Goal: Task Accomplishment & Management: Manage account settings

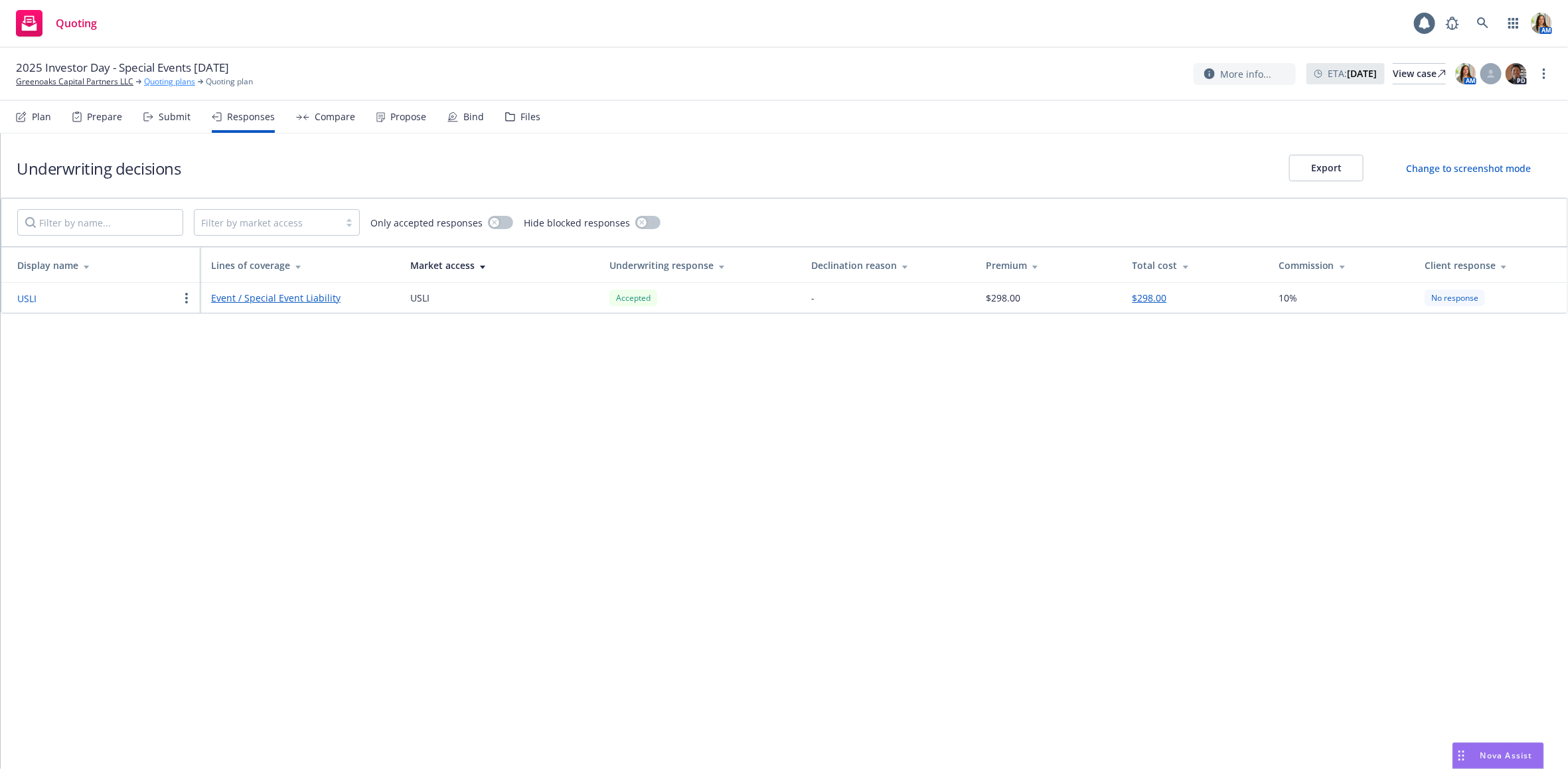
click at [163, 76] on link "Quoting plans" at bounding box center [169, 81] width 52 height 12
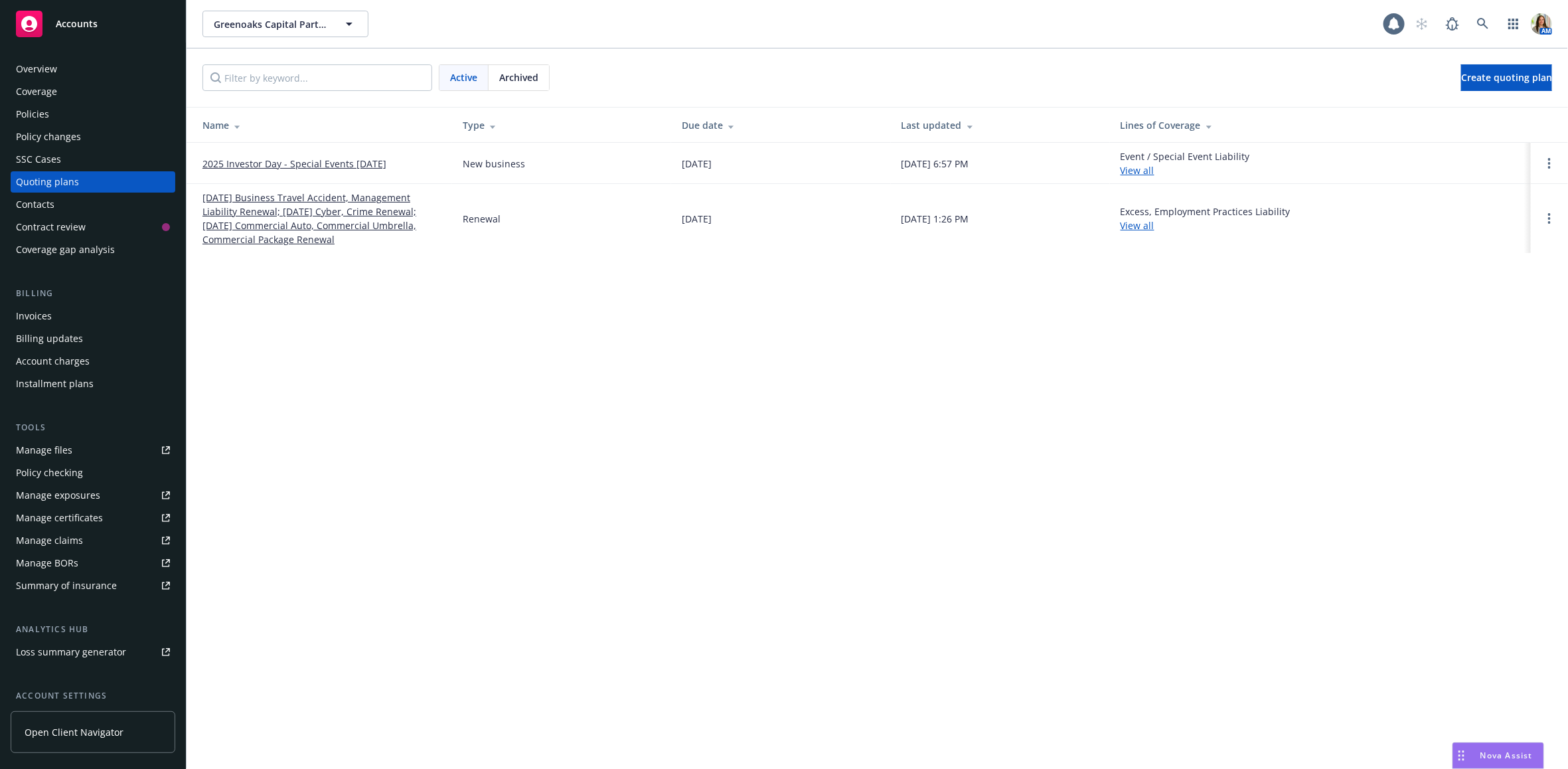
click at [287, 232] on link "08/01/25 Business Travel Accident, Management Liability Renewal; 08/02/25 Cyber…" at bounding box center [322, 218] width 239 height 56
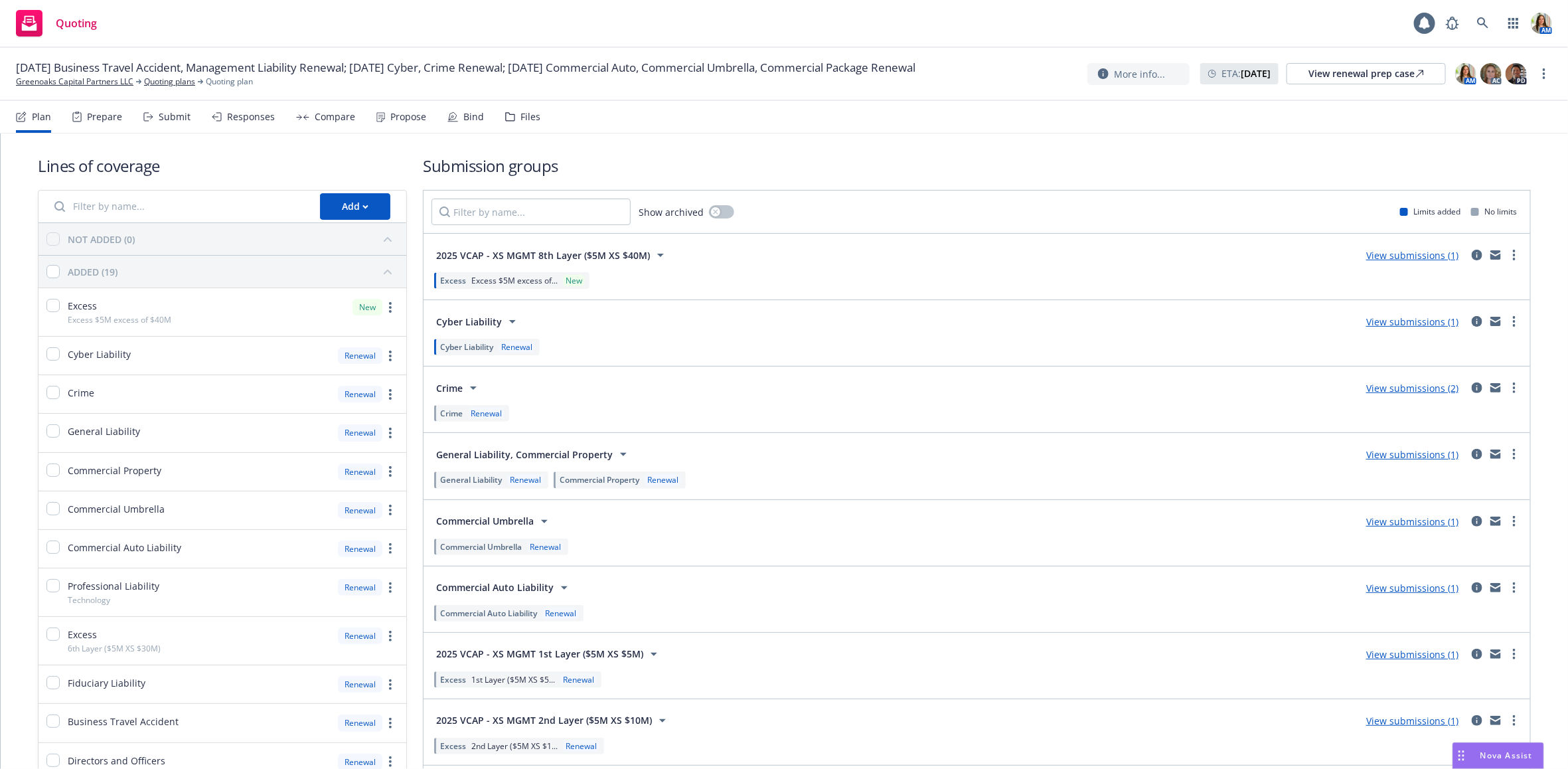
click at [406, 112] on div "Propose" at bounding box center [408, 117] width 36 height 11
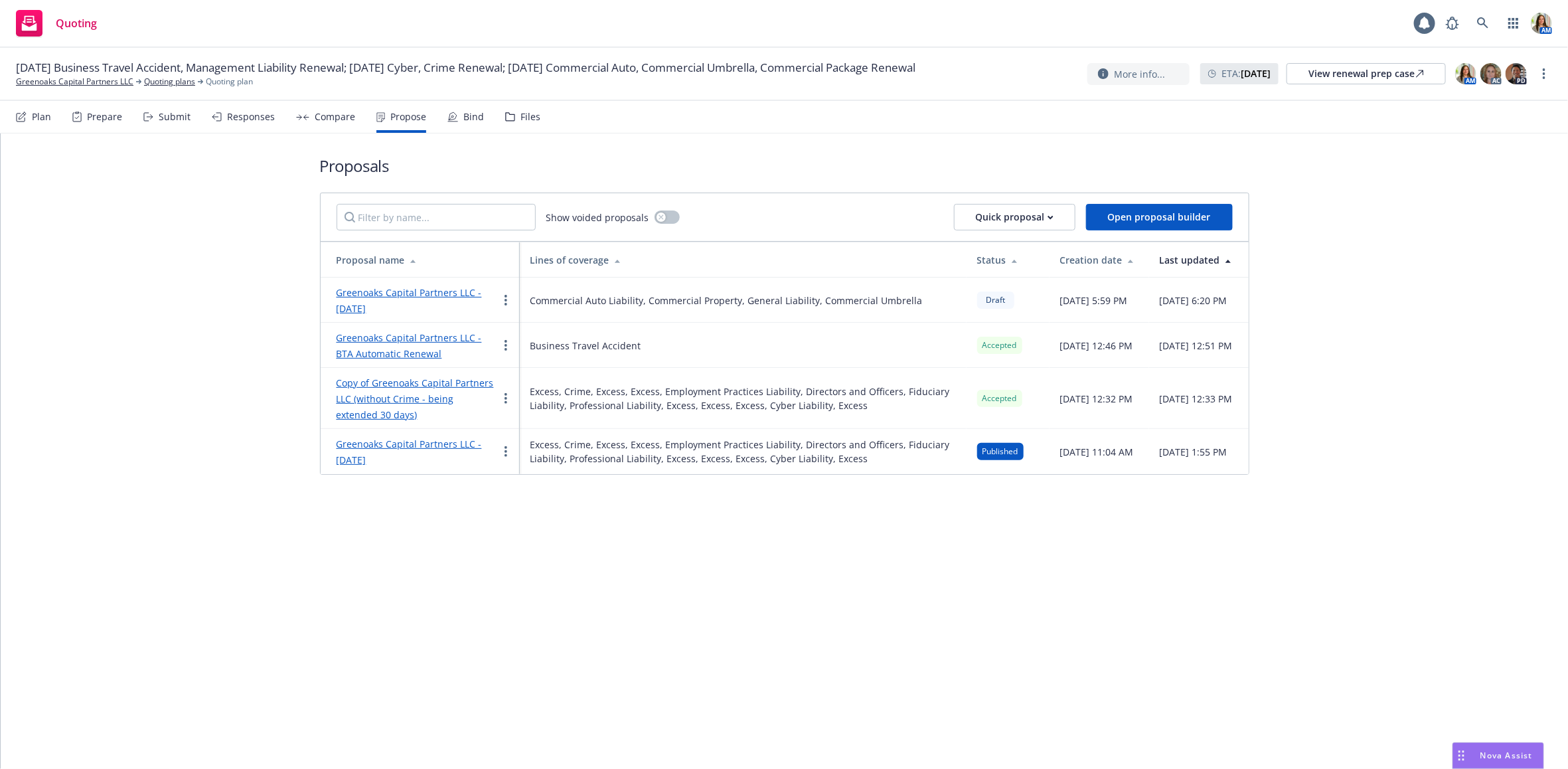
click at [354, 300] on div "Greenoaks Capital Partners LLC - September 2025" at bounding box center [417, 300] width 161 height 32
click at [399, 306] on link "Greenoaks Capital Partners LLC - September 2025" at bounding box center [410, 300] width 145 height 29
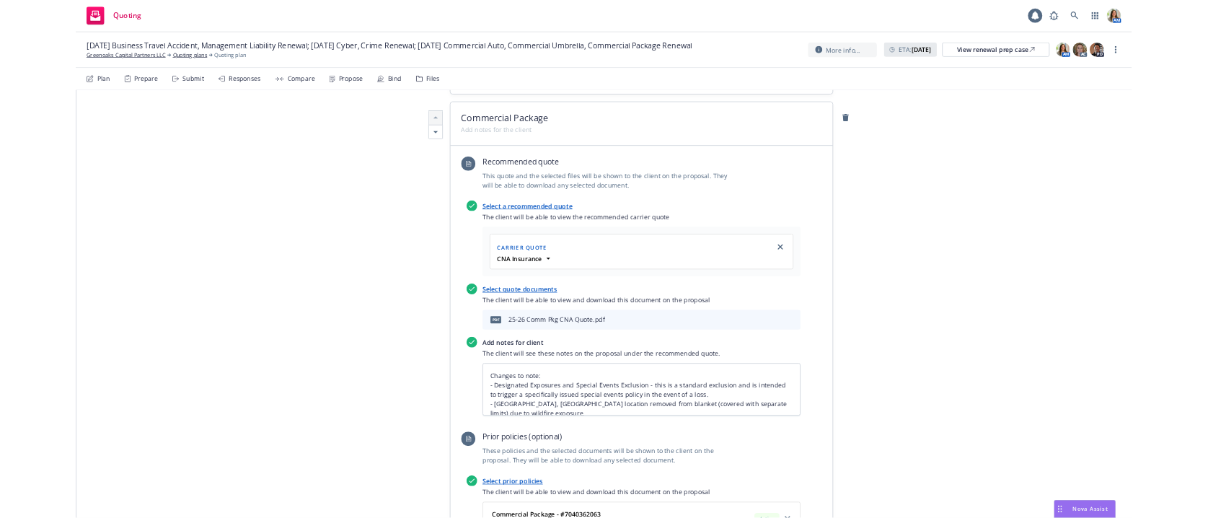
scroll to position [485, 0]
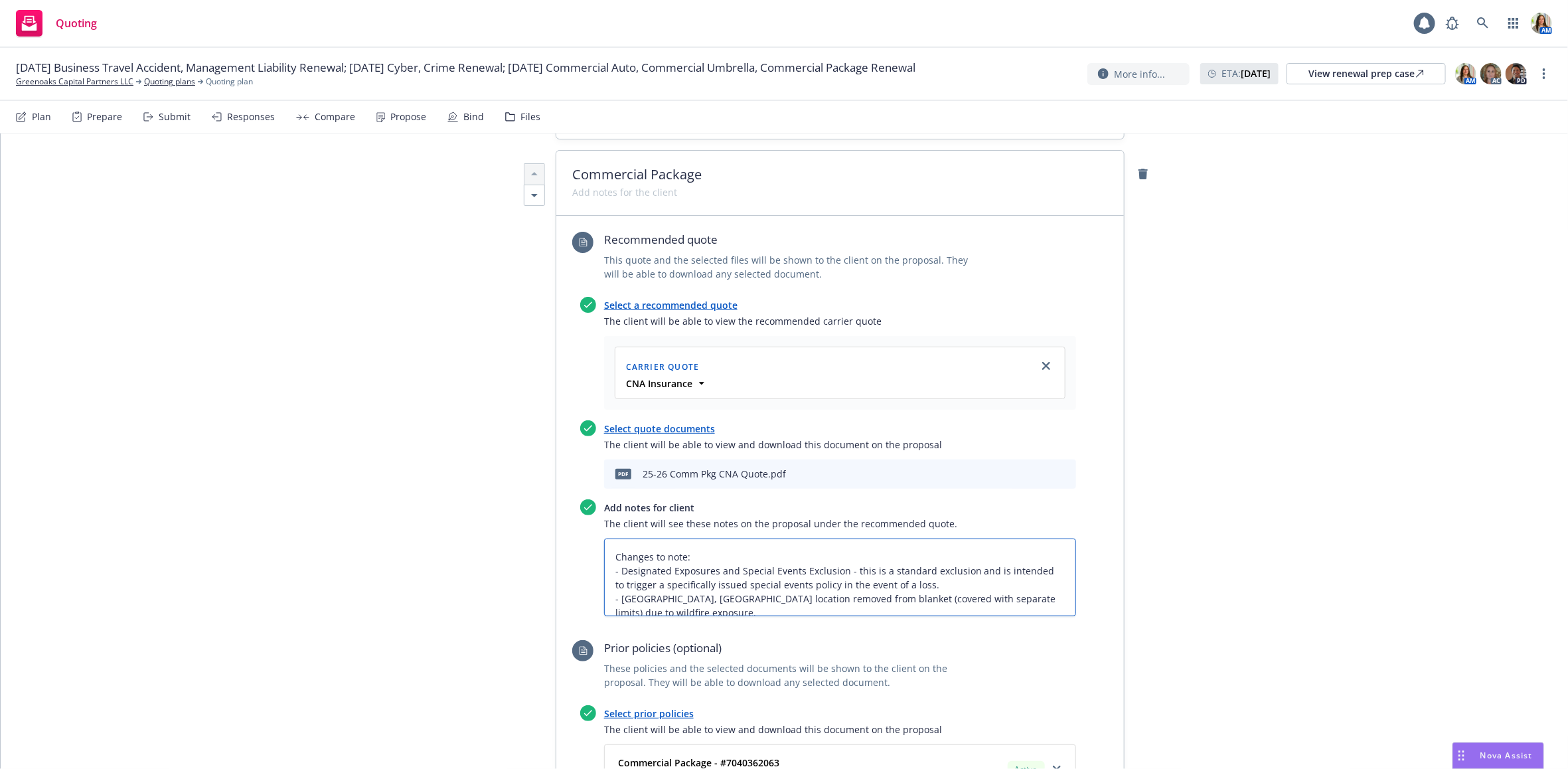
click at [1051, 617] on textarea "Changes to note: - Designated Exposures and Special Events Exclusion - this is …" at bounding box center [840, 577] width 472 height 78
type textarea "x"
type textarea "Changes to note: - Designated Exposures and Special Events Exclusion - this is …"
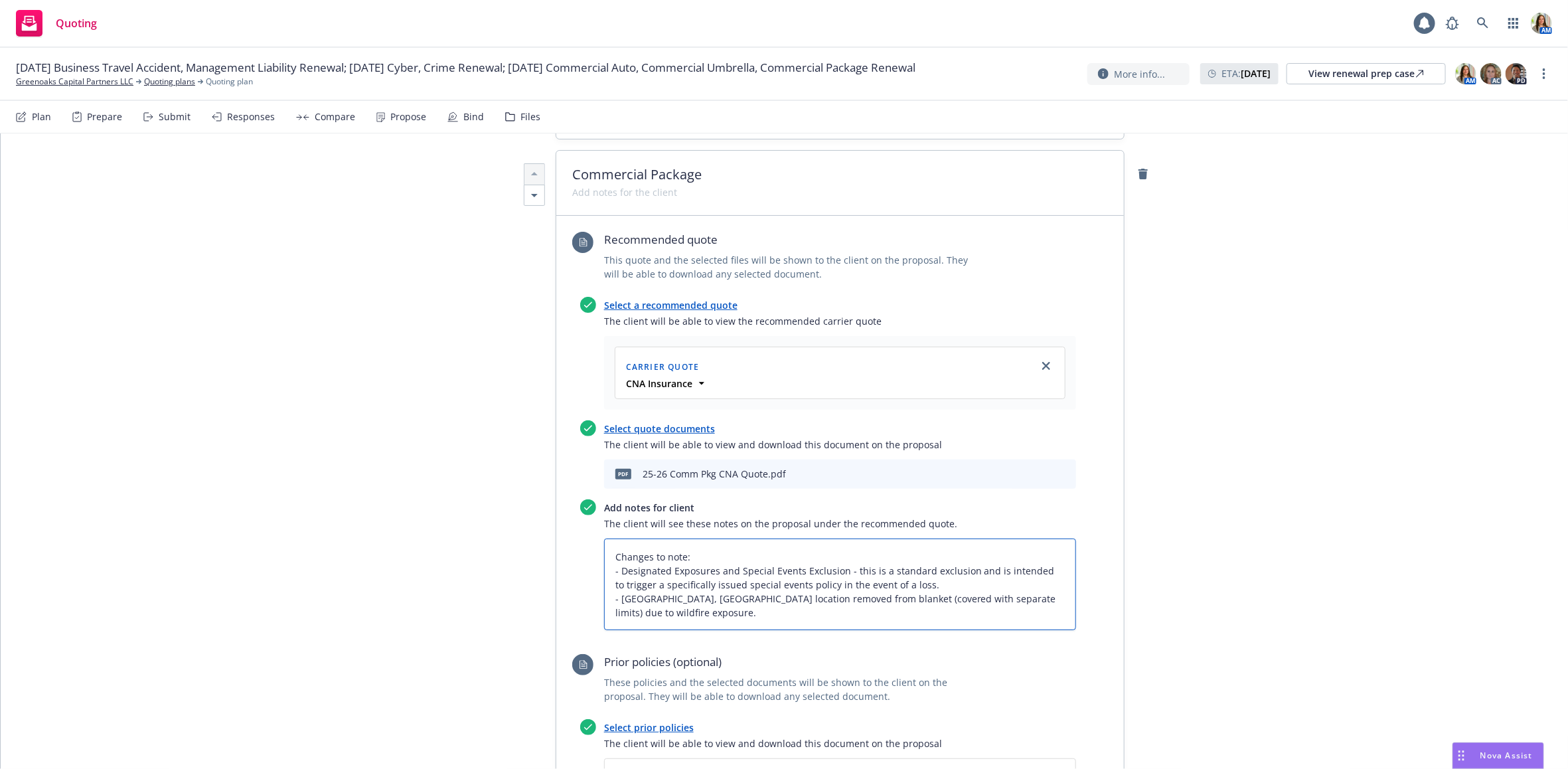
type textarea "x"
type textarea "Changes to note: - Designated Exposures and Special Events Exclusion - this is …"
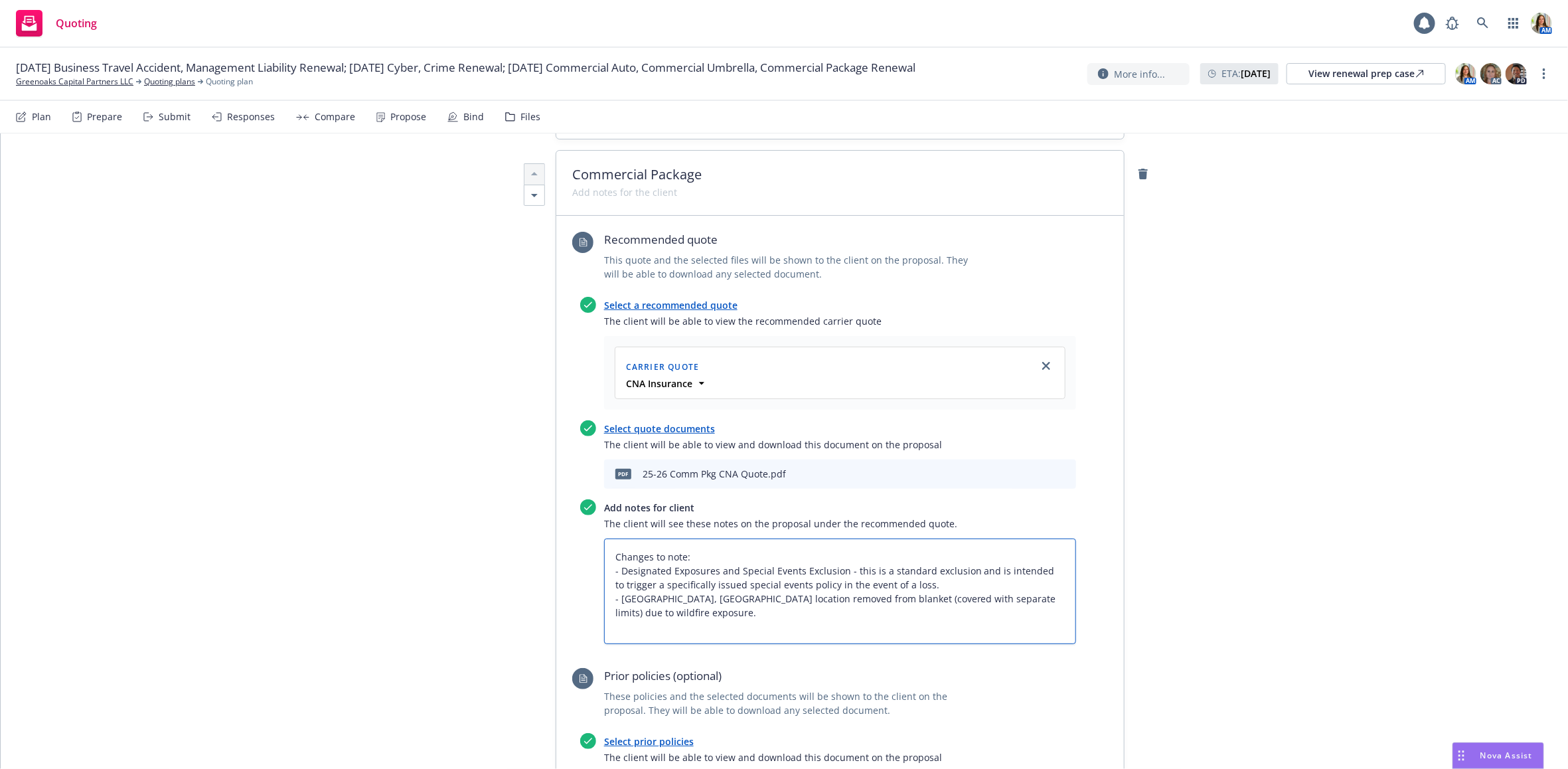
type textarea "x"
type textarea "Changes to note: - Designated Exposures and Special Events Exclusion - this is …"
type textarea "x"
type textarea "Changes to note: - Designated Exposures and Special Events Exclusion - this is …"
type textarea "x"
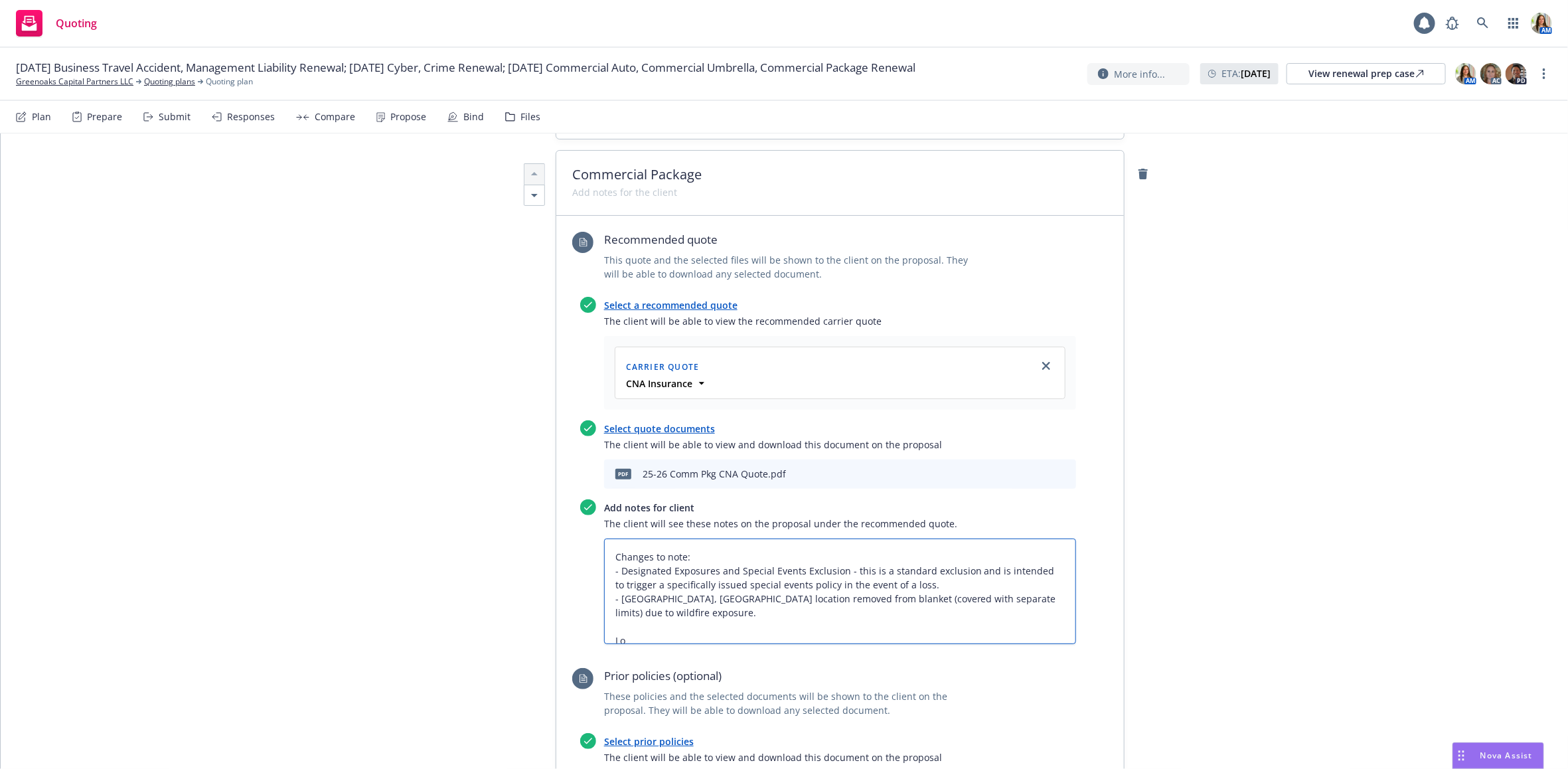
type textarea "Changes to note: - Designated Exposures and Special Events Exclusion - this is …"
type textarea "x"
type textarea "Changes to note: - Designated Exposures and Special Events Exclusion - this is …"
type textarea "x"
type textarea "Changes to note: - Designated Exposures and Special Events Exclusion - this is …"
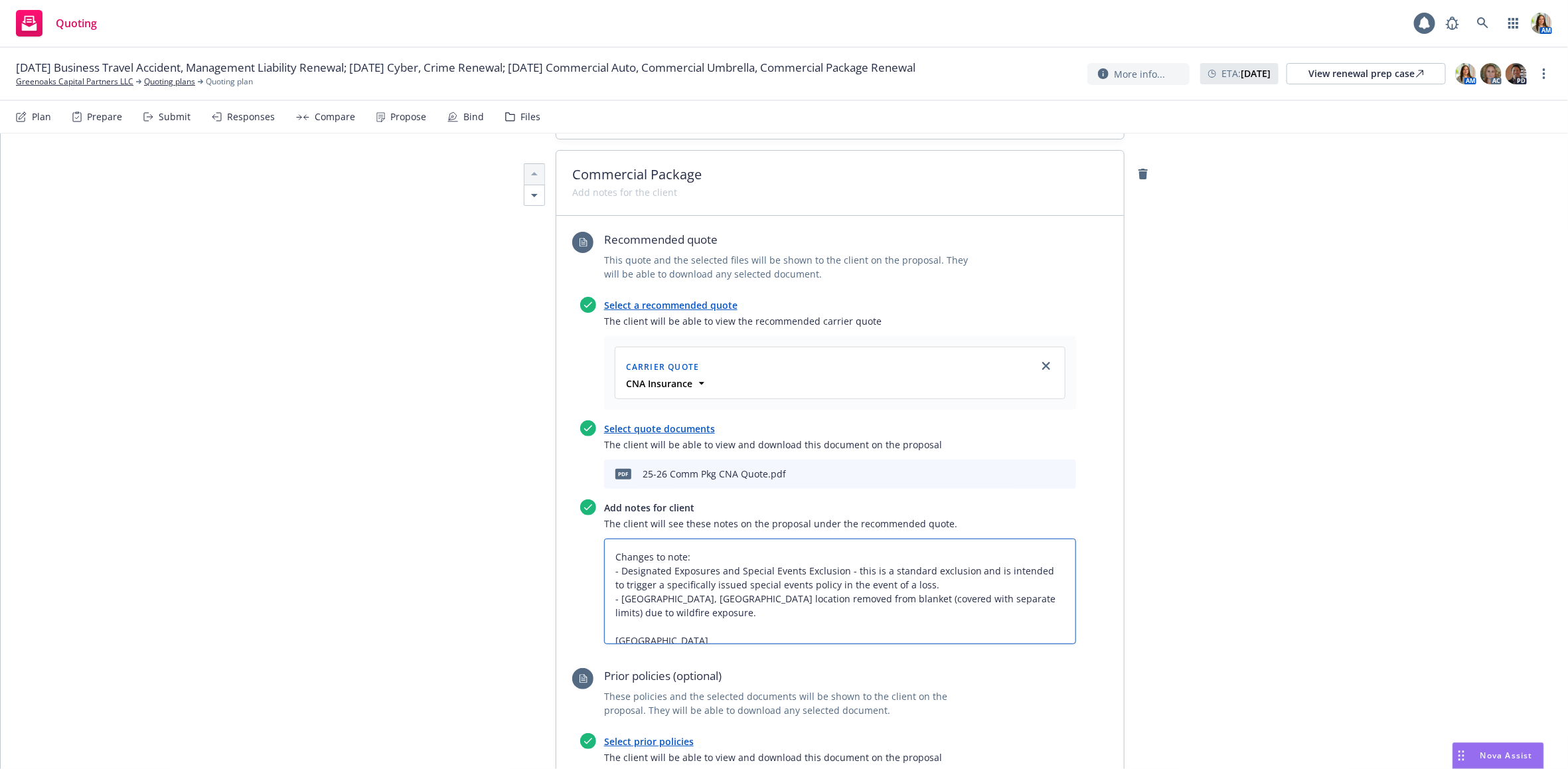
type textarea "x"
type textarea "Changes to note: - Designated Exposures and Special Events Exclusion - this is …"
type textarea "x"
type textarea "Changes to note: - Designated Exposures and Special Events Exclusion - this is …"
type textarea "x"
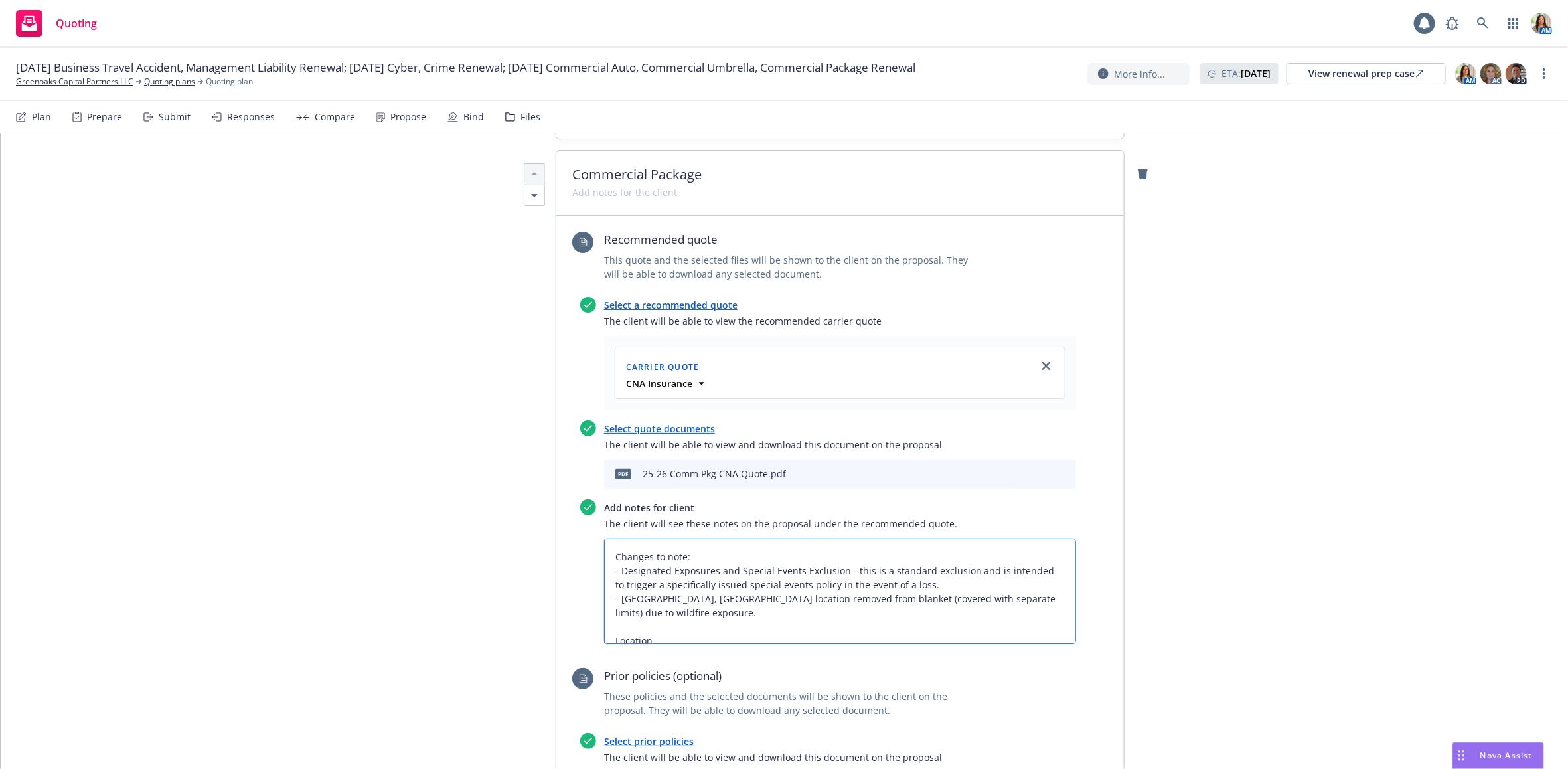
type textarea "Changes to note: - Designated Exposures and Special Events Exclusion - this is …"
type textarea "x"
type textarea "Changes to note: - Designated Exposures and Special Events Exclusion - this is …"
type textarea "x"
type textarea "Changes to note: - Designated Exposures and Special Events Exclusion - this is …"
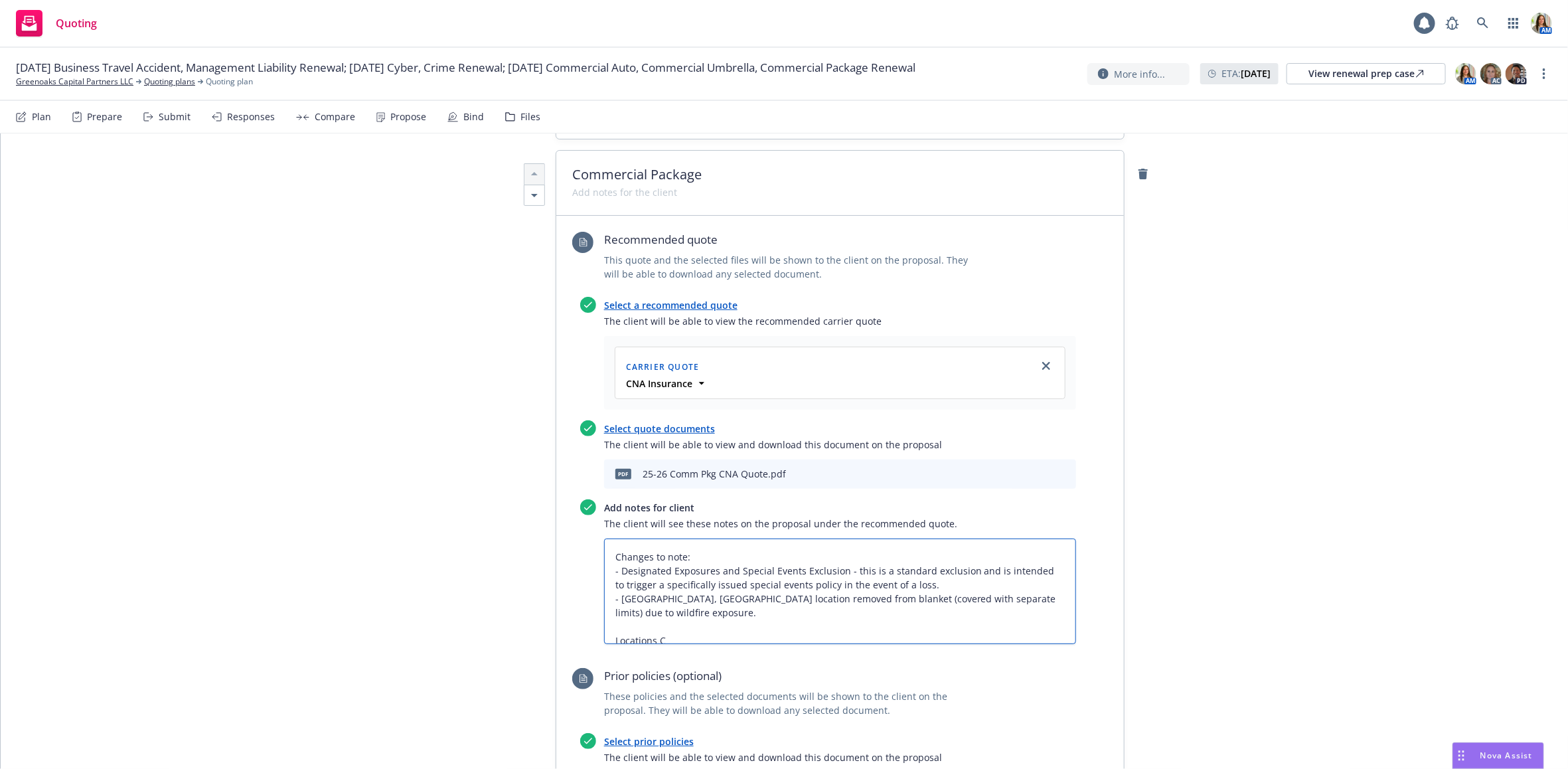
type textarea "x"
type textarea "Changes to note: - Designated Exposures and Special Events Exclusion - this is …"
type textarea "x"
type textarea "Changes to note: - Designated Exposures and Special Events Exclusion - this is …"
type textarea "x"
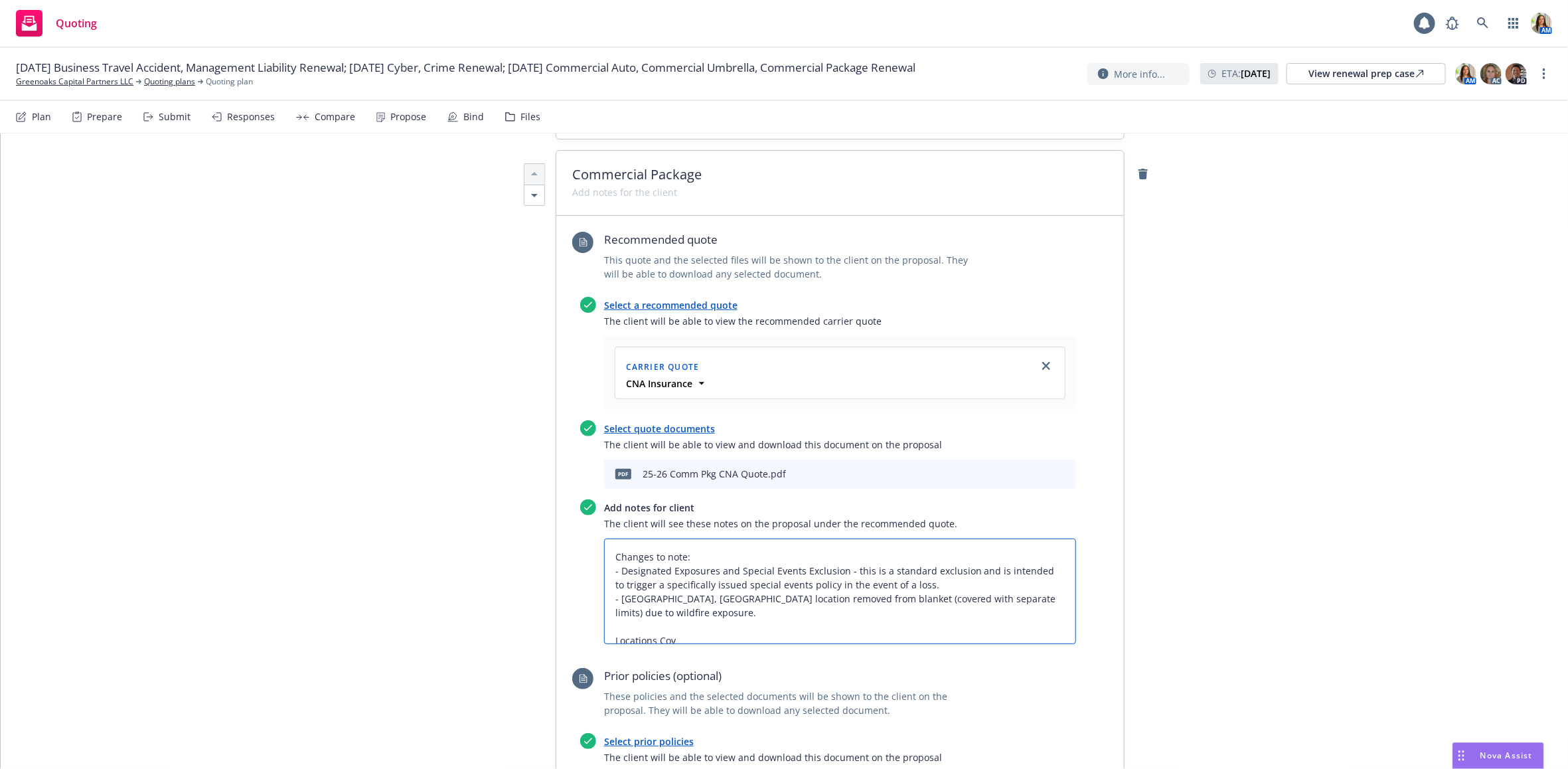
type textarea "Changes to note: - Designated Exposures and Special Events Exclusion - this is …"
type textarea "x"
type textarea "Changes to note: - Designated Exposures and Special Events Exclusion - this is …"
type textarea "x"
type textarea "Changes to note: - Designated Exposures and Special Events Exclusion - this is …"
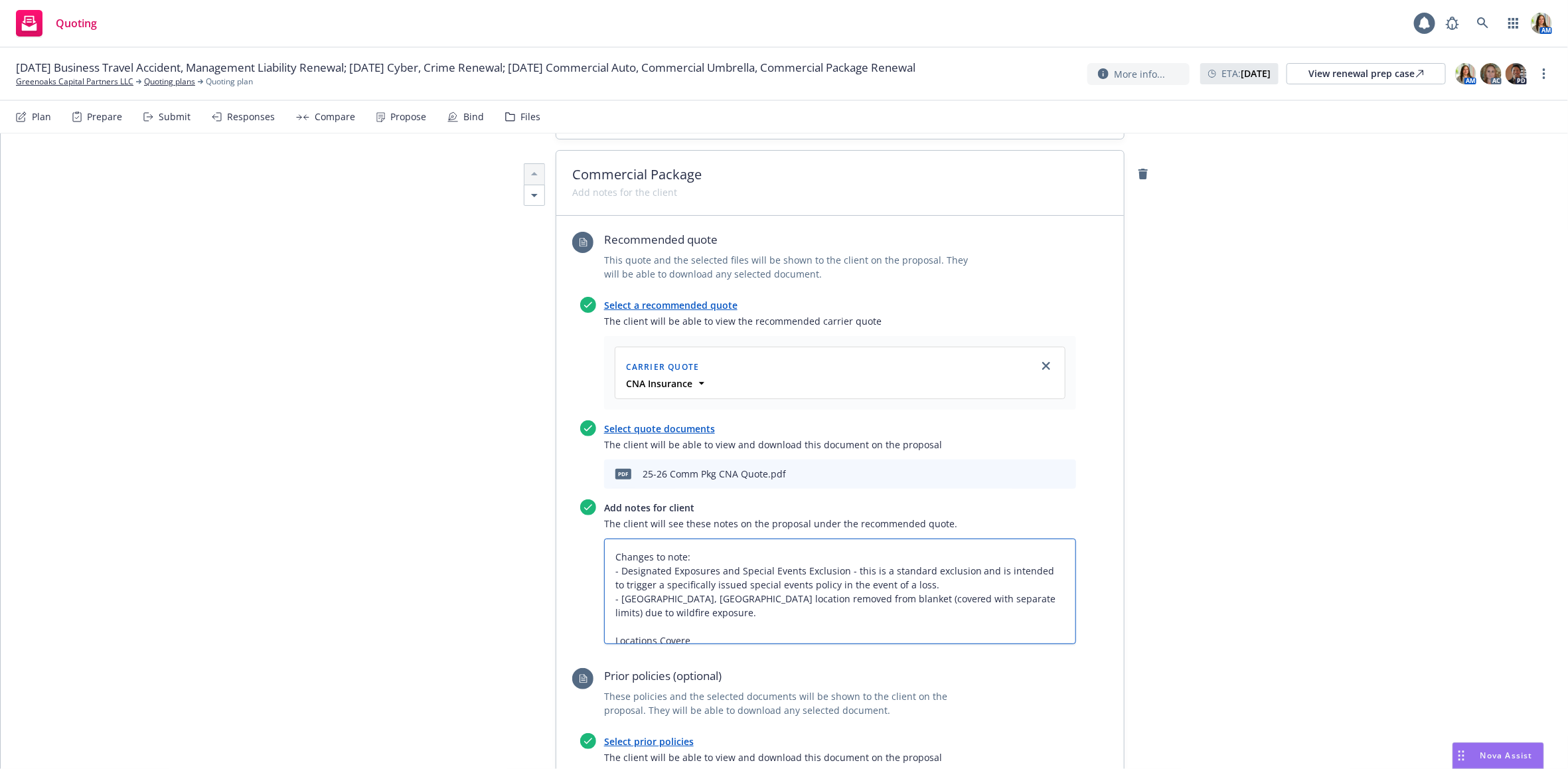
type textarea "x"
type textarea "Changes to note: - Designated Exposures and Special Events Exclusion - this is …"
type textarea "x"
type textarea "Changes to note: - Designated Exposures and Special Events Exclusion - this is …"
type textarea "x"
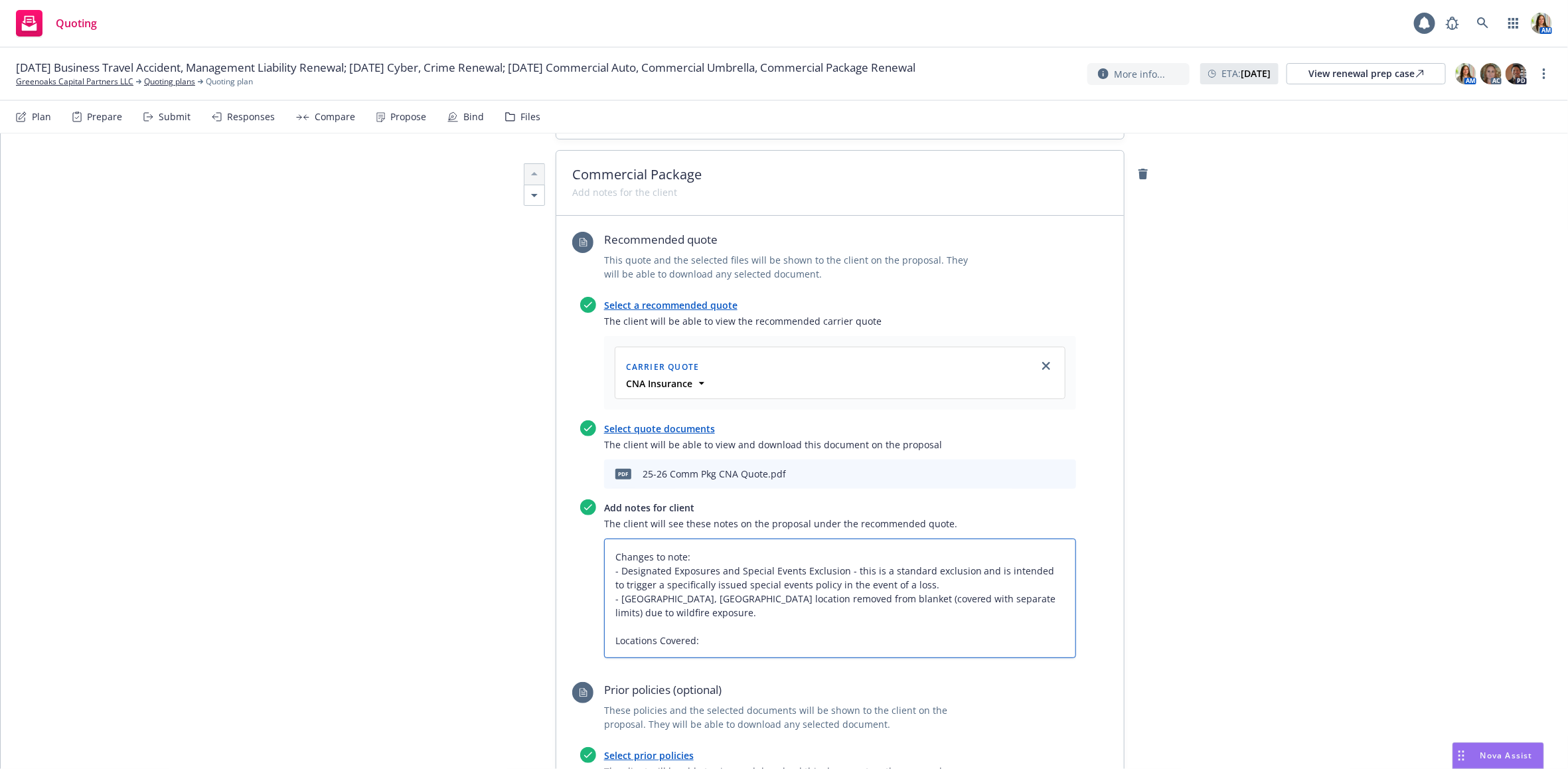
type textarea "Changes to note: - Designated Exposures and Special Events Exclusion - this is …"
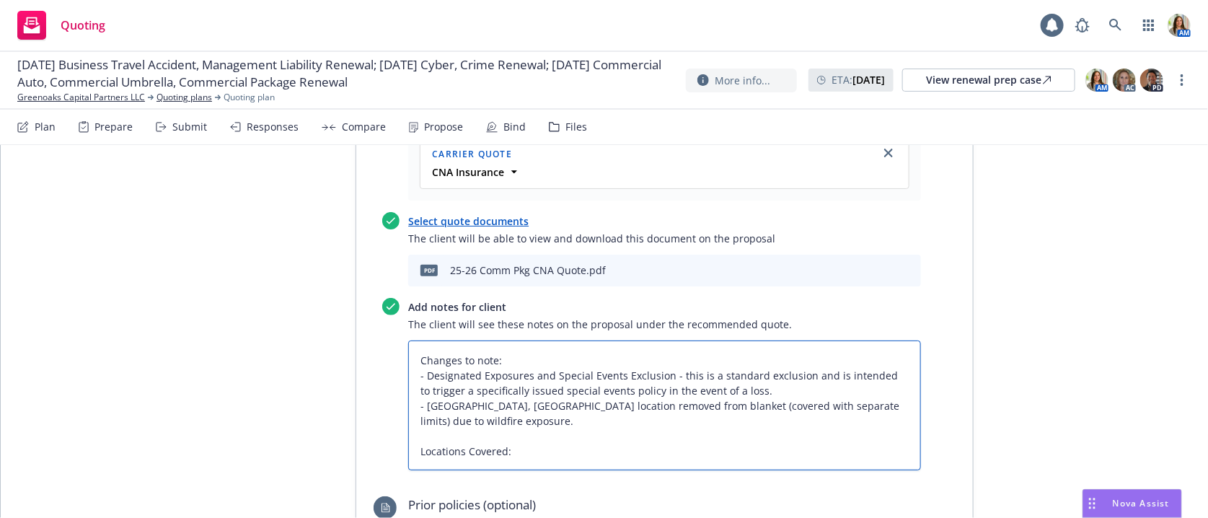
scroll to position [785, 0]
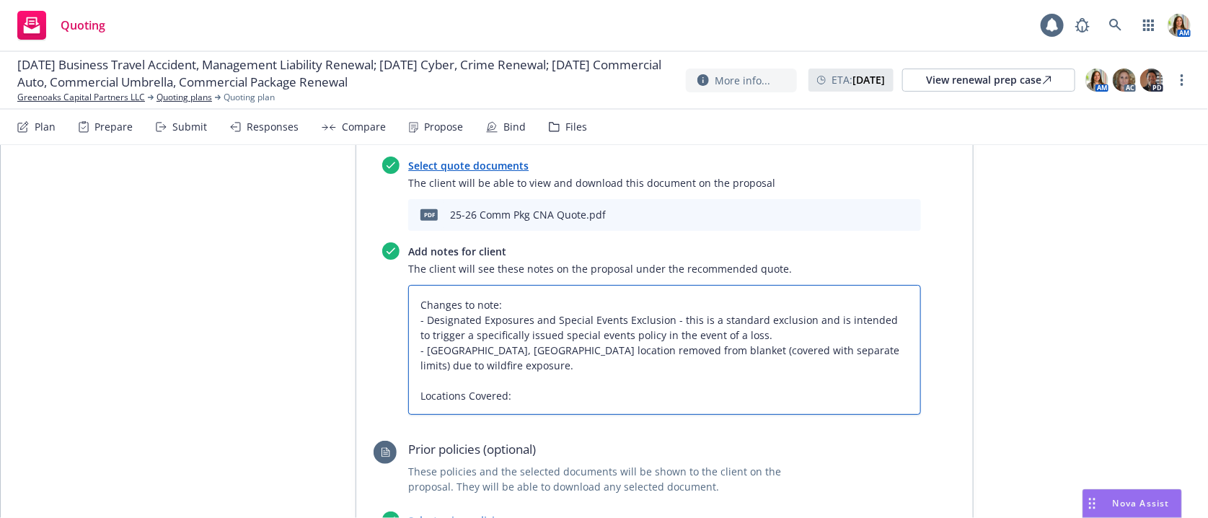
type textarea "x"
type textarea "Changes to note: - Designated Exposures and Special Events Exclusion - this is …"
type textarea "x"
type textarea "Changes to note: - Designated Exposures and Special Events Exclusion - this is …"
type textarea "x"
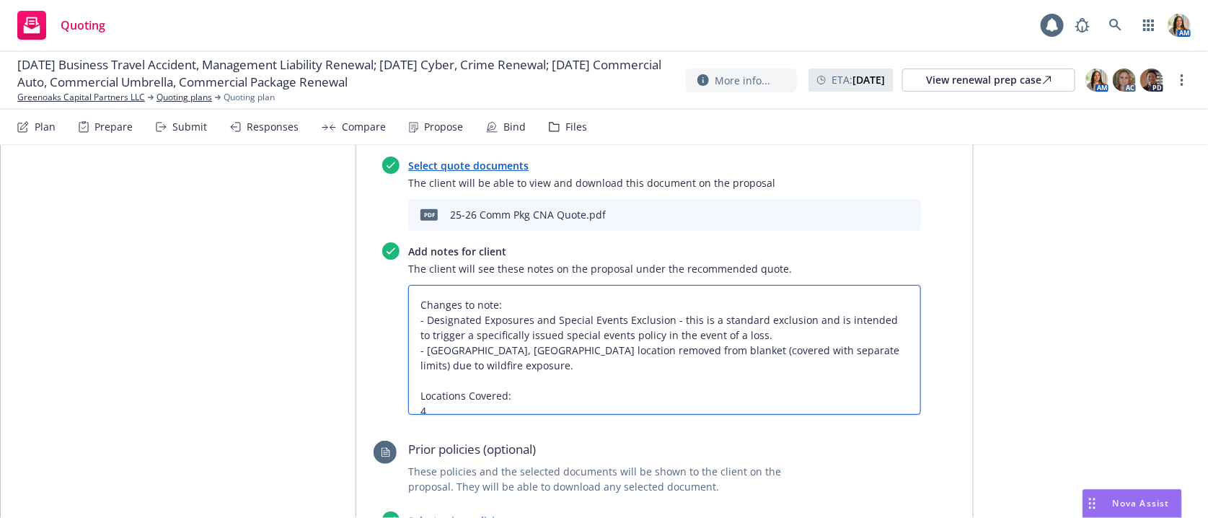
type textarea "Changes to note: - Designated Exposures and Special Events Exclusion - this is …"
type textarea "x"
type textarea "Changes to note: - Designated Exposures and Special Events Exclusion - this is …"
type textarea "x"
type textarea "Changes to note: - Designated Exposures and Special Events Exclusion - this is …"
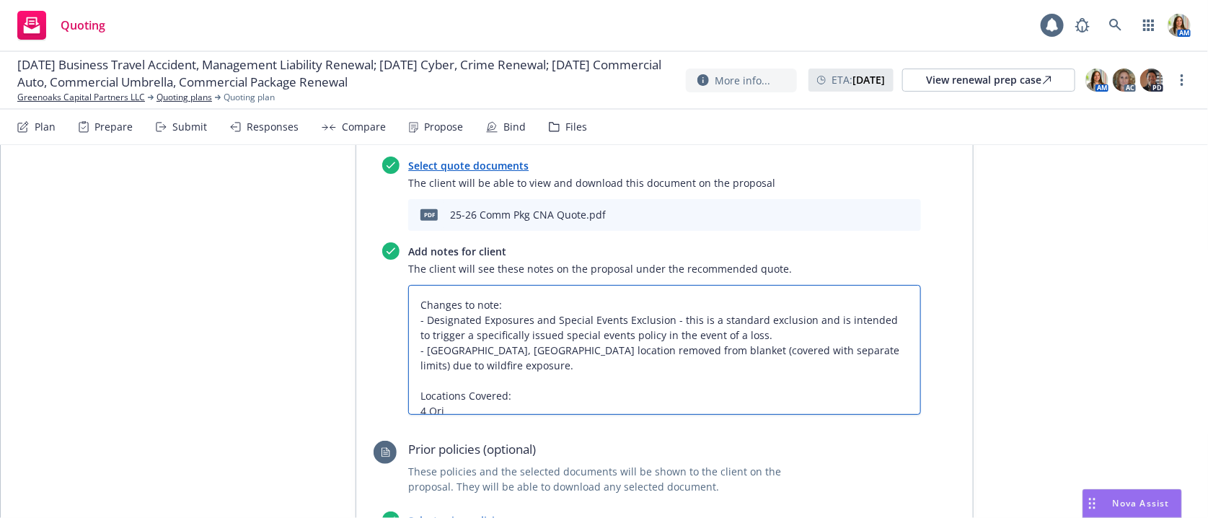
type textarea "x"
type textarea "Changes to note: - Designated Exposures and Special Events Exclusion - this is …"
type textarea "x"
type textarea "Changes to note: - Designated Exposures and Special Events Exclusion - this is …"
type textarea "x"
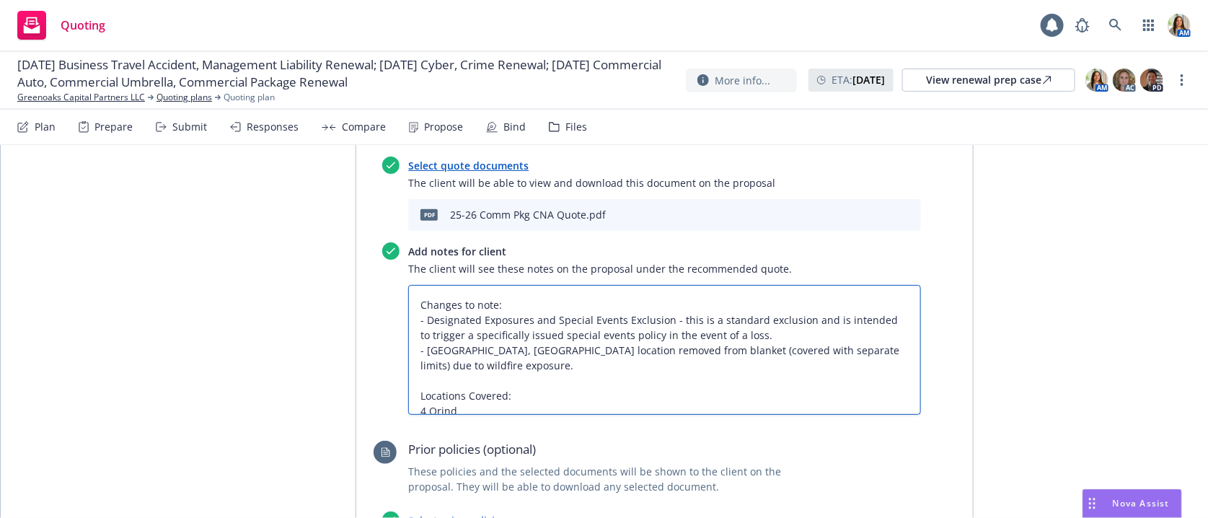
type textarea "Changes to note: - Designated Exposures and Special Events Exclusion - this is …"
type textarea "x"
type textarea "Changes to note: - Designated Exposures and Special Events Exclusion - this is …"
type textarea "x"
type textarea "Changes to note: - Designated Exposures and Special Events Exclusion - this is …"
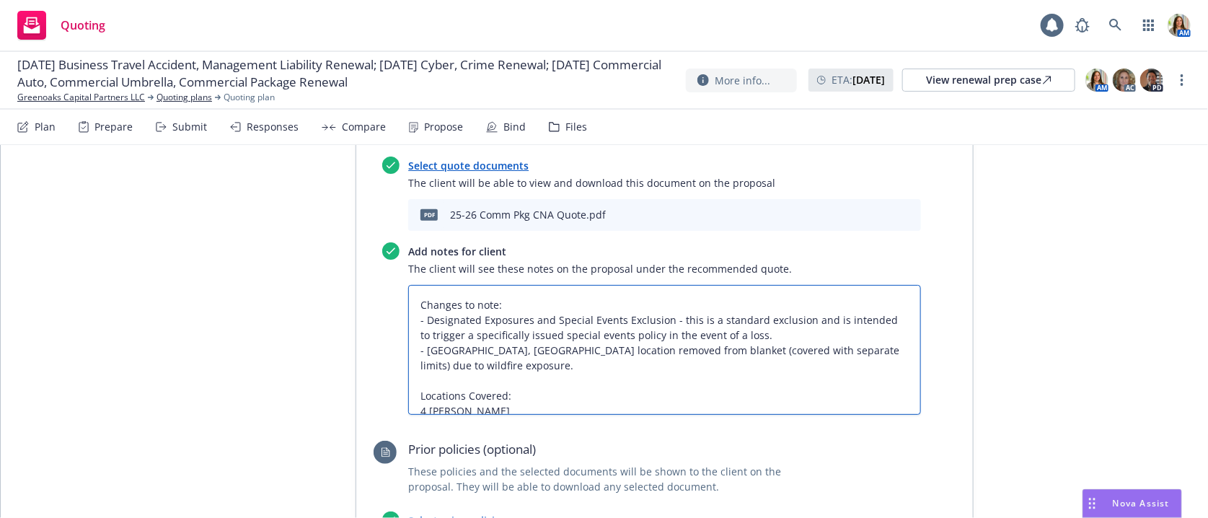
type textarea "x"
type textarea "Changes to note: - Designated Exposures and Special Events Exclusion - this is …"
type textarea "x"
type textarea "Changes to note: - Designated Exposures and Special Events Exclusion - this is …"
type textarea "x"
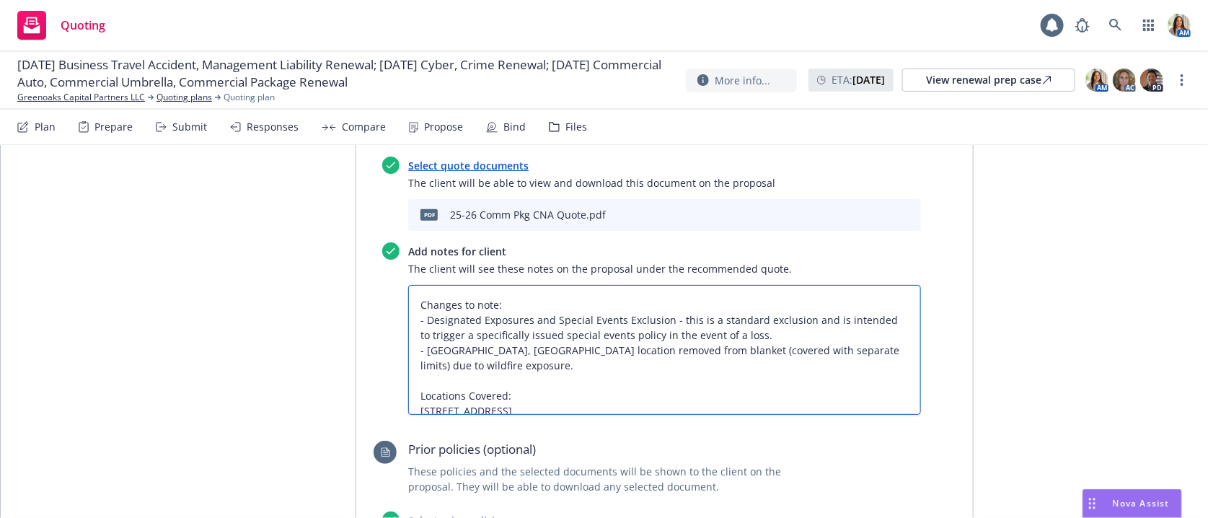
type textarea "Changes to note: - Designated Exposures and Special Events Exclusion - this is …"
type textarea "x"
type textarea "Changes to note: - Designated Exposures and Special Events Exclusion - this is …"
type textarea "x"
type textarea "Changes to note: - Designated Exposures and Special Events Exclusion - this is …"
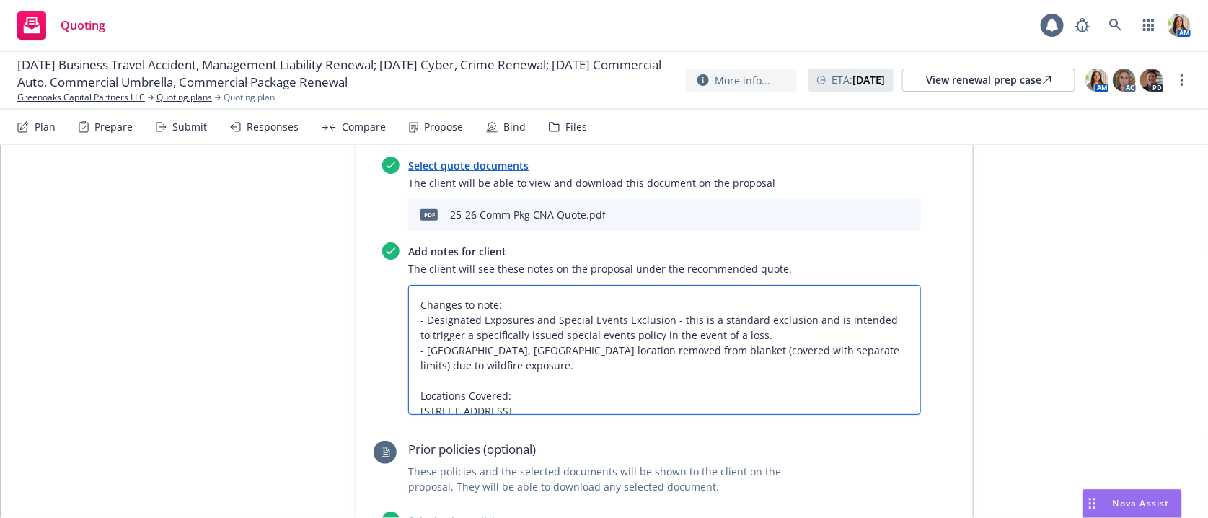
type textarea "x"
type textarea "Changes to note: - Designated Exposures and Special Events Exclusion - this is …"
type textarea "x"
type textarea "Changes to note: - Designated Exposures and Special Events Exclusion - this is …"
type textarea "x"
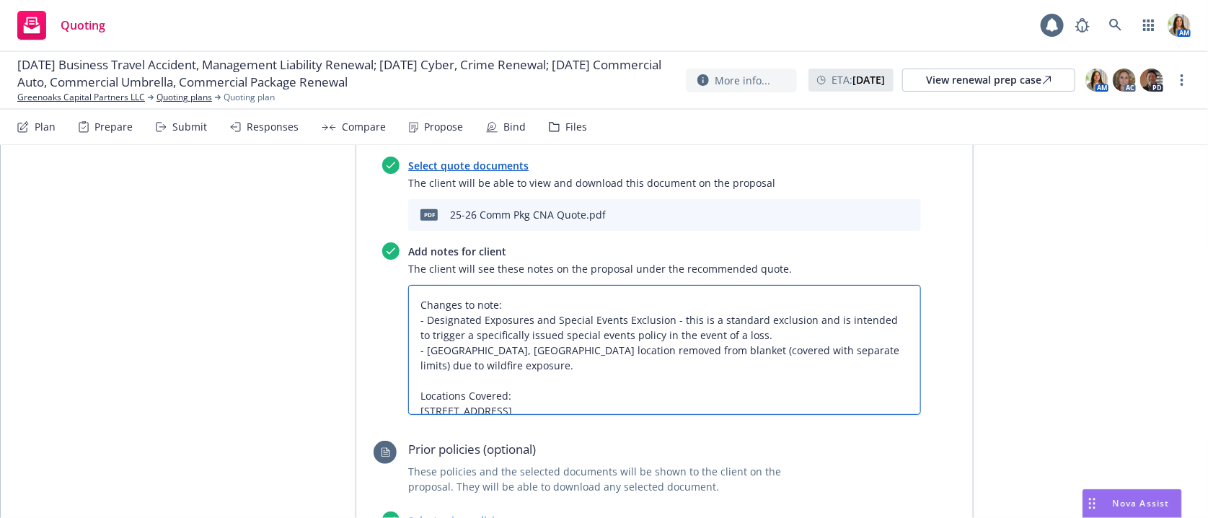
type textarea "Changes to note: - Designated Exposures and Special Events Exclusion - this is …"
type textarea "x"
type textarea "Changes to note: - Designated Exposures and Special Events Exclusion - this is …"
type textarea "x"
type textarea "Changes to note: - Designated Exposures and Special Events Exclusion - this is …"
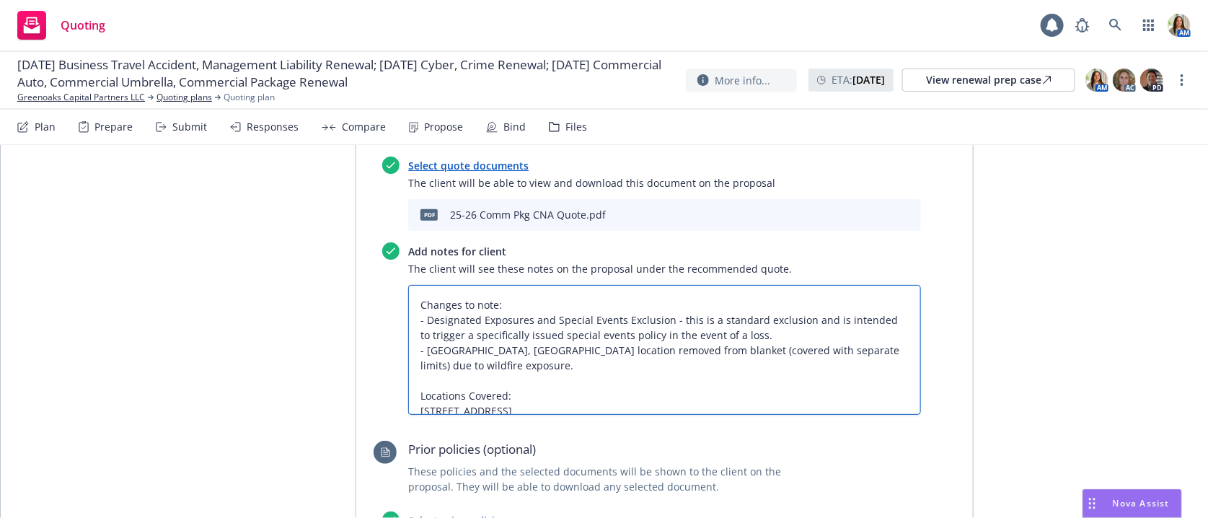
type textarea "x"
type textarea "Changes to note: - Designated Exposures and Special Events Exclusion - this is …"
type textarea "x"
type textarea "Changes to note: - Designated Exposures and Special Events Exclusion - this is …"
type textarea "x"
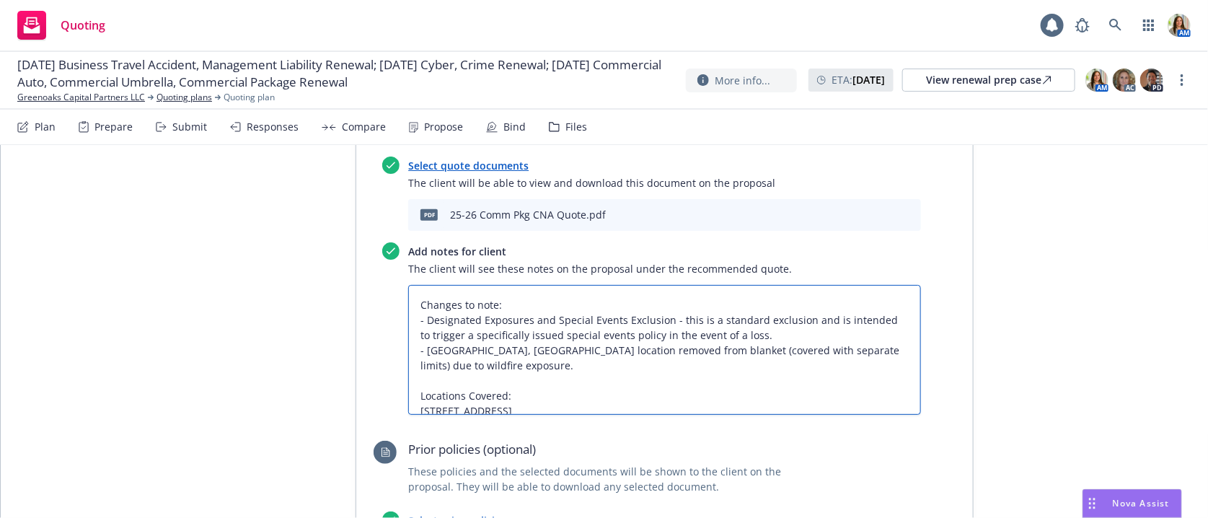
type textarea "Changes to note: - Designated Exposures and Special Events Exclusion - this is …"
type textarea "x"
type textarea "Changes to note: - Designated Exposures and Special Events Exclusion - this is …"
type textarea "x"
type textarea "Changes to note: - Designated Exposures and Special Events Exclusion - this is …"
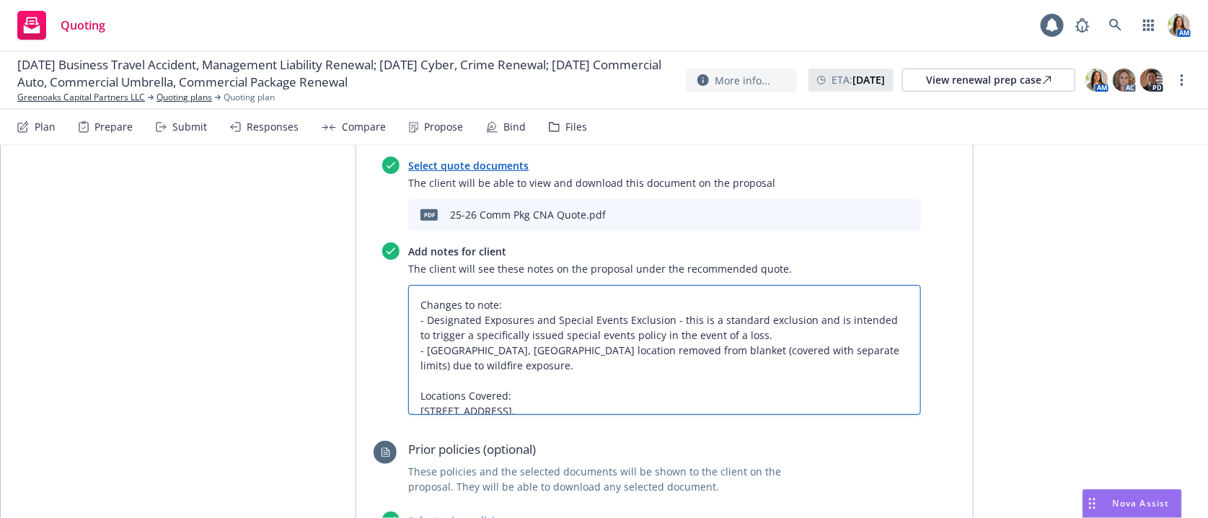
type textarea "x"
type textarea "Changes to note: - Designated Exposures and Special Events Exclusion - this is …"
type textarea "x"
type textarea "Changes to note: - Designated Exposures and Special Events Exclusion - this is …"
type textarea "x"
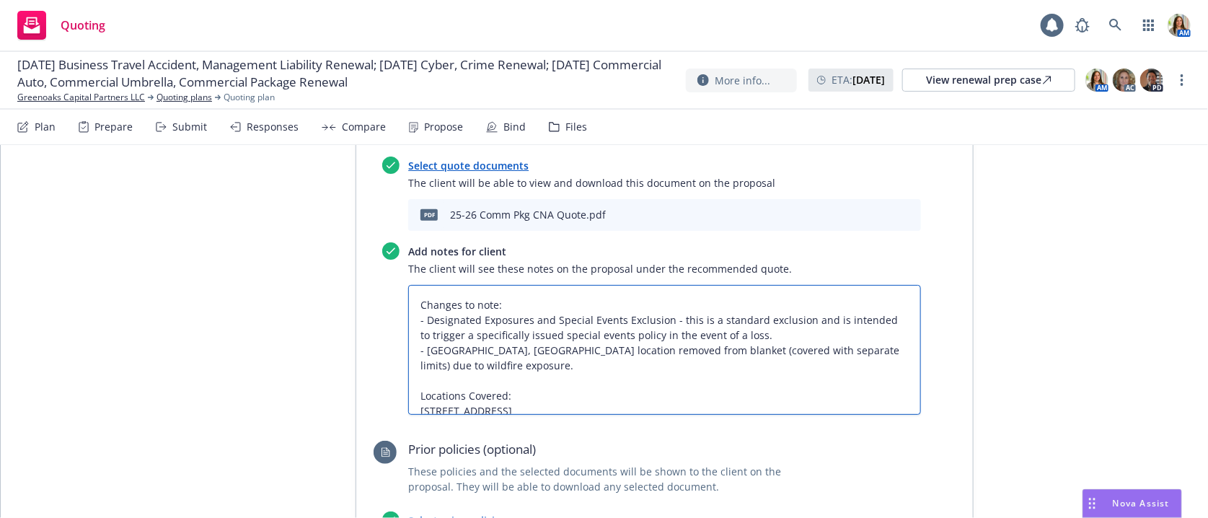
type textarea "Changes to note: - Designated Exposures and Special Events Exclusion - this is …"
type textarea "x"
type textarea "Changes to note: - Designated Exposures and Special Events Exclusion - this is …"
type textarea "x"
type textarea "Changes to note: - Designated Exposures and Special Events Exclusion - this is …"
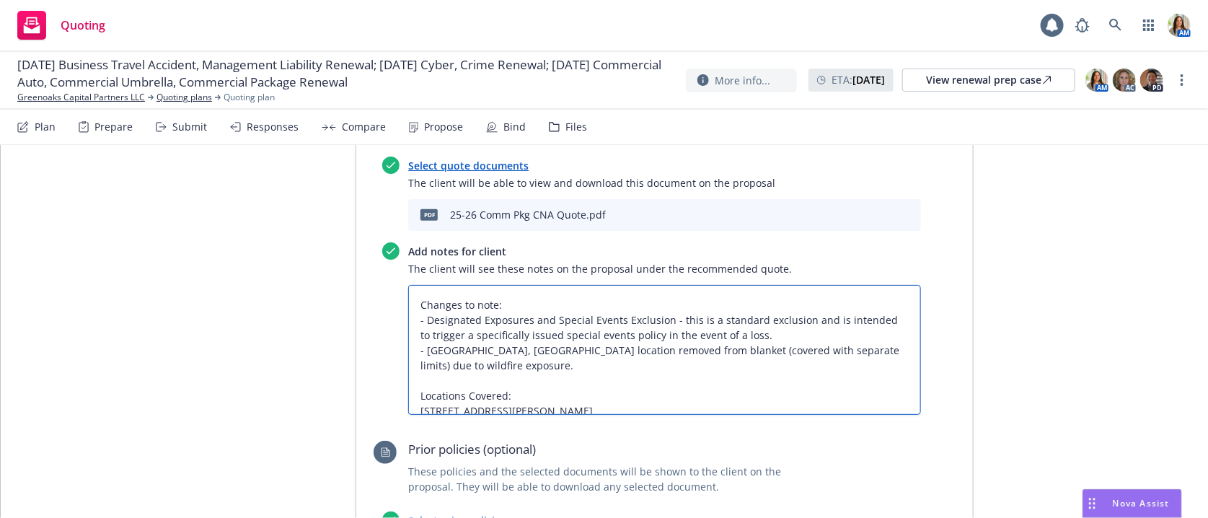
type textarea "x"
type textarea "Changes to note: - Designated Exposures and Special Events Exclusion - this is …"
type textarea "x"
type textarea "Changes to note: - Designated Exposures and Special Events Exclusion - this is …"
type textarea "x"
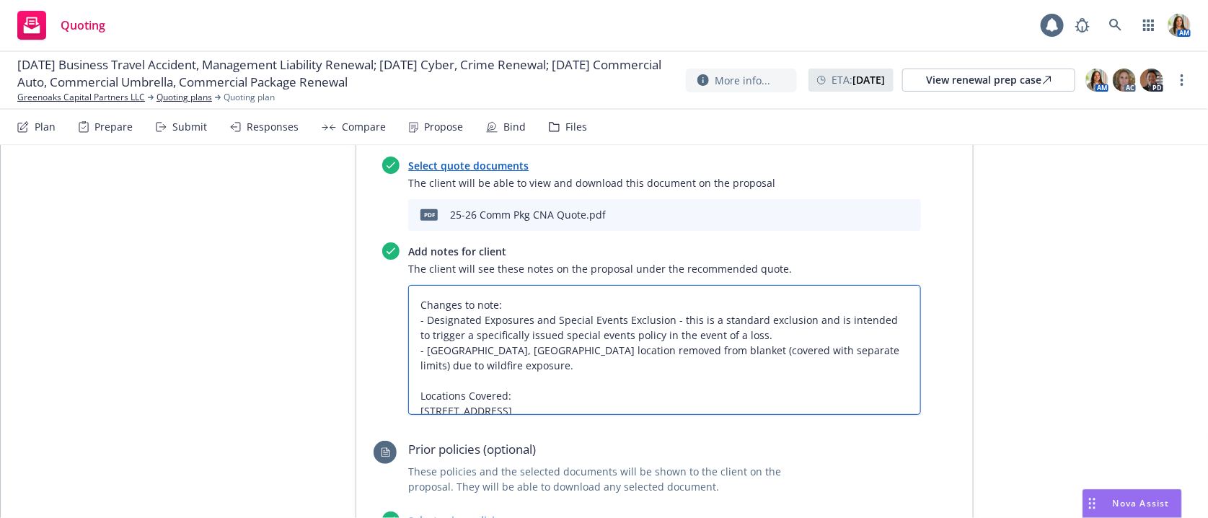
type textarea "Changes to note: - Designated Exposures and Special Events Exclusion - this is …"
type textarea "x"
type textarea "Changes to note: - Designated Exposures and Special Events Exclusion - this is …"
type textarea "x"
type textarea "Changes to note: - Designated Exposures and Special Events Exclusion - this is …"
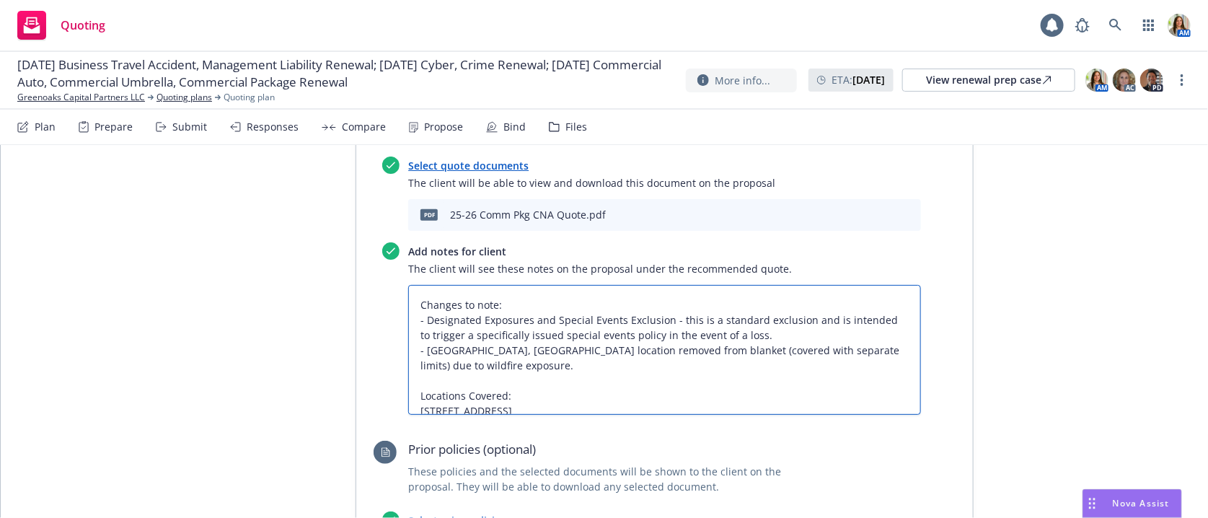
type textarea "x"
type textarea "Changes to note: - Designated Exposures and Special Events Exclusion - this is …"
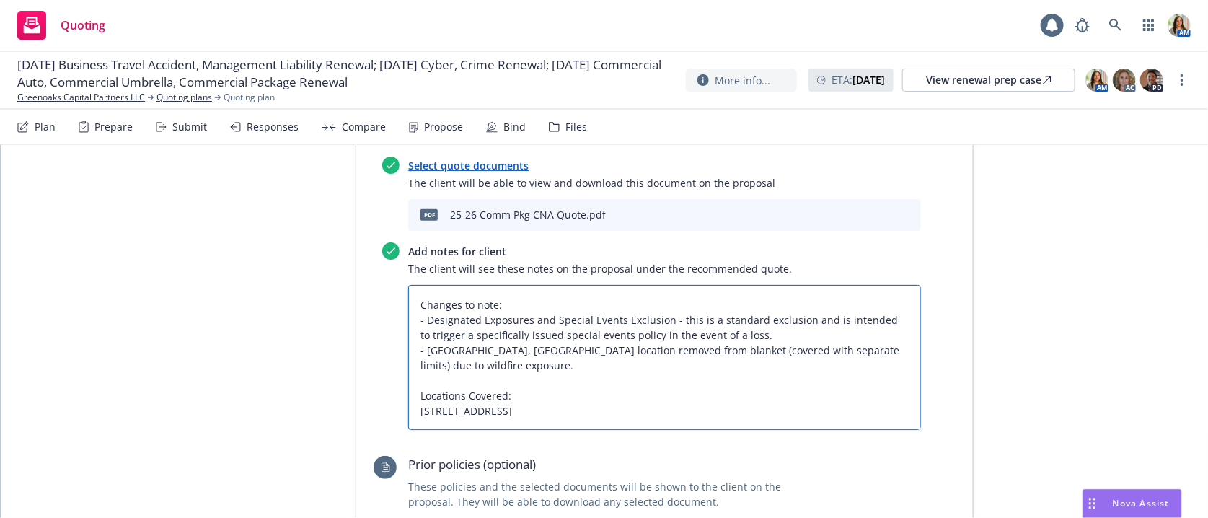
type textarea "x"
type textarea "Changes to note: - Designated Exposures and Special Events Exclusion - this is …"
type textarea "x"
type textarea "Changes to note: - Designated Exposures and Special Events Exclusion - this is …"
type textarea "x"
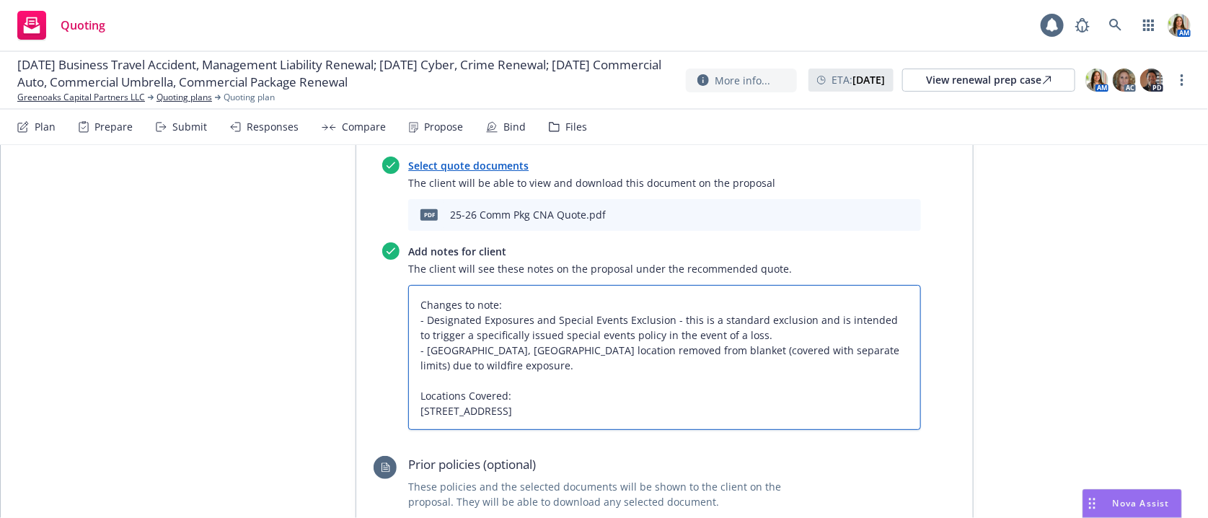
type textarea "Changes to note: - Designated Exposures and Special Events Exclusion - this is …"
type textarea "x"
type textarea "Changes to note: - Designated Exposures and Special Events Exclusion - this is …"
type textarea "x"
type textarea "Changes to note: - Designated Exposures and Special Events Exclusion - this is …"
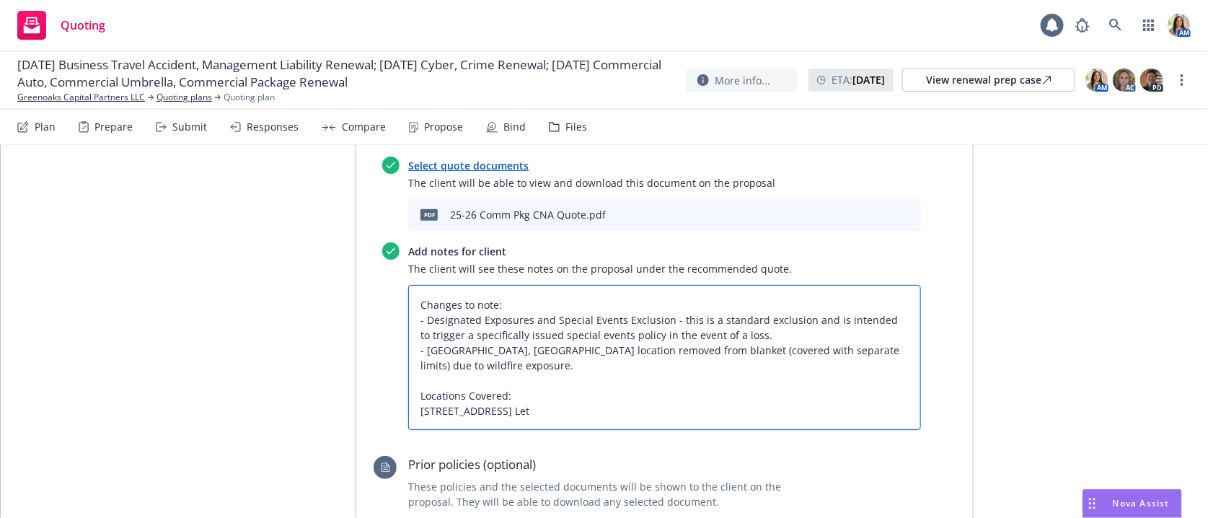
type textarea "x"
type textarea "Changes to note: - Designated Exposures and Special Events Exclusion - this is …"
type textarea "x"
type textarea "Changes to note: - Designated Exposures and Special Events Exclusion - this is …"
type textarea "x"
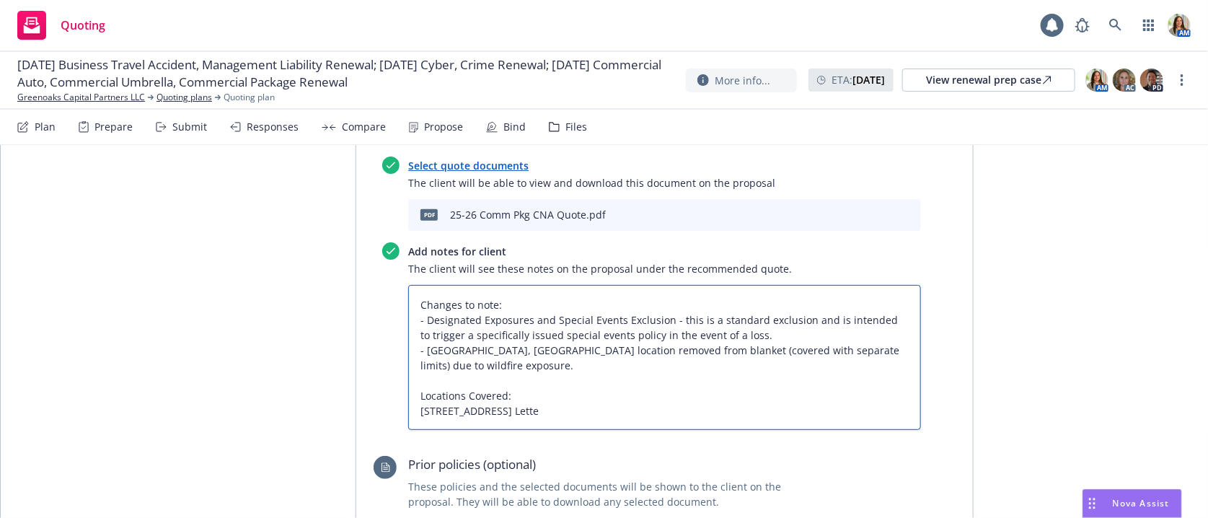
type textarea "Changes to note: - Designated Exposures and Special Events Exclusion - this is …"
type textarea "x"
type textarea "Changes to note: - Designated Exposures and Special Events Exclusion - this is …"
type textarea "x"
type textarea "Changes to note: - Designated Exposures and Special Events Exclusion - this is …"
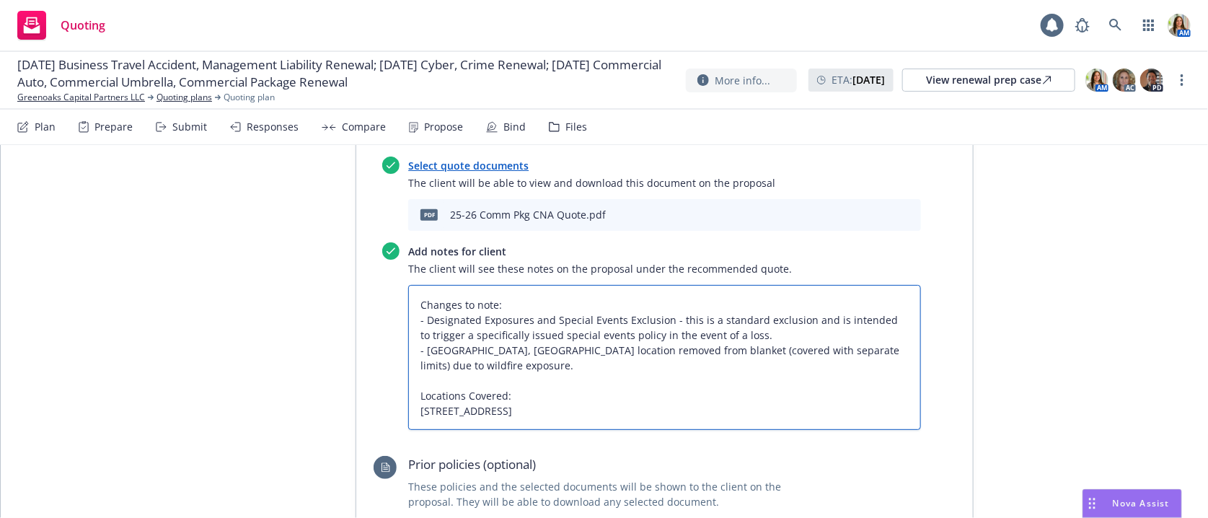
type textarea "x"
type textarea "Changes to note: - Designated Exposures and Special Events Exclusion - this is …"
type textarea "x"
type textarea "Changes to note: - Designated Exposures and Special Events Exclusion - this is …"
type textarea "x"
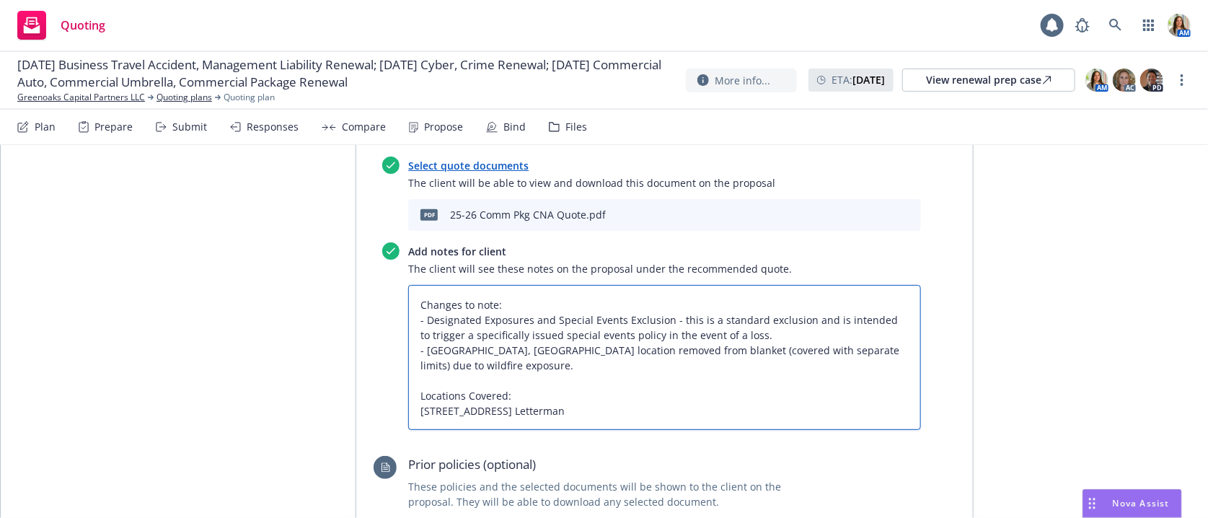
type textarea "Changes to note: - Designated Exposures and Special Events Exclusion - this is …"
type textarea "x"
type textarea "Changes to note: - Designated Exposures and Special Events Exclusion - this is …"
type textarea "x"
type textarea "Changes to note: - Designated Exposures and Special Events Exclusion - this is …"
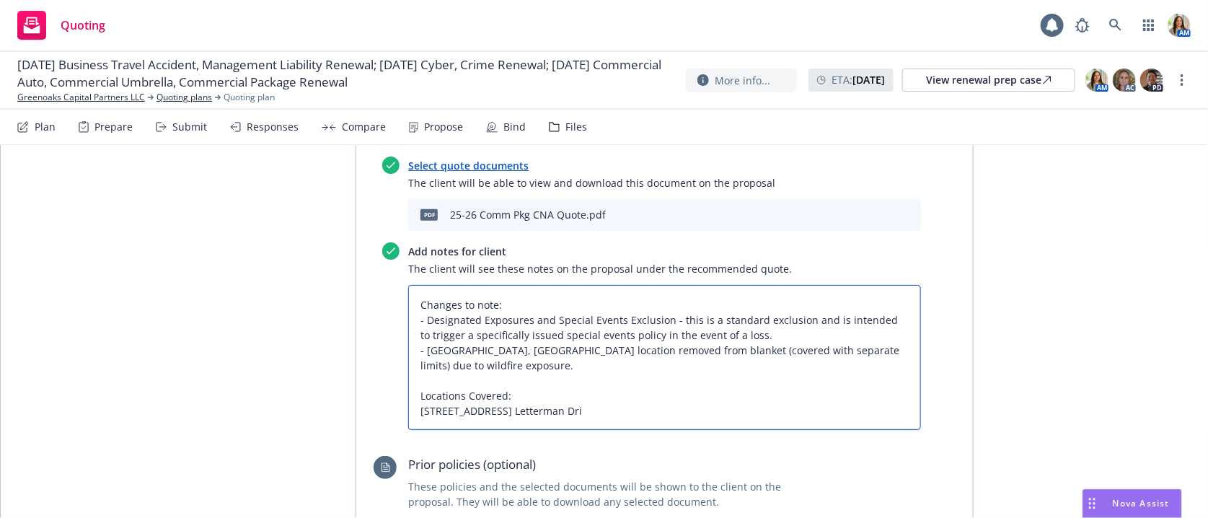
type textarea "x"
type textarea "Changes to note: - Designated Exposures and Special Events Exclusion - this is …"
type textarea "x"
type textarea "Changes to note: - Designated Exposures and Special Events Exclusion - this is …"
type textarea "x"
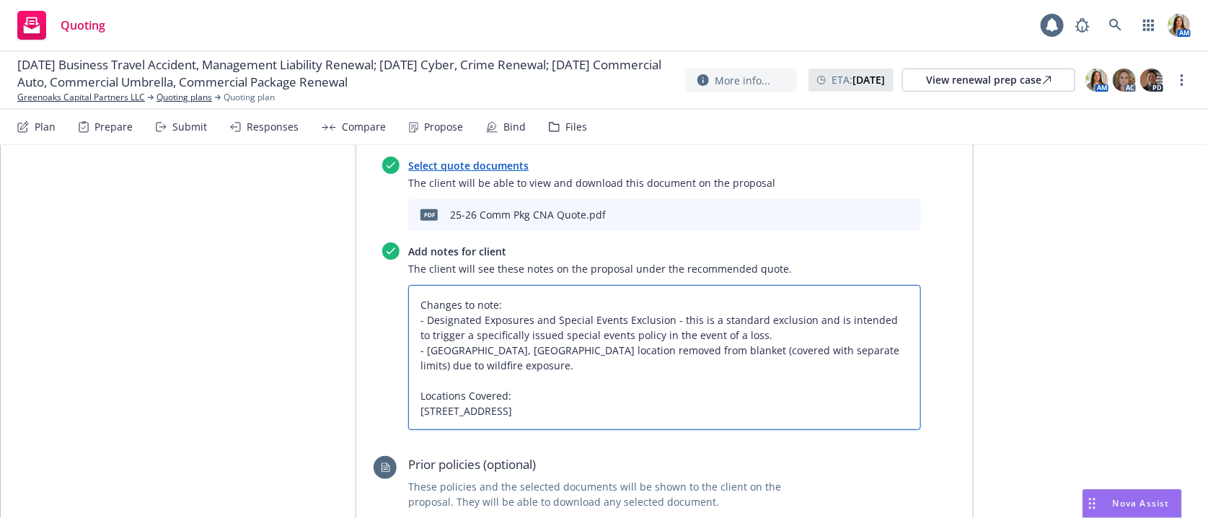
type textarea "Changes to note: - Designated Exposures and Special Events Exclusion - this is …"
type textarea "x"
type textarea "Changes to note: - Designated Exposures and Special Events Exclusion - this is …"
type textarea "x"
type textarea "Changes to note: - Designated Exposures and Special Events Exclusion - this is …"
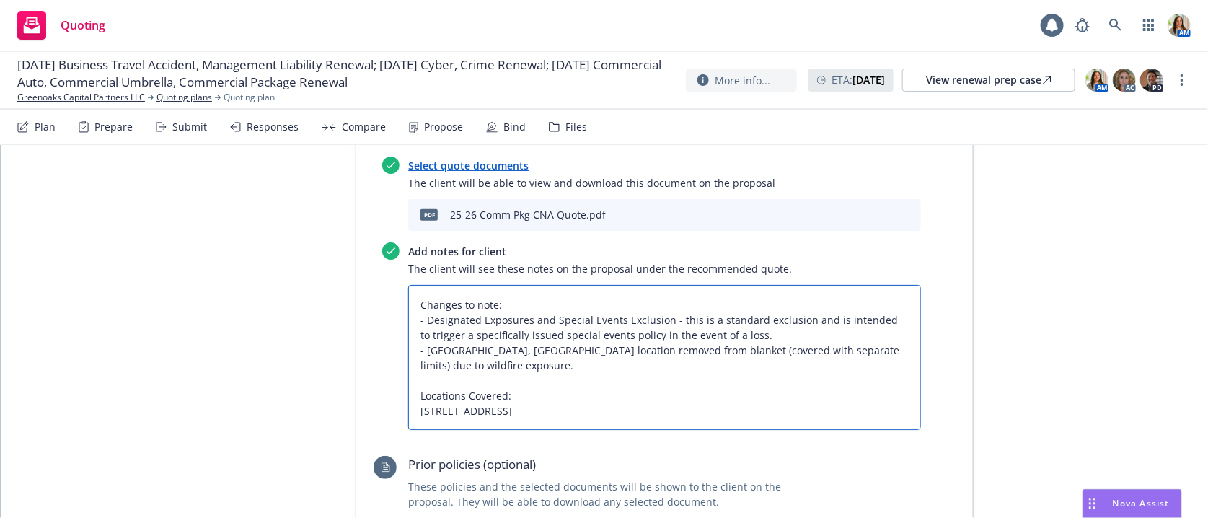
type textarea "x"
type textarea "Changes to note: - Designated Exposures and Special Events Exclusion - this is …"
type textarea "x"
type textarea "Changes to note: - Designated Exposures and Special Events Exclusion - this is …"
type textarea "x"
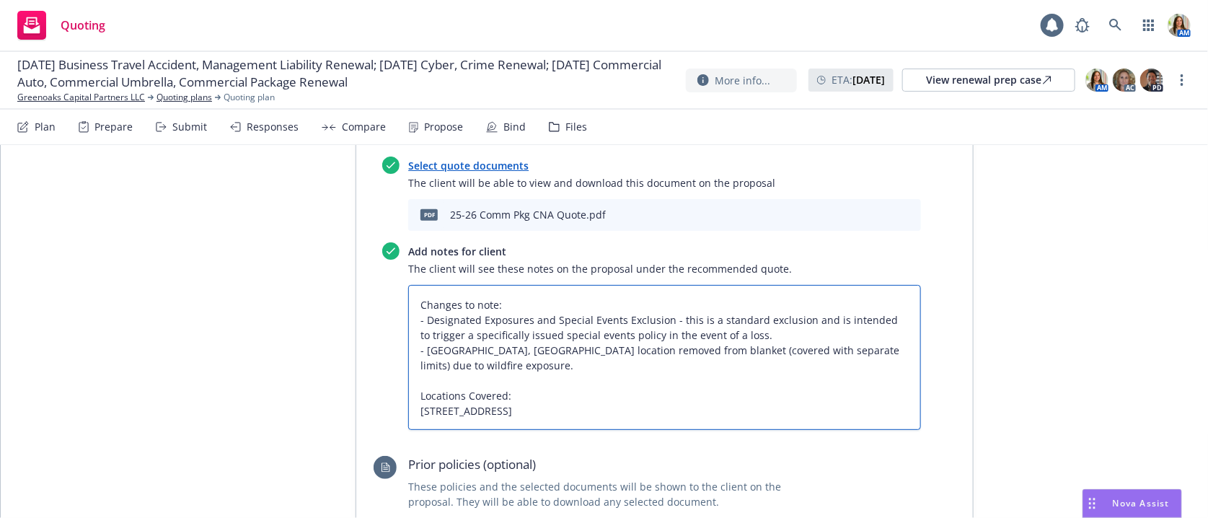
type textarea "Changes to note: - Designated Exposures and Special Events Exclusion - this is …"
type textarea "x"
type textarea "Changes to note: - Designated Exposures and Special Events Exclusion - this is …"
type textarea "x"
type textarea "Changes to note: - Designated Exposures and Special Events Exclusion - this is …"
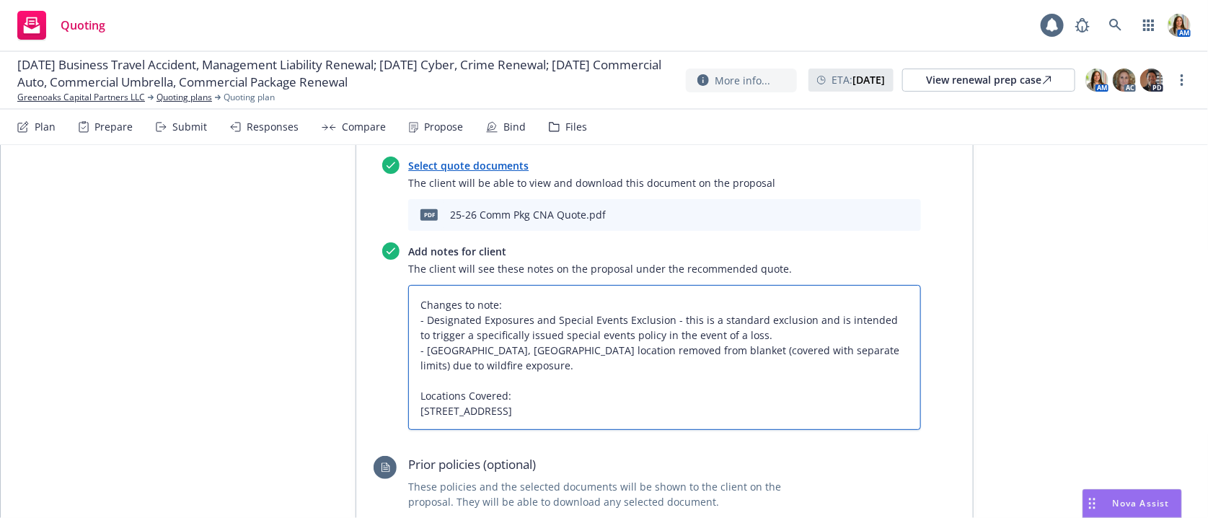
type textarea "x"
type textarea "Changes to note: - Designated Exposures and Special Events Exclusion - this is …"
type textarea "x"
type textarea "Changes to note: - Designated Exposures and Special Events Exclusion - this is …"
type textarea "x"
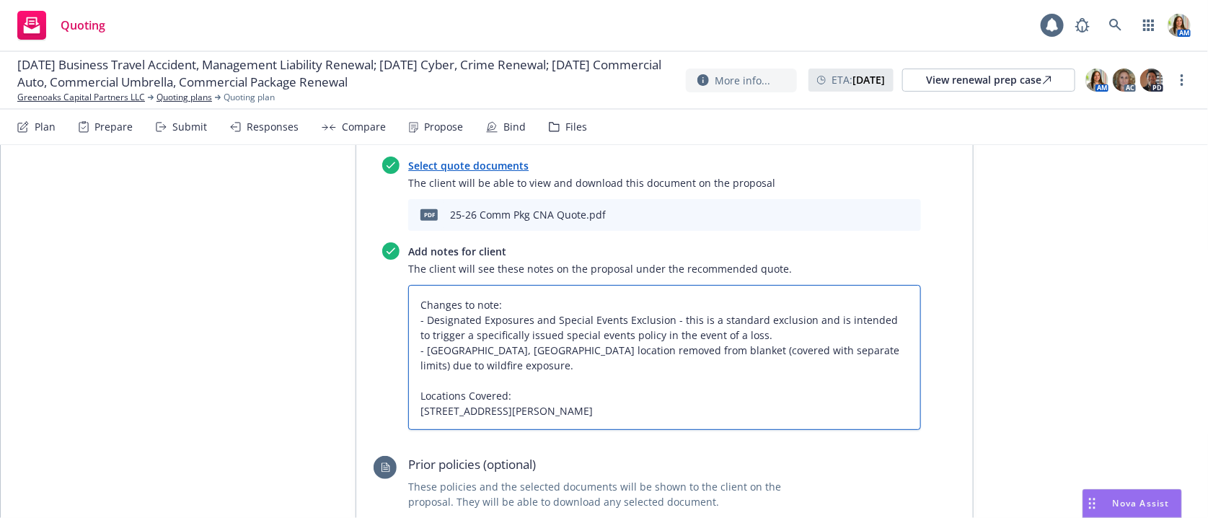
type textarea "Changes to note: - Designated Exposures and Special Events Exclusion - this is …"
type textarea "x"
type textarea "Changes to note: - Designated Exposures and Special Events Exclusion - this is …"
type textarea "x"
type textarea "Changes to note: - Designated Exposures and Special Events Exclusion - this is …"
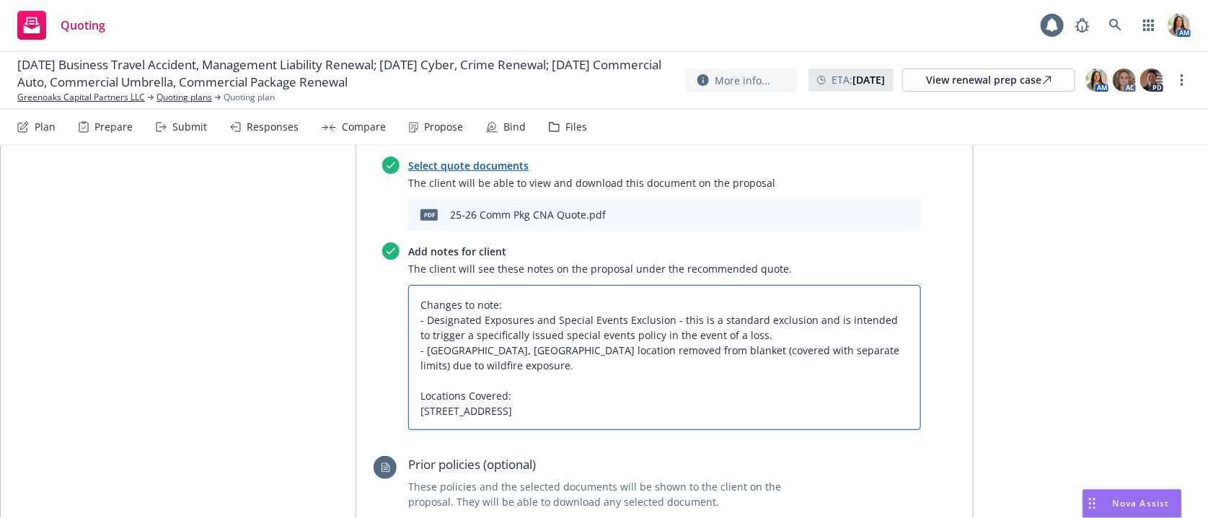
type textarea "x"
type textarea "Changes to note: - Designated Exposures and Special Events Exclusion - this is …"
type textarea "x"
type textarea "Changes to note: - Designated Exposures and Special Events Exclusion - this is …"
type textarea "x"
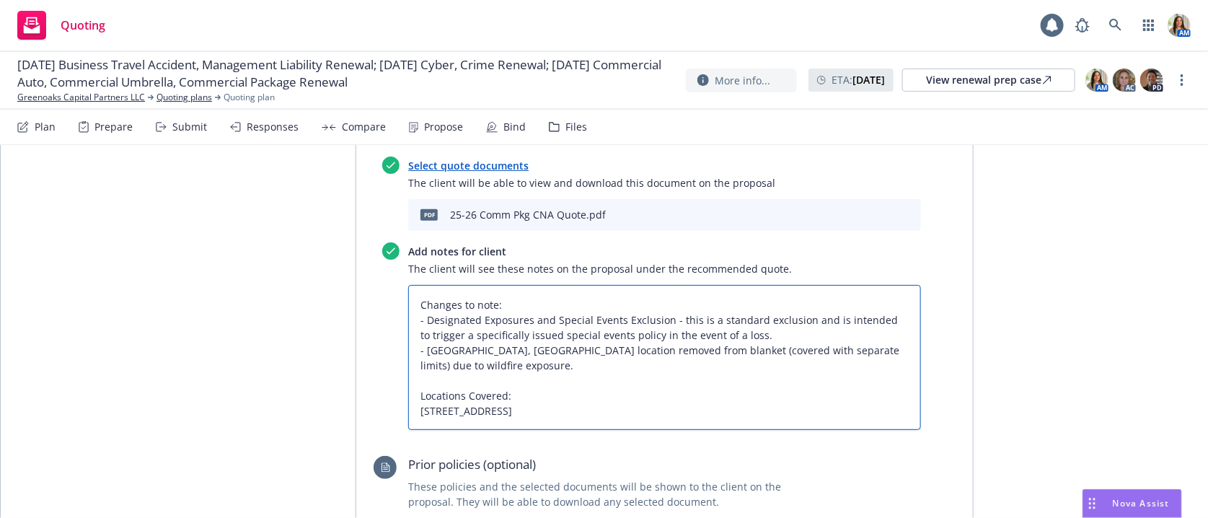
type textarea "Changes to note: - Designated Exposures and Special Events Exclusion - this is …"
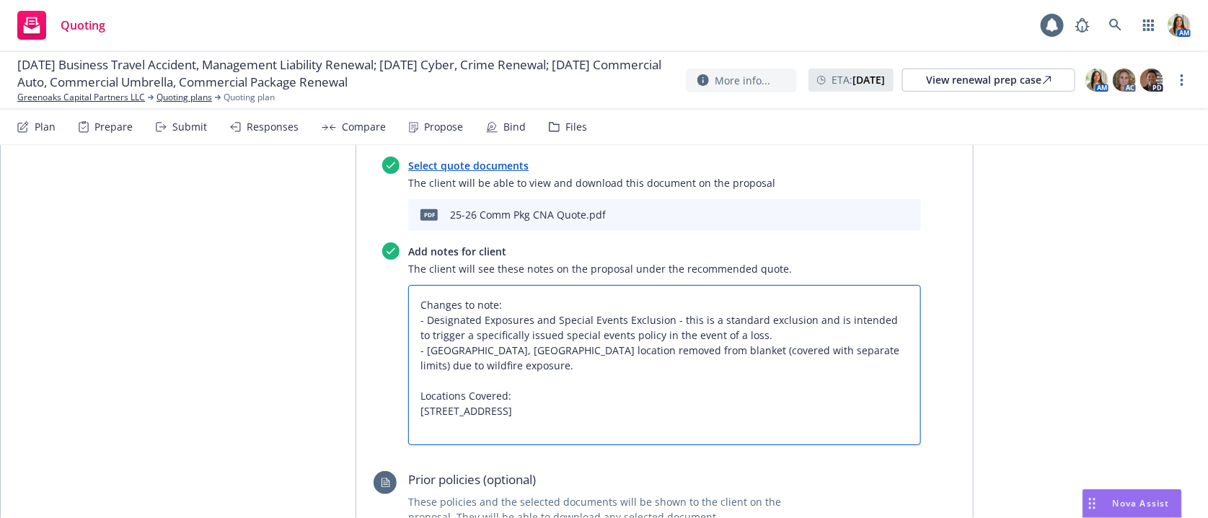
type textarea "x"
type textarea "Changes to note: - Designated Exposures and Special Events Exclusion - this is …"
type textarea "x"
type textarea "Changes to note: - Designated Exposures and Special Events Exclusion - this is …"
type textarea "x"
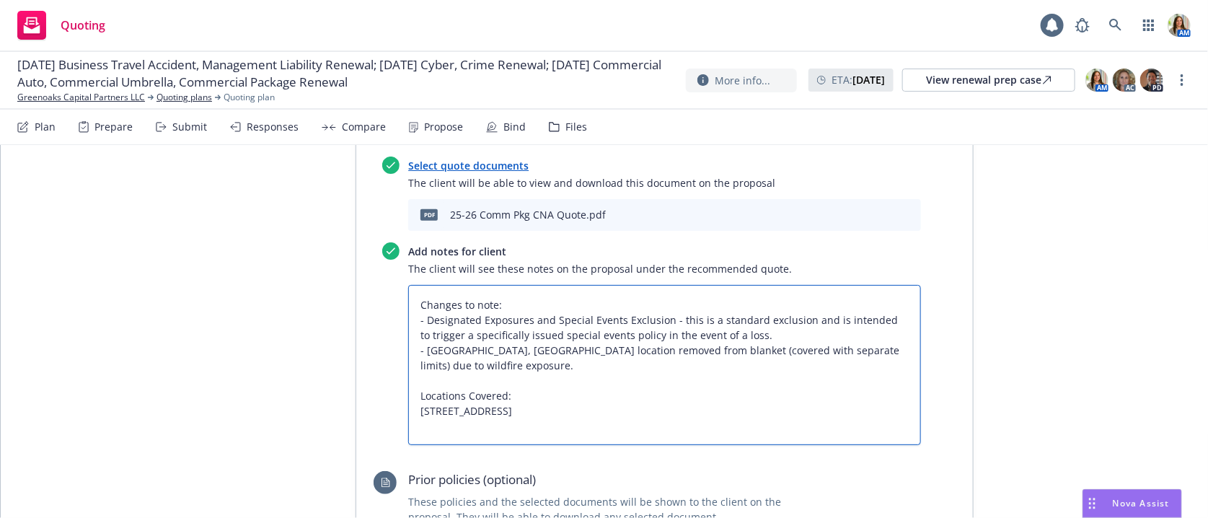
type textarea "Changes to note: - Designated Exposures and Special Events Exclusion - this is …"
type textarea "x"
type textarea "Changes to note: - Designated Exposures and Special Events Exclusion - this is …"
type textarea "x"
type textarea "Changes to note: - Designated Exposures and Special Events Exclusion - this is …"
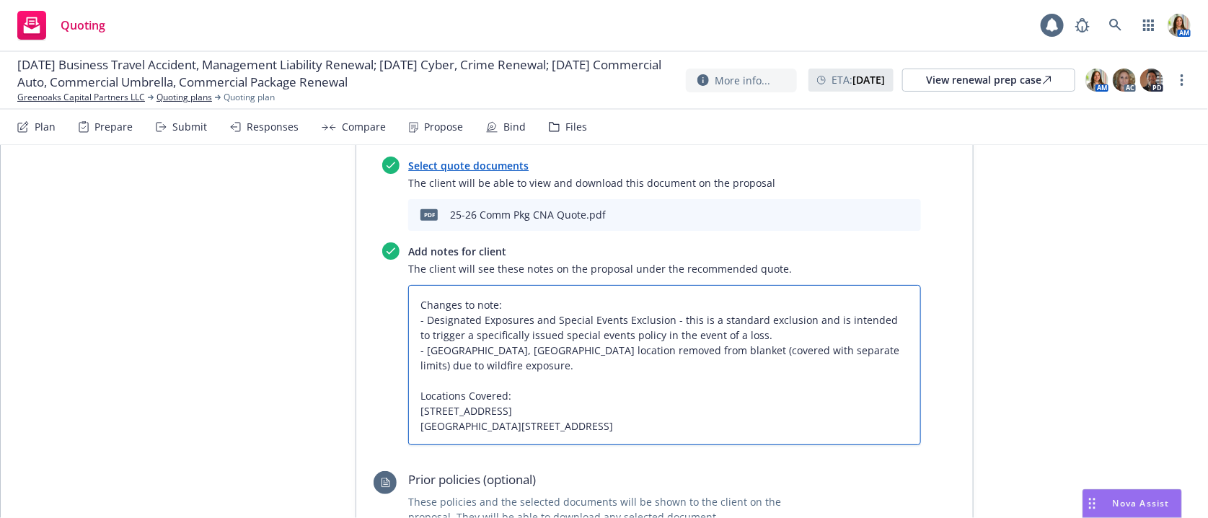
type textarea "x"
type textarea "Changes to note: - Designated Exposures and Special Events Exclusion - this is …"
type textarea "x"
type textarea "Changes to note: - Designated Exposures and Special Events Exclusion - this is …"
type textarea "x"
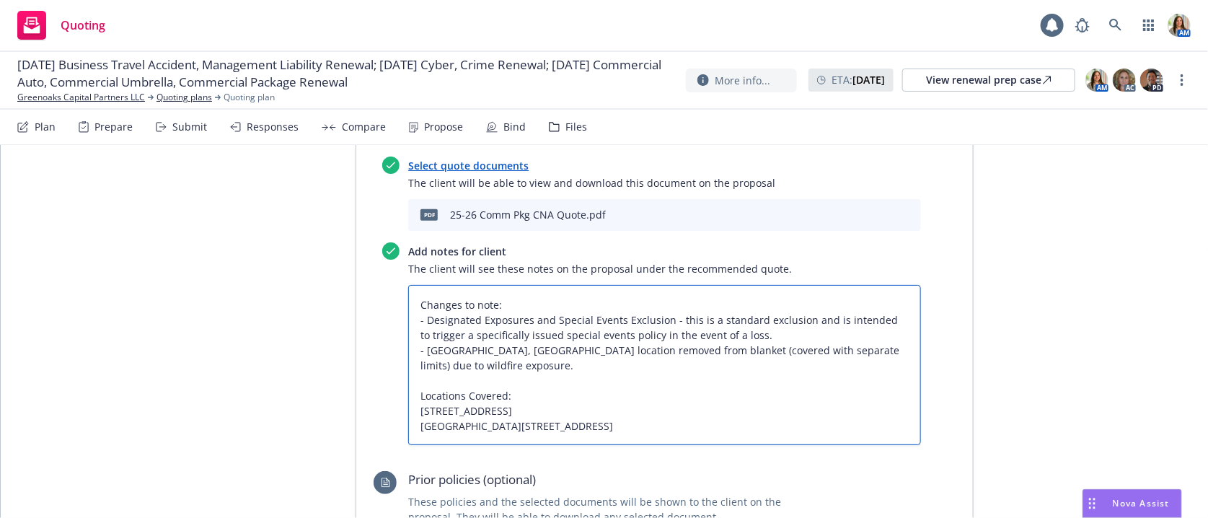
type textarea "Changes to note: - Designated Exposures and Special Events Exclusion - this is …"
type textarea "x"
type textarea "Changes to note: - Designated Exposures and Special Events Exclusion - this is …"
type textarea "x"
type textarea "Changes to note: - Designated Exposures and Special Events Exclusion - this is …"
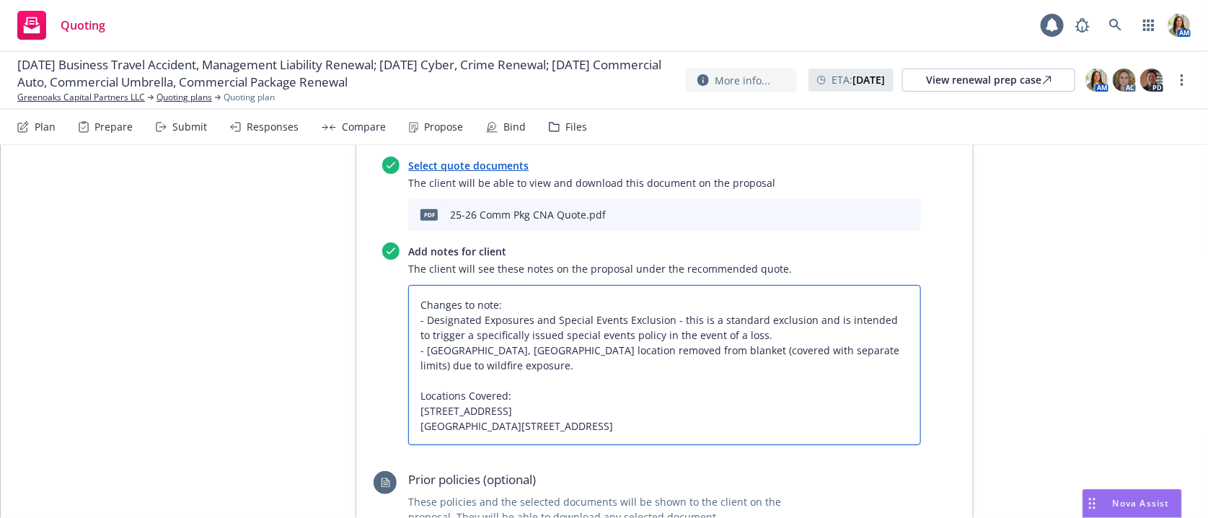
type textarea "x"
type textarea "Changes to note: - Designated Exposures and Special Events Exclusion - this is …"
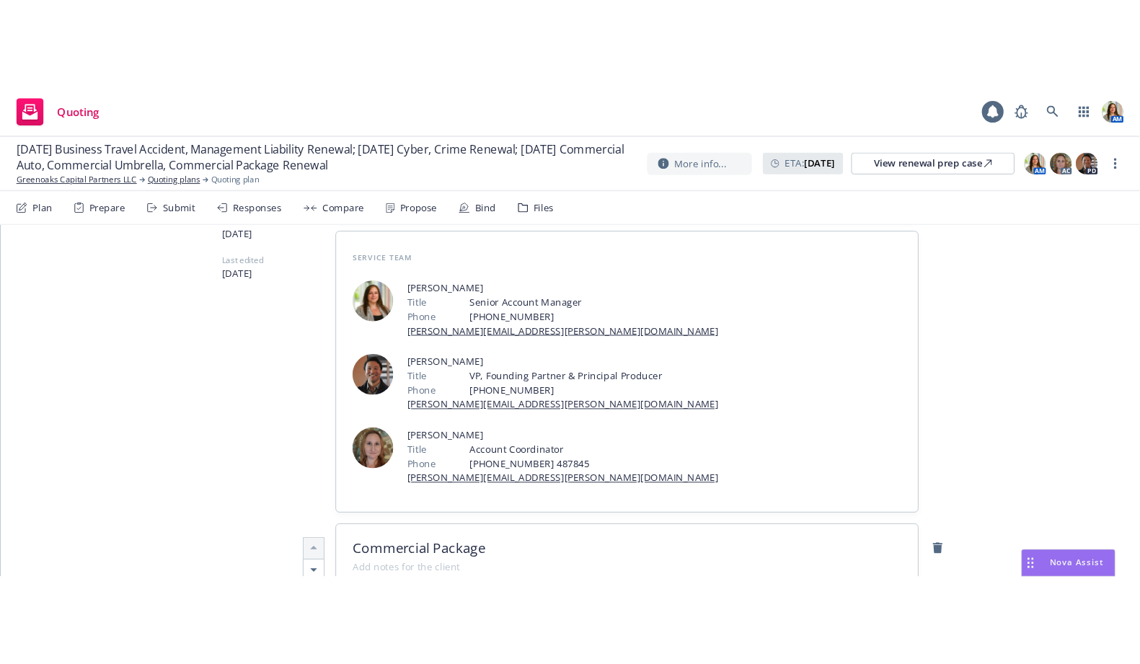
scroll to position [0, 0]
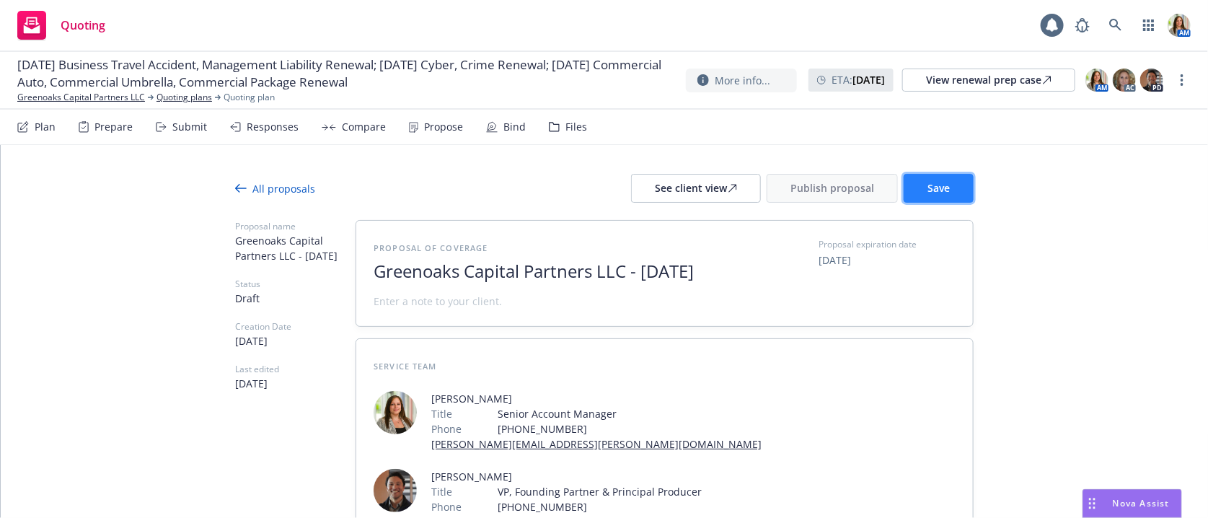
click at [925, 188] on button "Save" at bounding box center [939, 188] width 70 height 29
click at [668, 184] on div "See client view" at bounding box center [696, 188] width 82 height 27
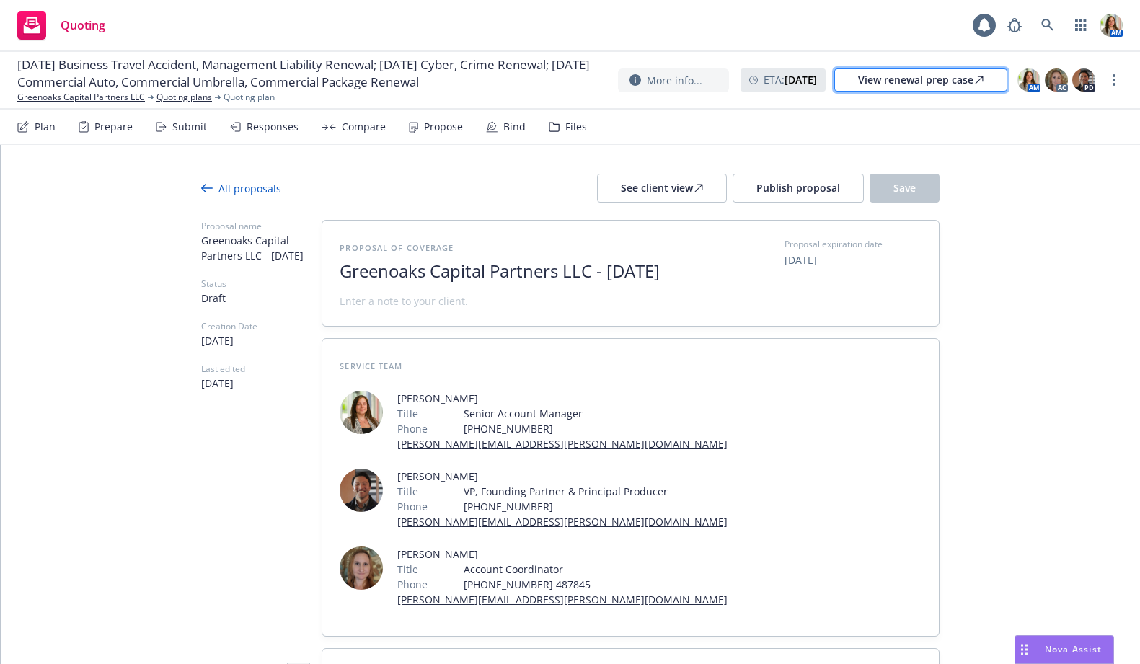
click at [883, 74] on div "View renewal prep case" at bounding box center [920, 80] width 125 height 22
click at [1053, 17] on link at bounding box center [1047, 25] width 29 height 29
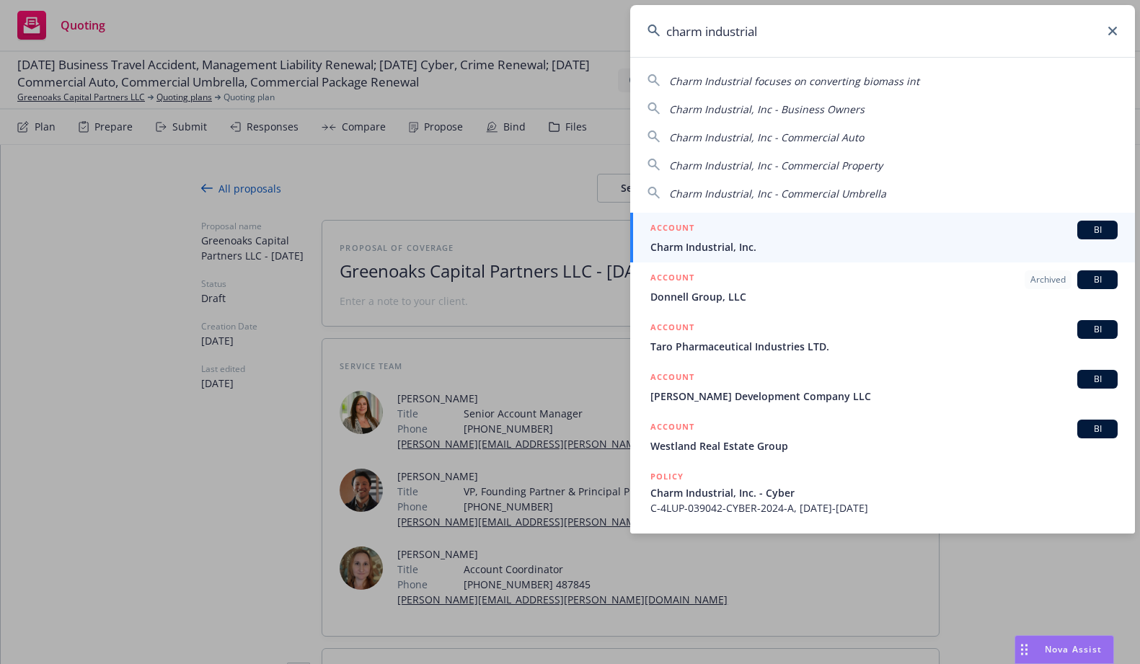
click at [787, 238] on div "ACCOUNT BI" at bounding box center [884, 230] width 467 height 19
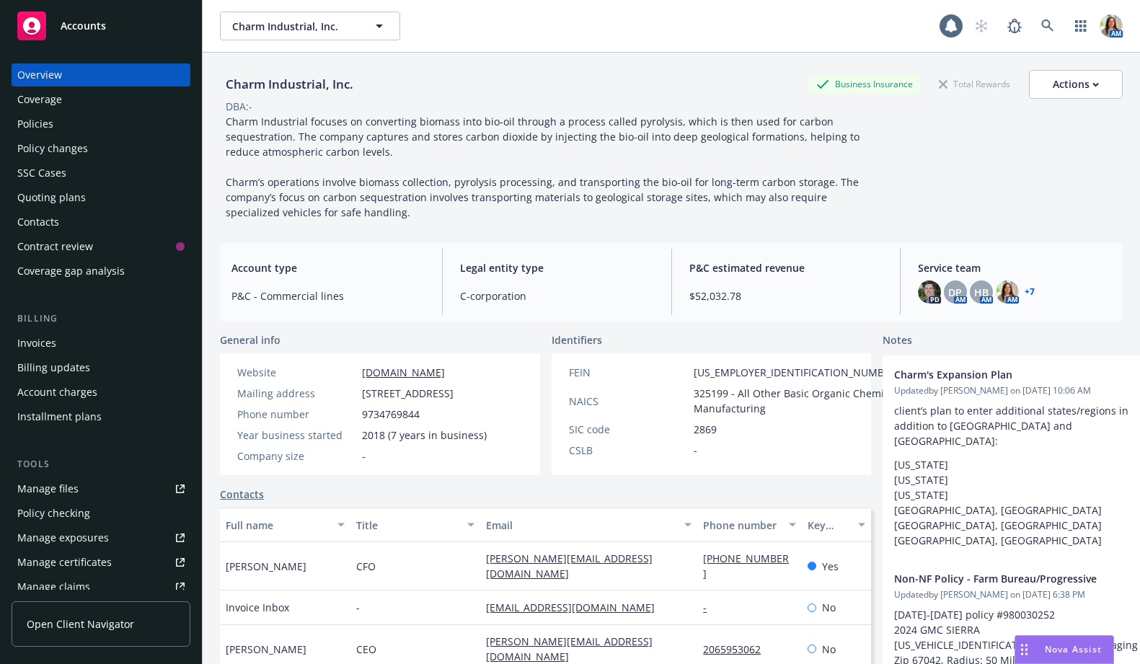
click at [66, 198] on div "Quoting plans" at bounding box center [51, 197] width 69 height 23
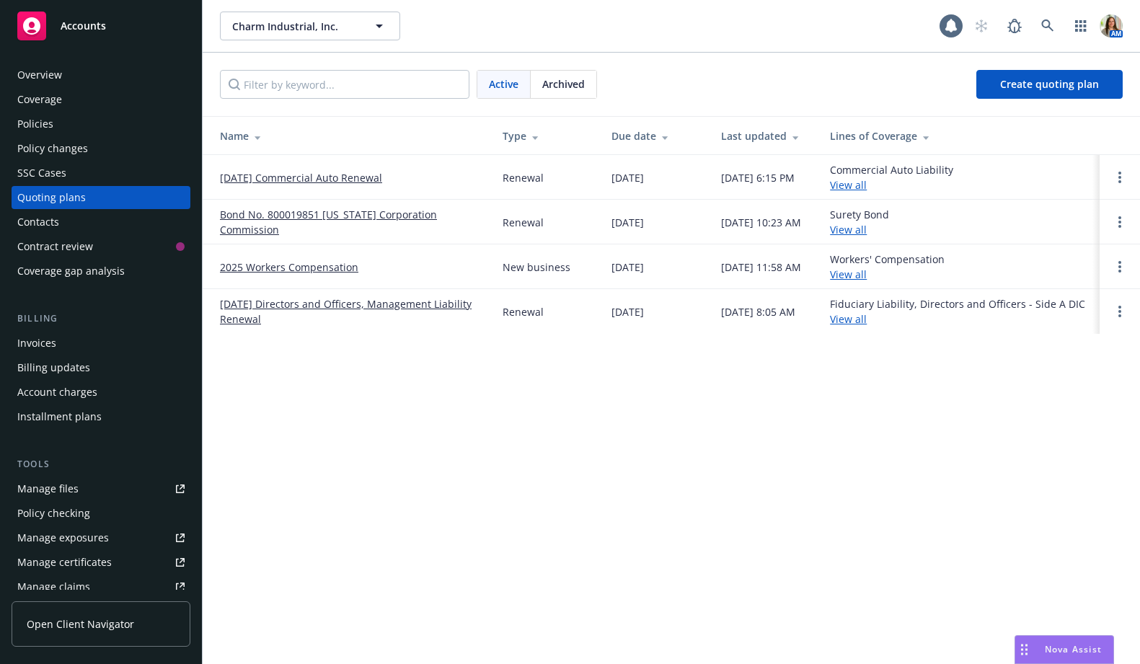
click at [257, 323] on link "[DATE] Directors and Officers, Management Liability Renewal" at bounding box center [350, 311] width 260 height 30
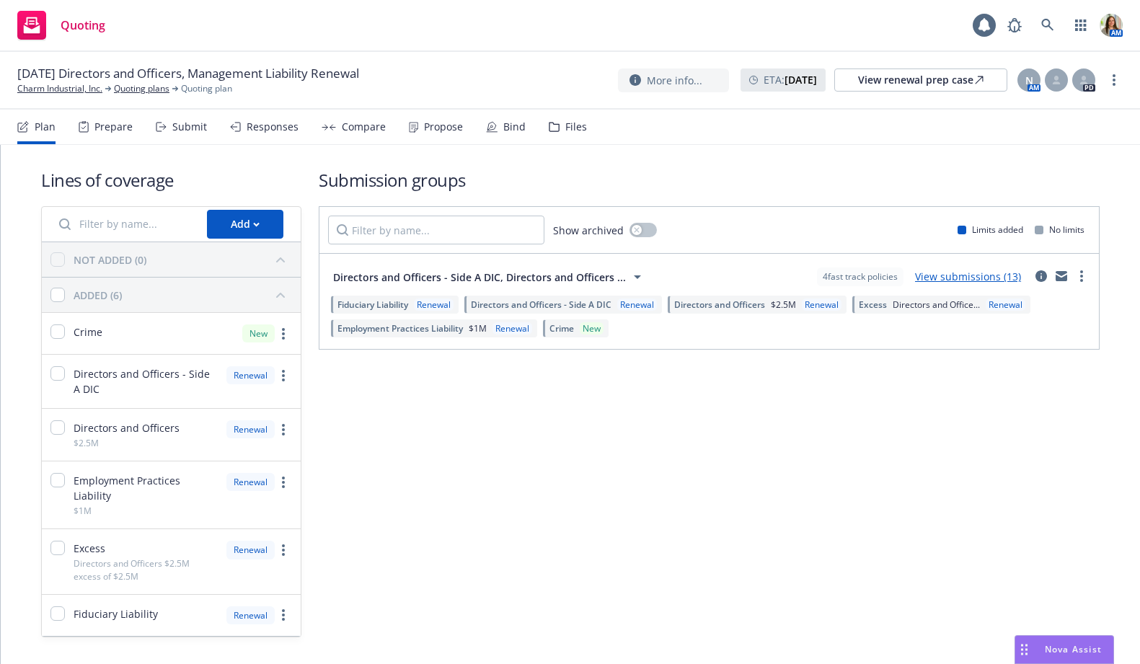
click at [511, 139] on div "Bind" at bounding box center [506, 127] width 40 height 35
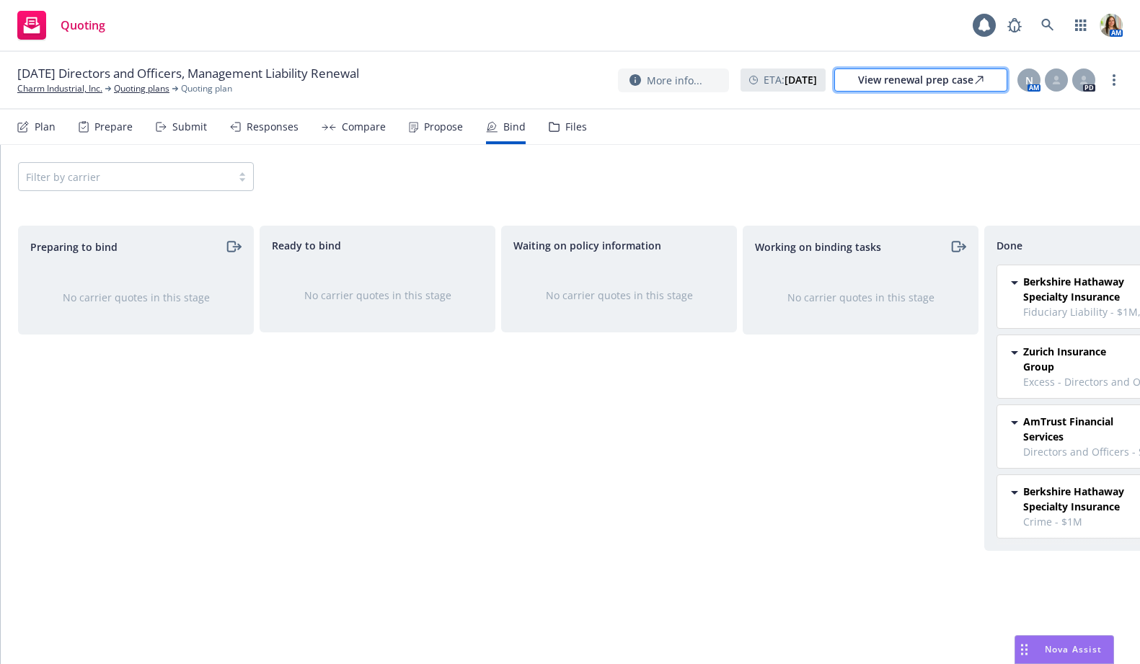
click at [893, 74] on div "View renewal prep case" at bounding box center [920, 80] width 125 height 22
click at [1110, 76] on link "more" at bounding box center [1114, 79] width 17 height 17
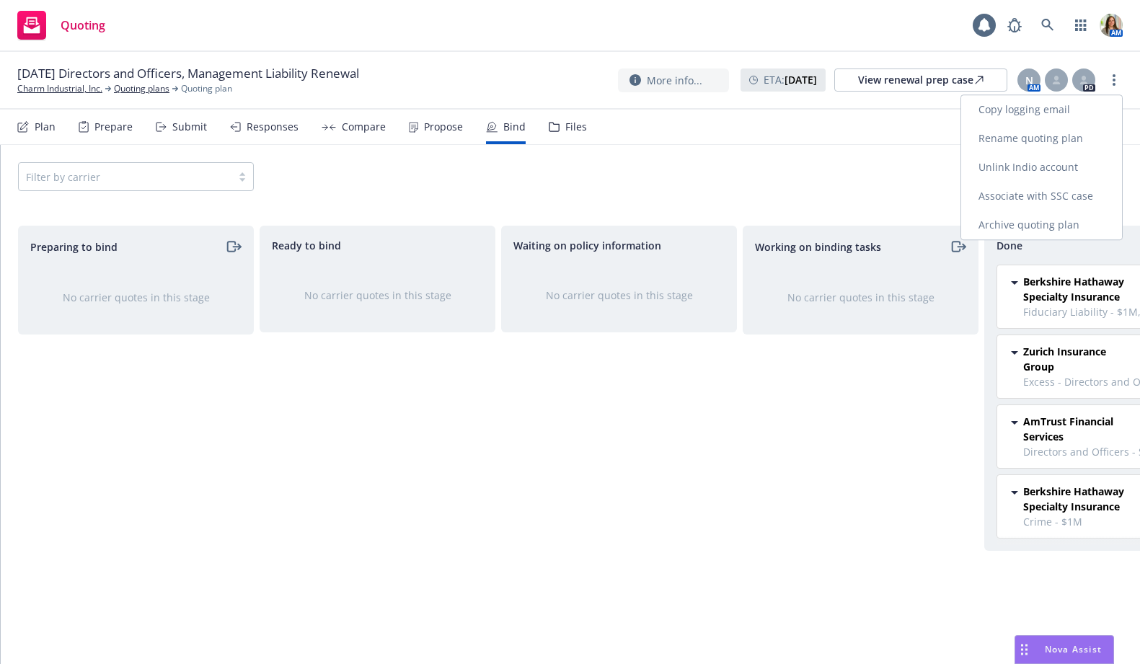
click at [1040, 219] on link "Archive quoting plan" at bounding box center [1041, 225] width 161 height 29
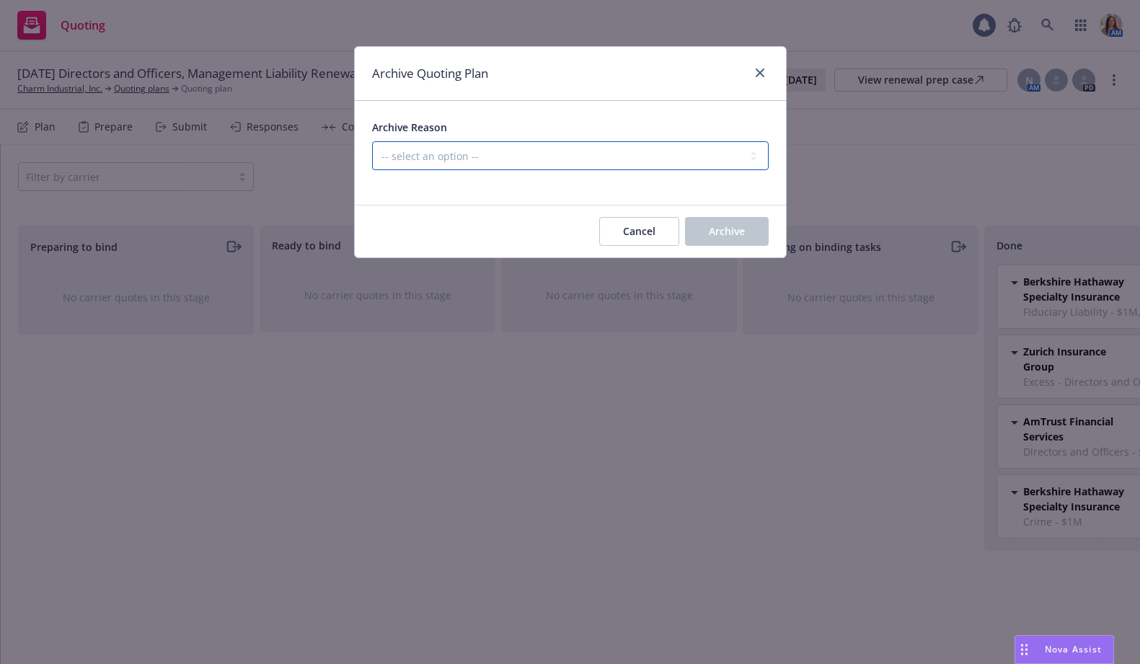
click at [526, 142] on select "-- select an option -- All policies in this renewal plan are auto-renewed Creat…" at bounding box center [570, 155] width 397 height 29
select select "ARCHIVED_RENEWAL_COMPLETED"
click at [372, 141] on select "-- select an option -- All policies in this renewal plan are auto-renewed Creat…" at bounding box center [570, 155] width 397 height 29
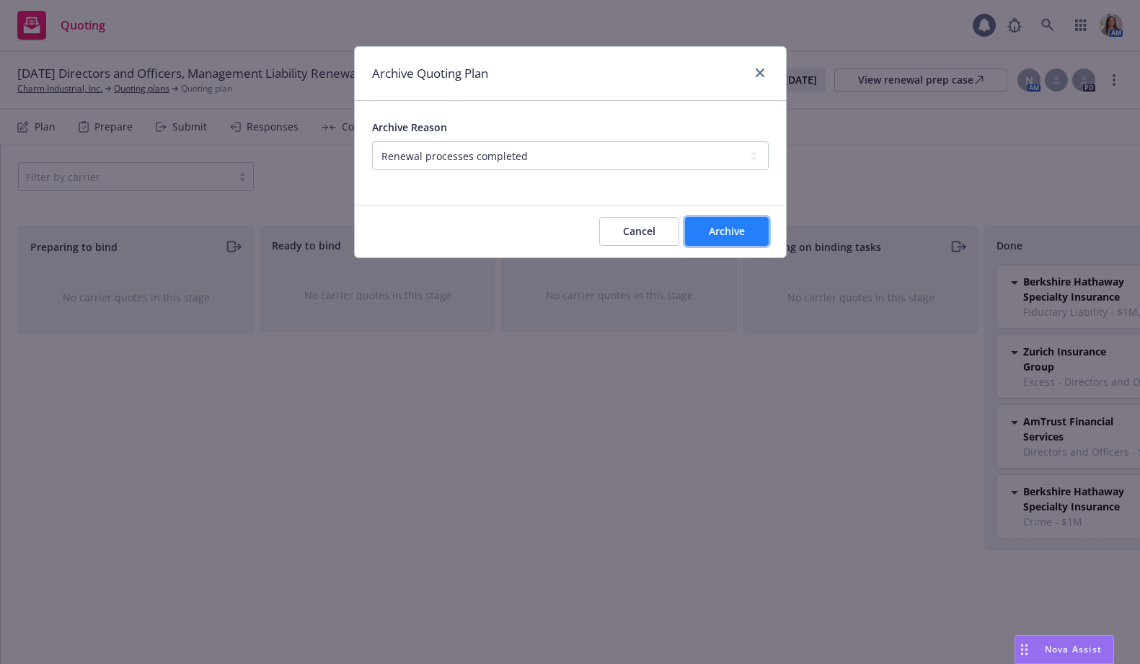
click at [707, 239] on button "Archive" at bounding box center [727, 231] width 84 height 29
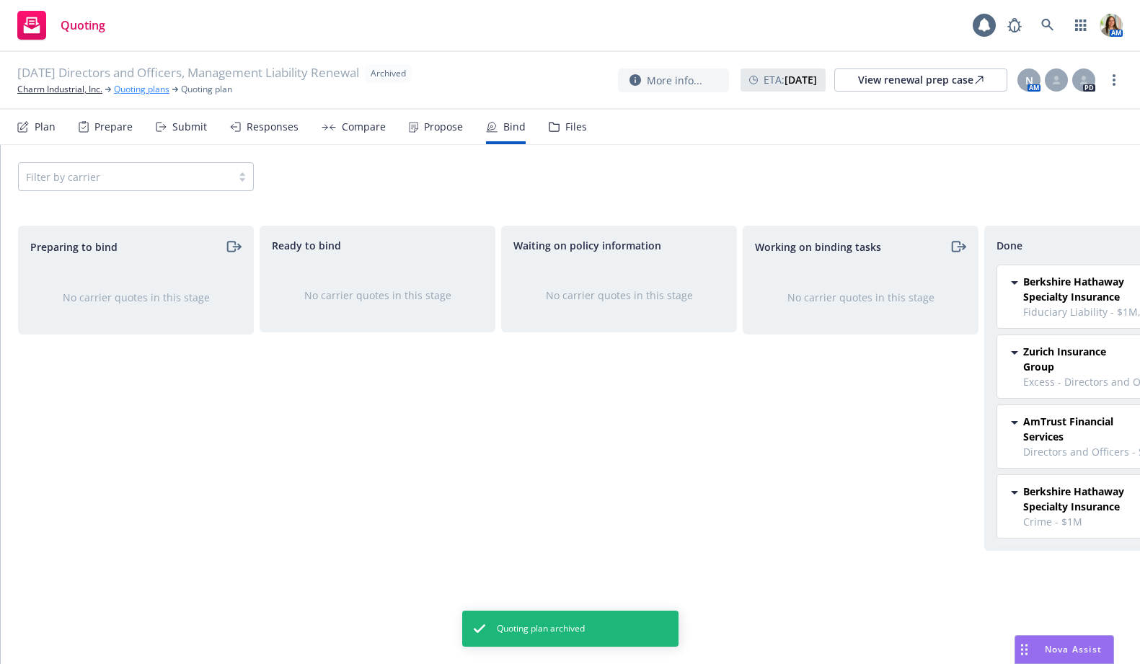
click at [139, 93] on link "Quoting plans" at bounding box center [142, 89] width 56 height 13
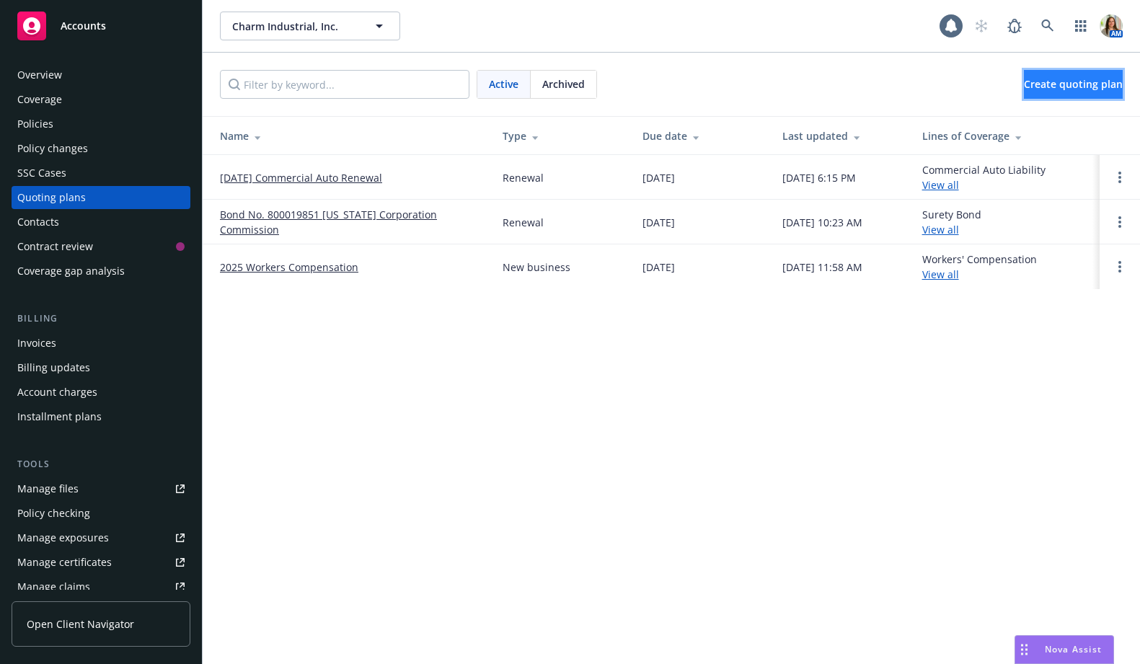
click at [1024, 80] on span "Create quoting plan" at bounding box center [1073, 84] width 99 height 14
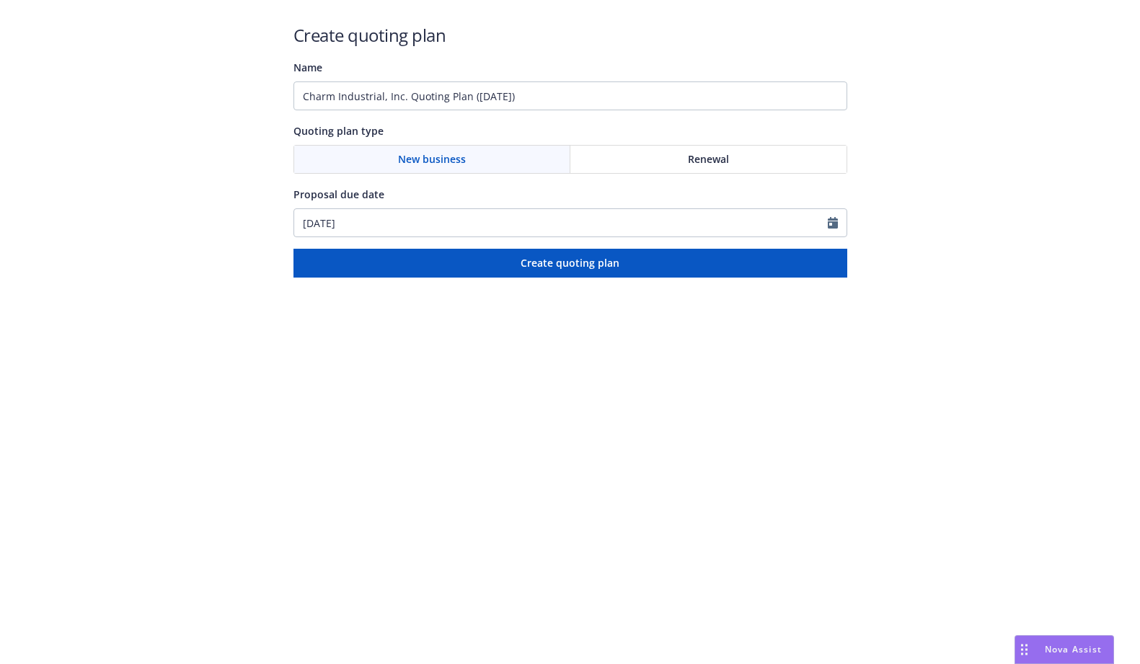
click at [703, 156] on span "Renewal" at bounding box center [708, 158] width 41 height 15
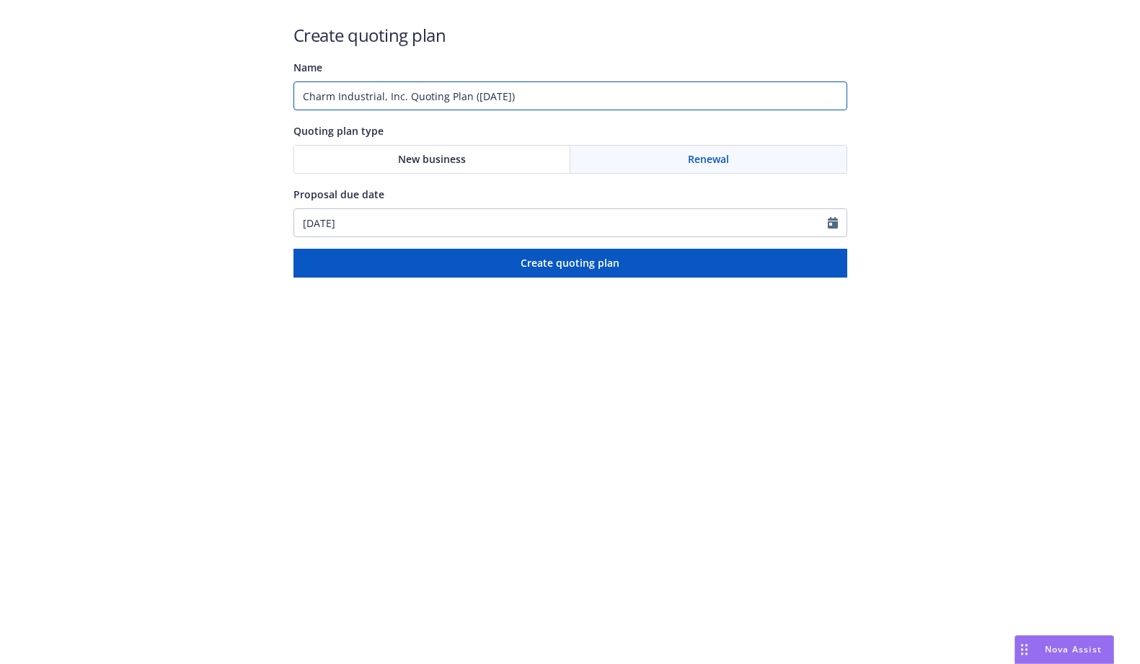
drag, startPoint x: 596, startPoint y: 102, endPoint x: 30, endPoint y: 70, distance: 567.0
click at [30, 70] on div "Create quoting plan Name Charm Industrial, Inc. Quoting Plan ([DATE]) Quoting p…" at bounding box center [570, 139] width 1140 height 278
type input "P"
type input "2025 Potential Program Rewrite (GL/AUTO/XS/PROP)"
click at [417, 223] on input "[DATE]" at bounding box center [561, 222] width 534 height 27
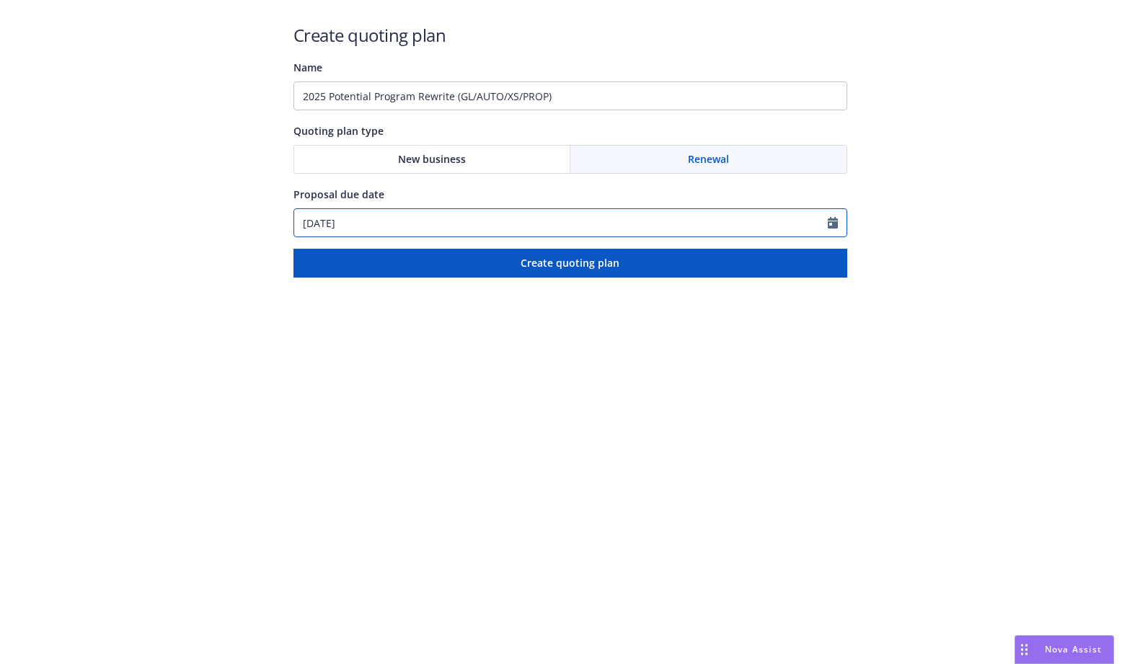
select select "9"
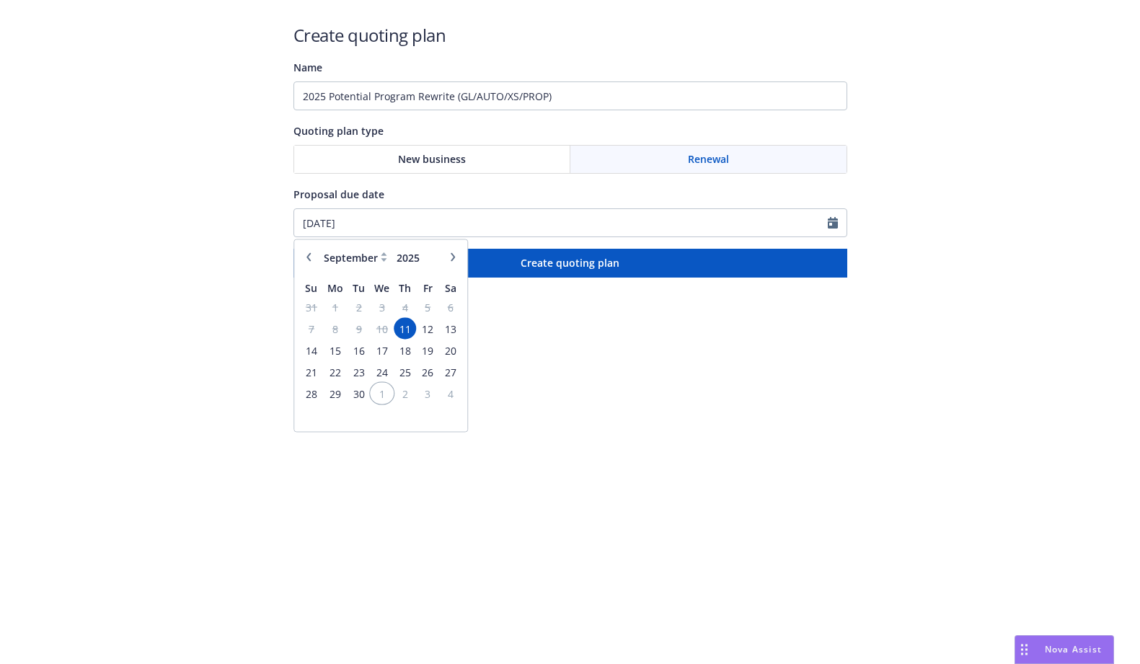
click at [388, 391] on span "1" at bounding box center [381, 393] width 21 height 18
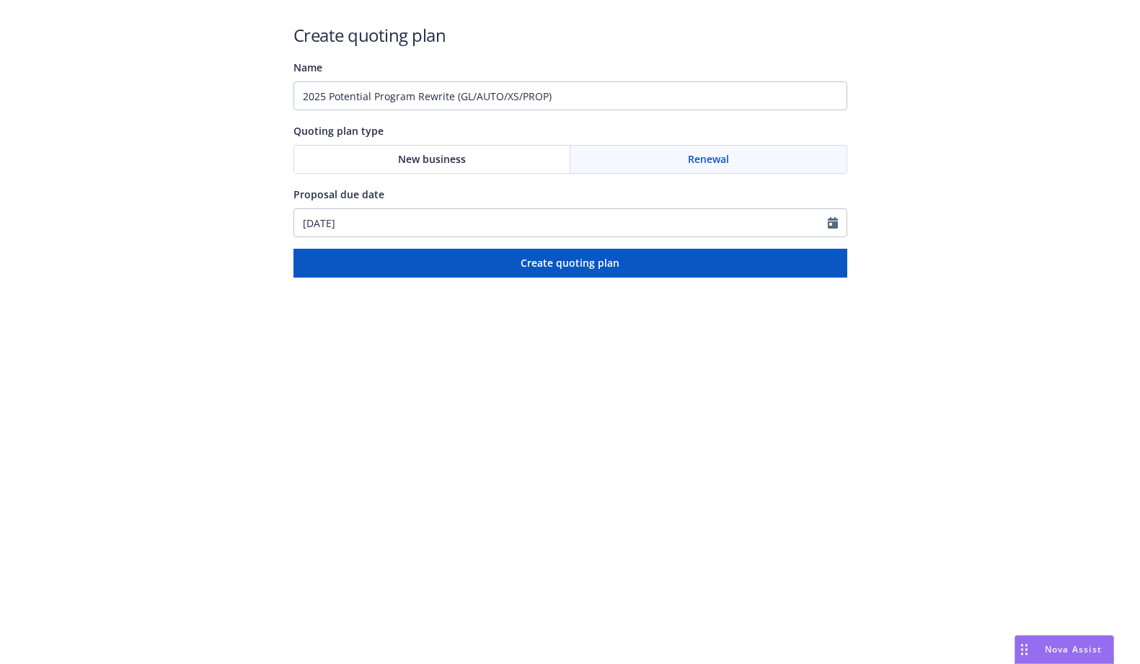
type input "10/01/2025"
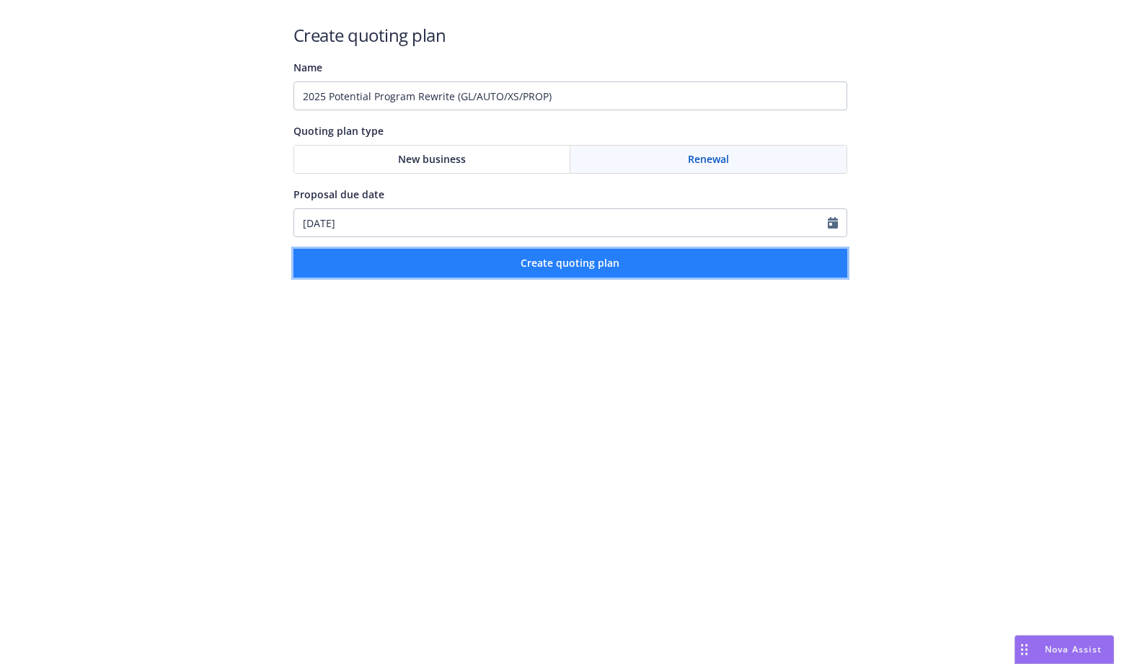
click at [594, 255] on button "Create quoting plan" at bounding box center [571, 263] width 554 height 29
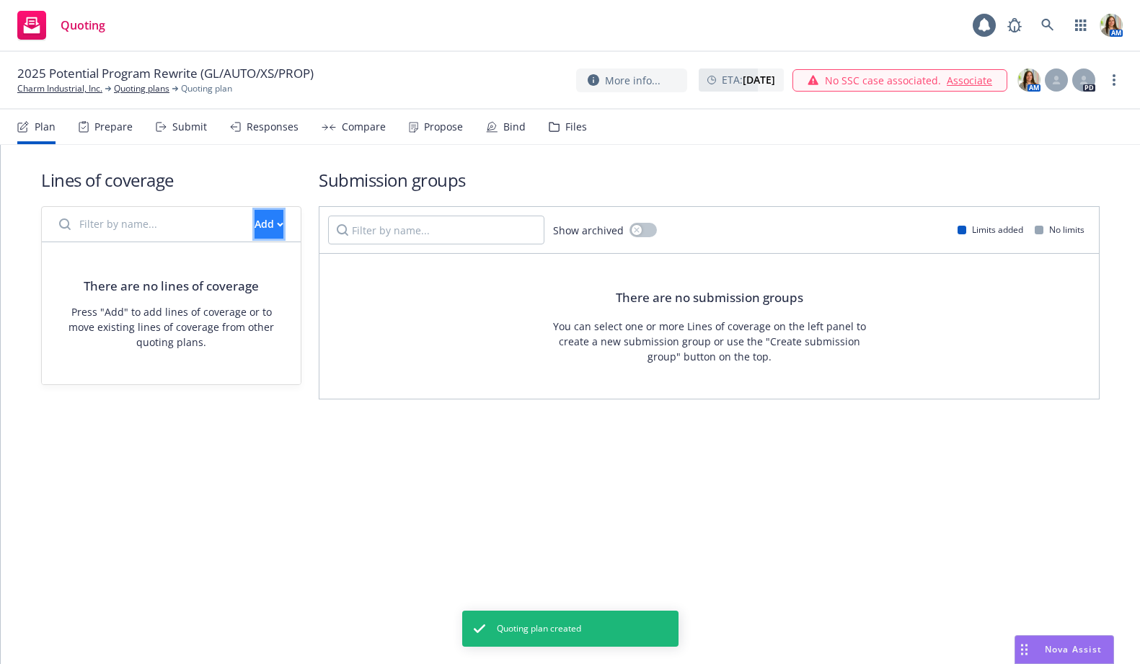
click at [255, 212] on div "Add" at bounding box center [269, 224] width 29 height 27
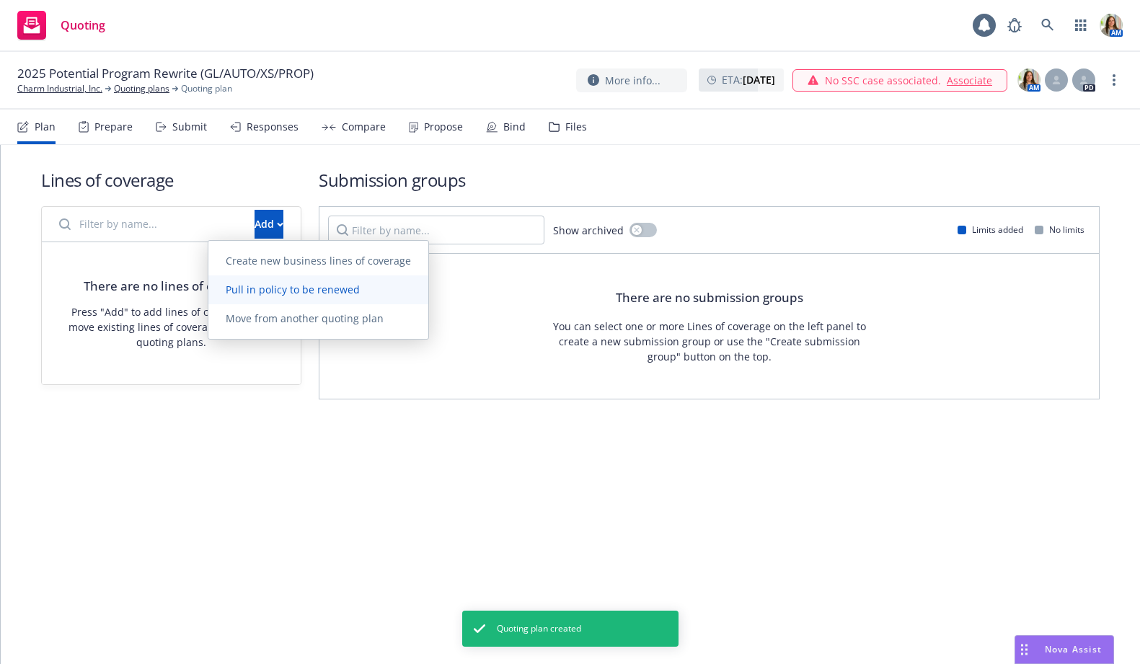
click at [243, 283] on span "Pull in policy to be renewed" at bounding box center [292, 290] width 169 height 14
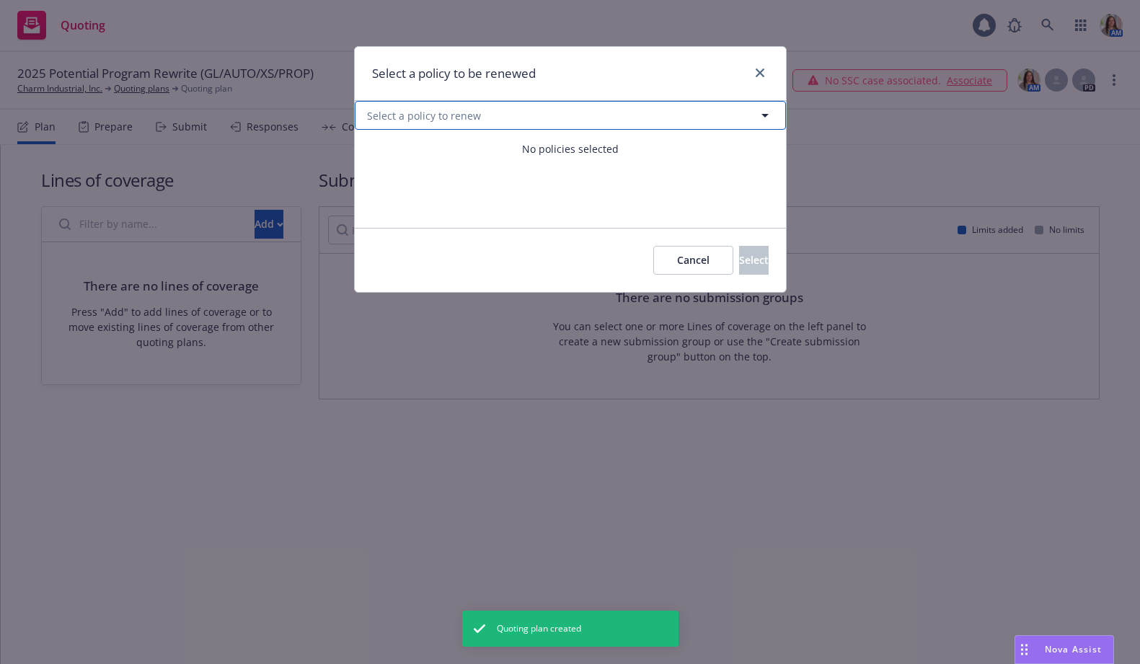
click at [607, 120] on button "Select a policy to renew" at bounding box center [570, 115] width 431 height 29
select select "ACTIVE"
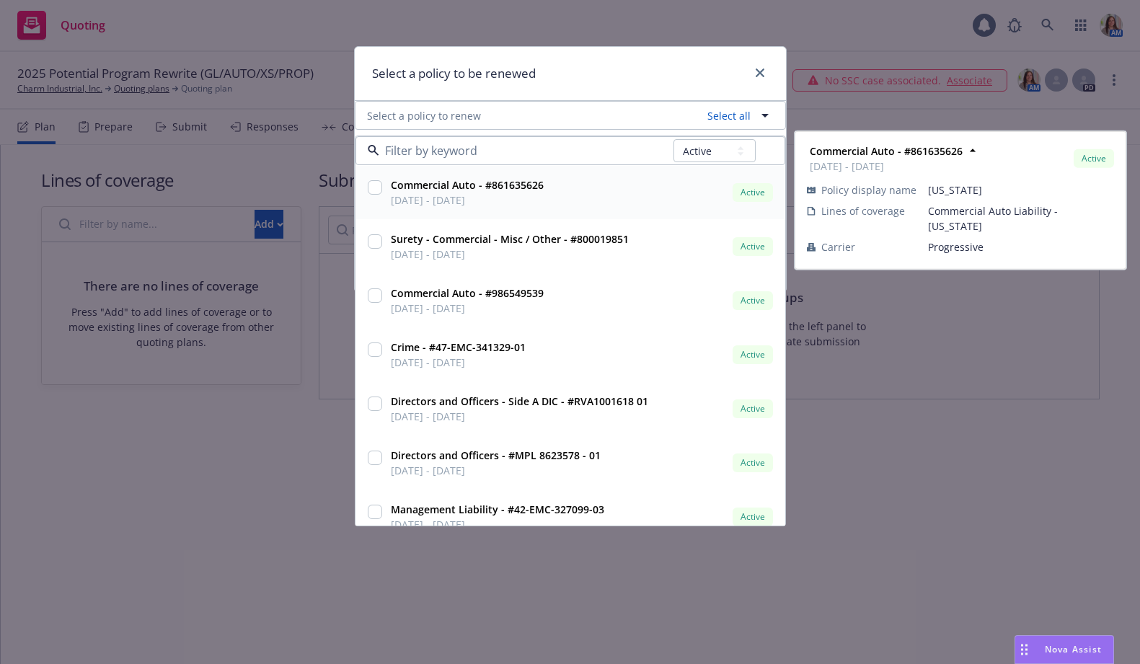
click at [374, 188] on input "checkbox" at bounding box center [375, 187] width 14 height 14
checkbox input "true"
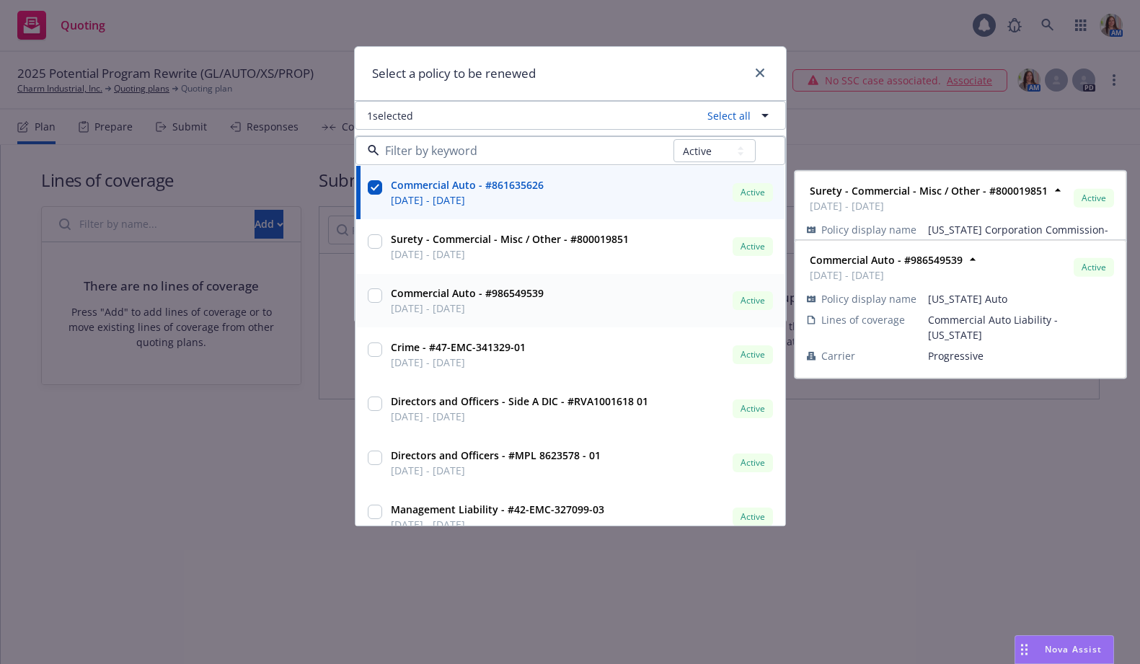
click at [379, 298] on input "checkbox" at bounding box center [375, 295] width 14 height 14
checkbox input "true"
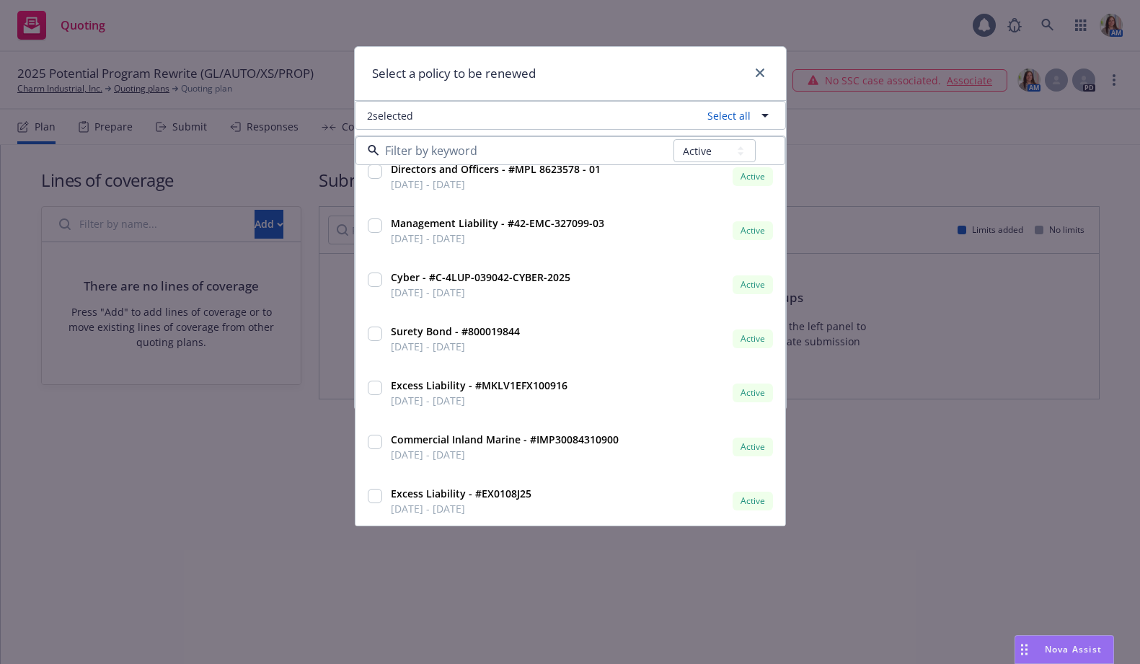
scroll to position [281, 0]
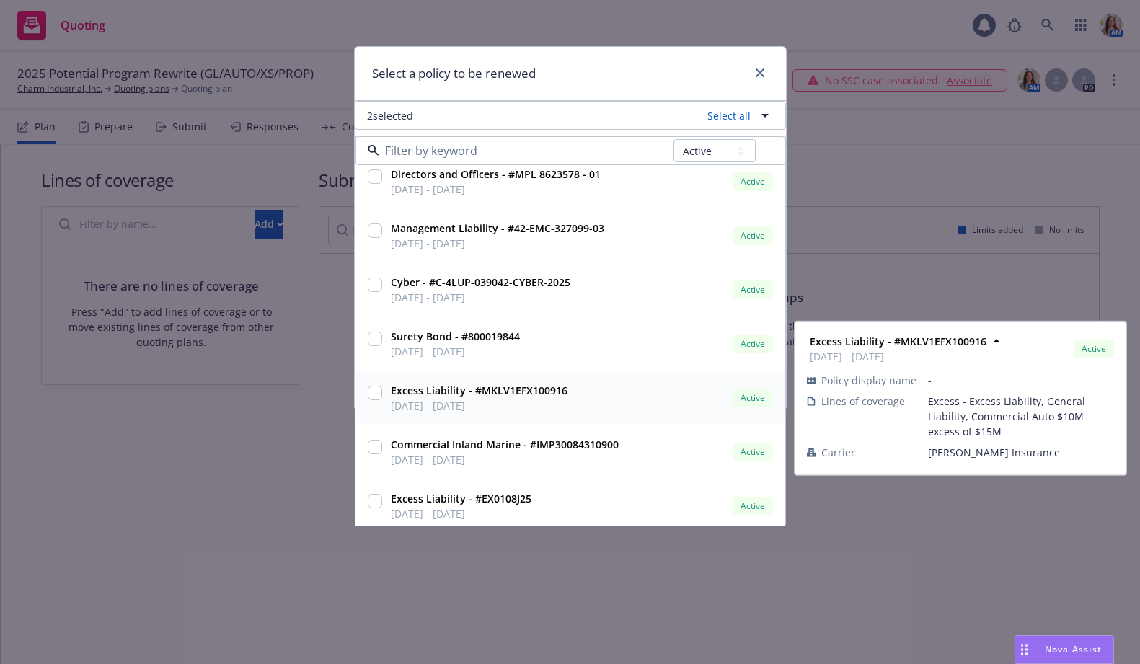
click at [374, 384] on div at bounding box center [375, 393] width 14 height 20
checkbox input "true"
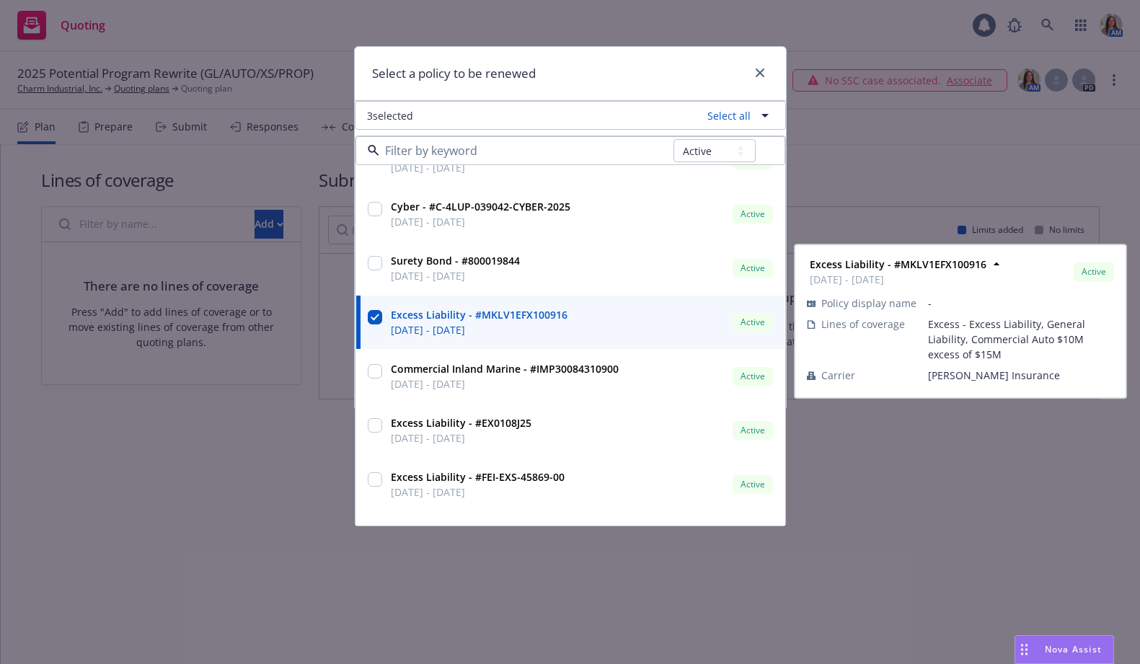
scroll to position [358, 0]
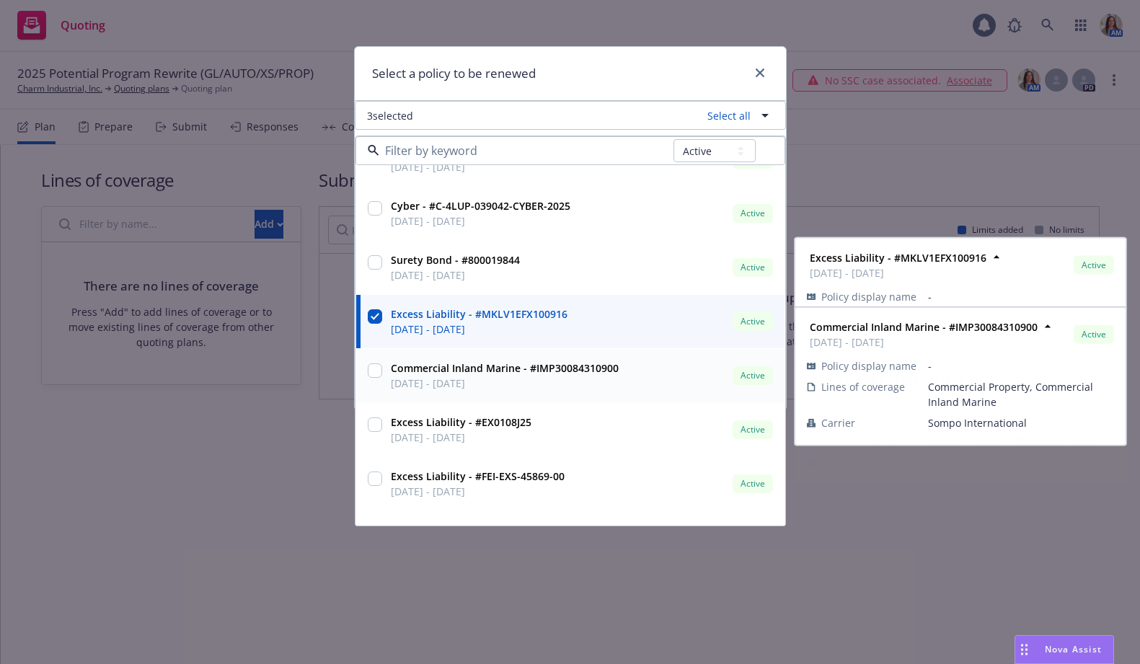
click at [373, 378] on div at bounding box center [375, 371] width 14 height 17
checkbox input "true"
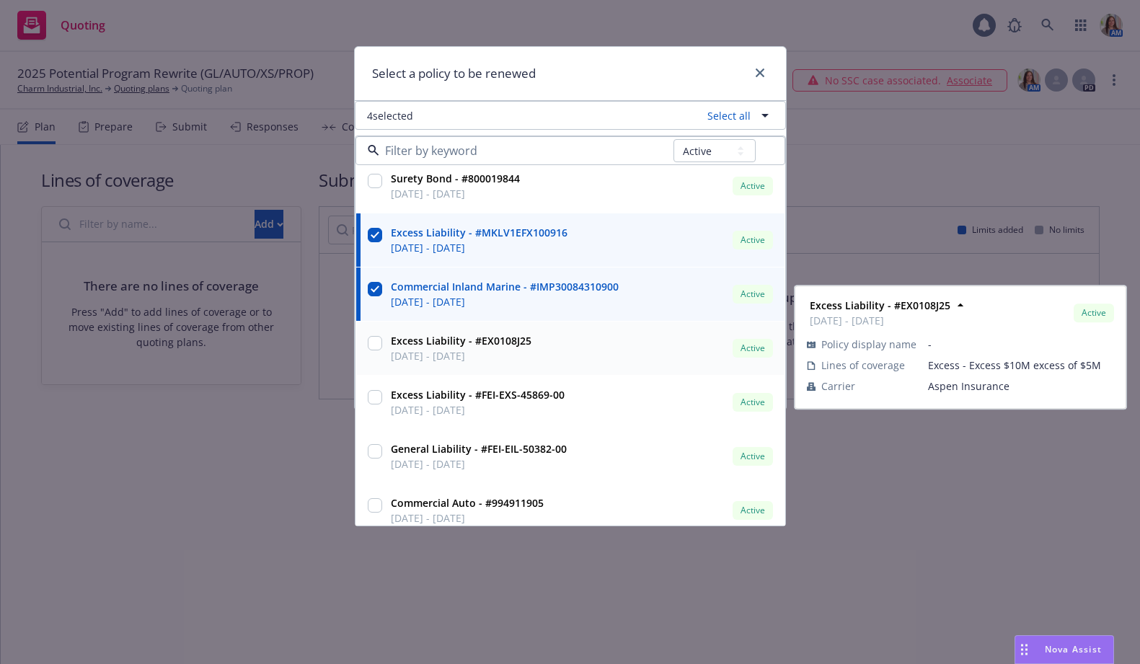
scroll to position [441, 0]
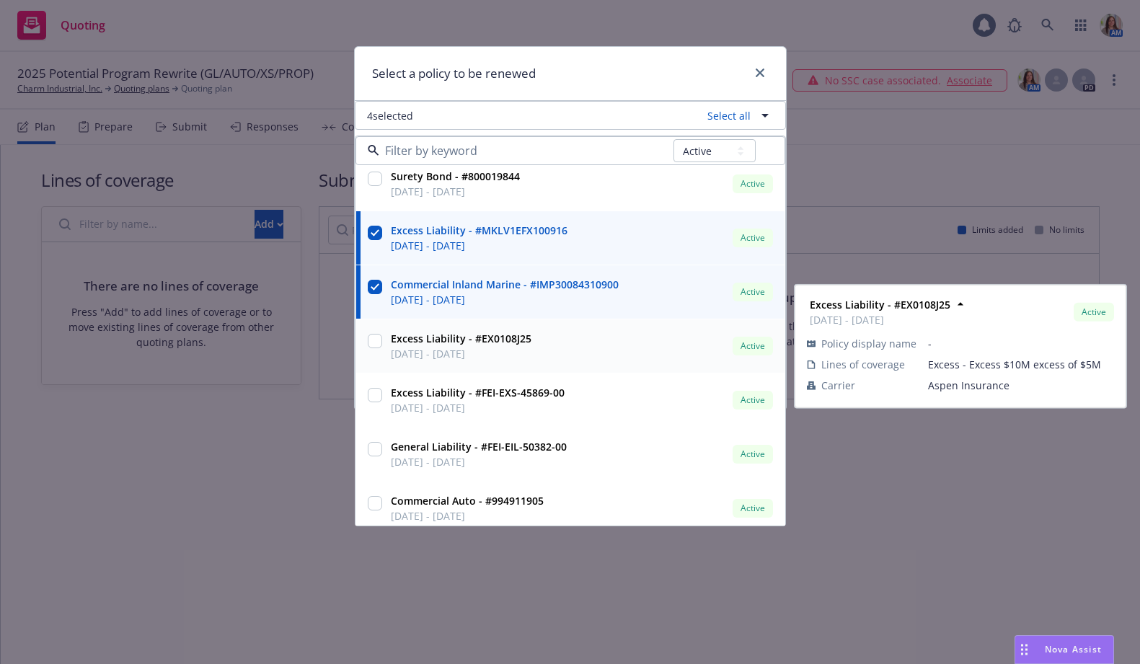
click at [375, 345] on input "checkbox" at bounding box center [375, 341] width 14 height 14
checkbox input "true"
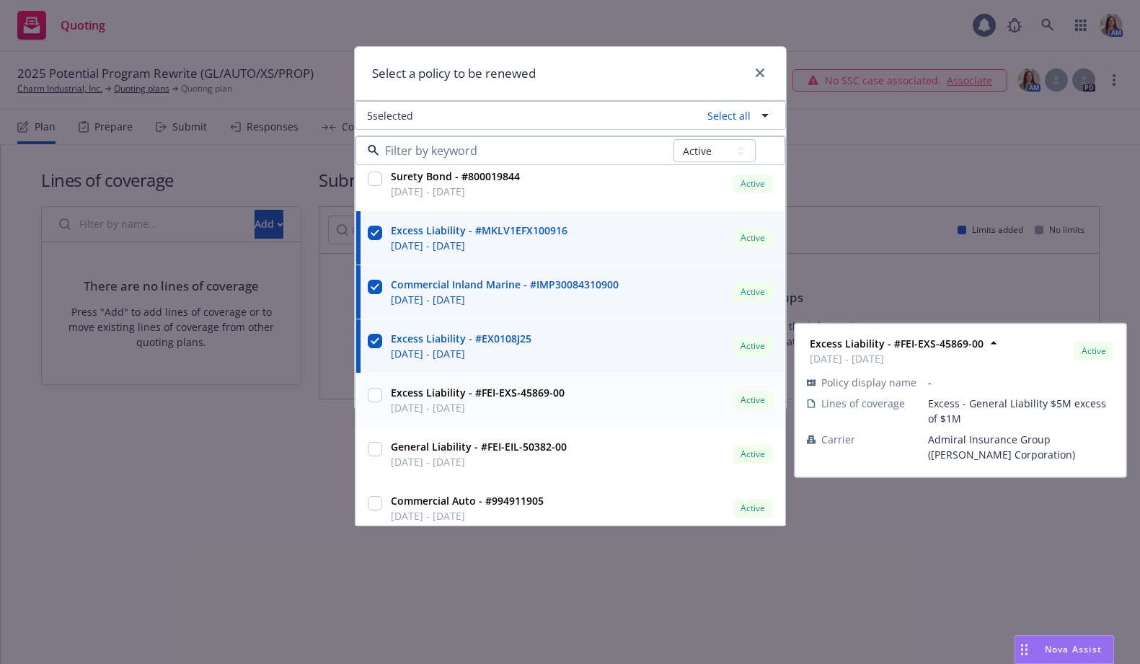
click at [373, 399] on input "checkbox" at bounding box center [375, 395] width 14 height 14
checkbox input "true"
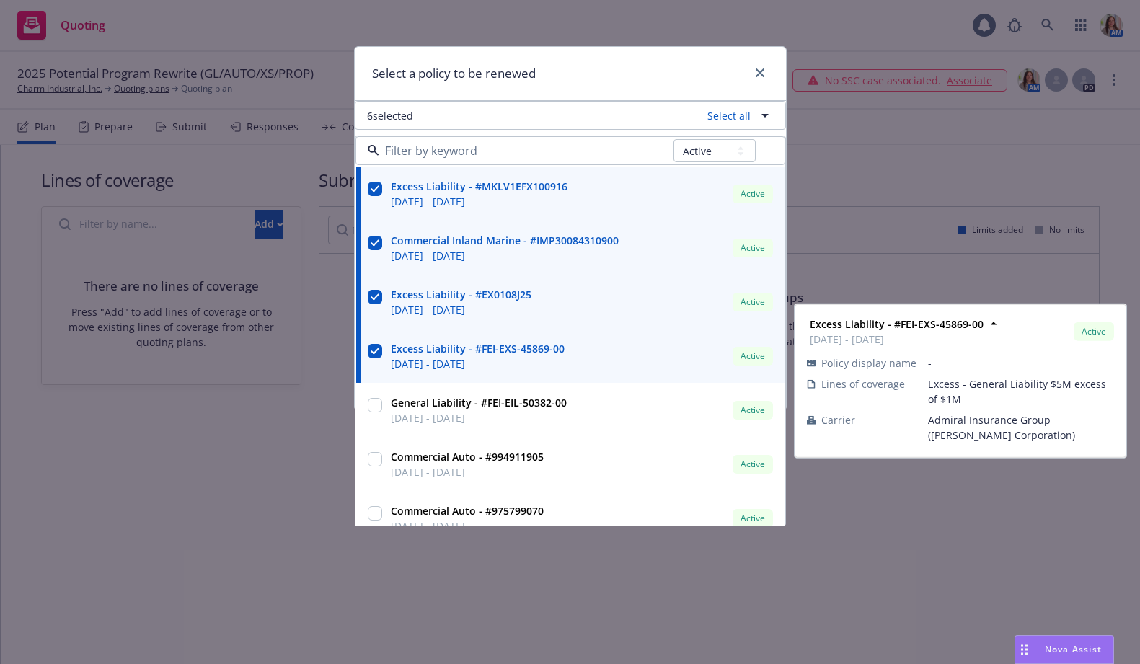
scroll to position [505, 0]
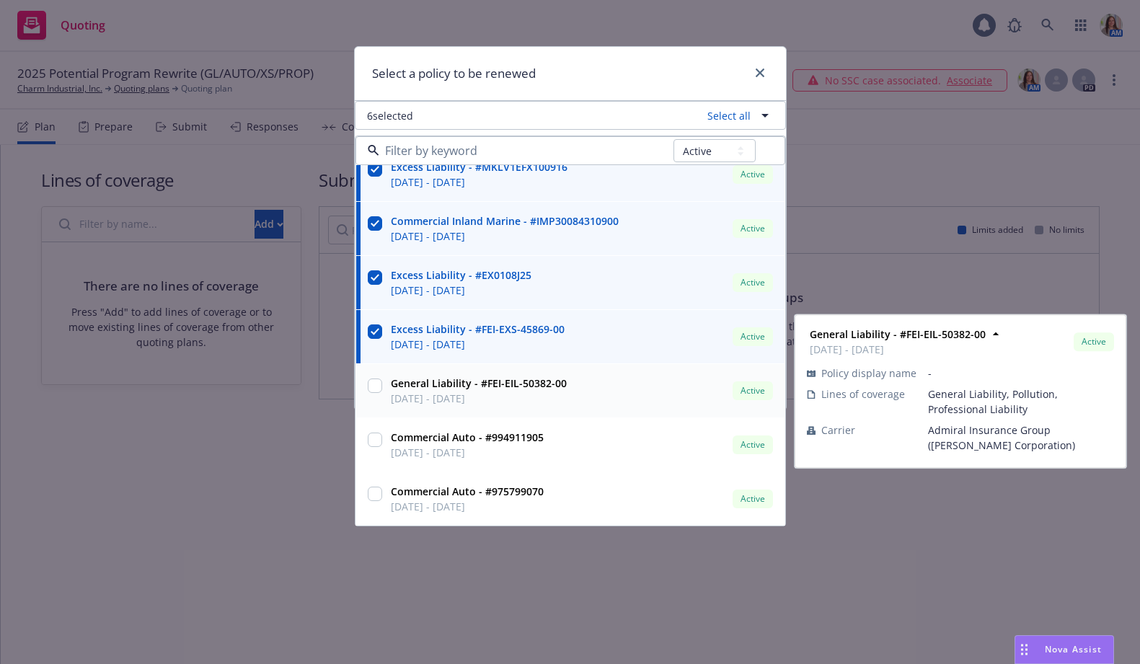
click at [373, 389] on input "checkbox" at bounding box center [375, 386] width 14 height 14
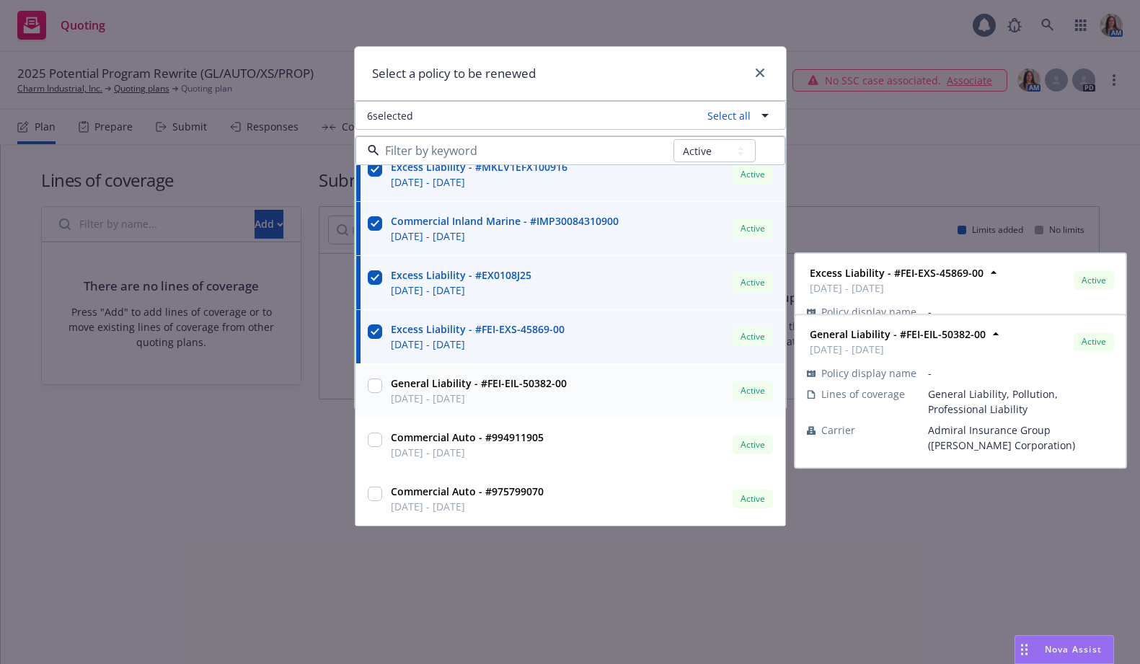
checkbox input "true"
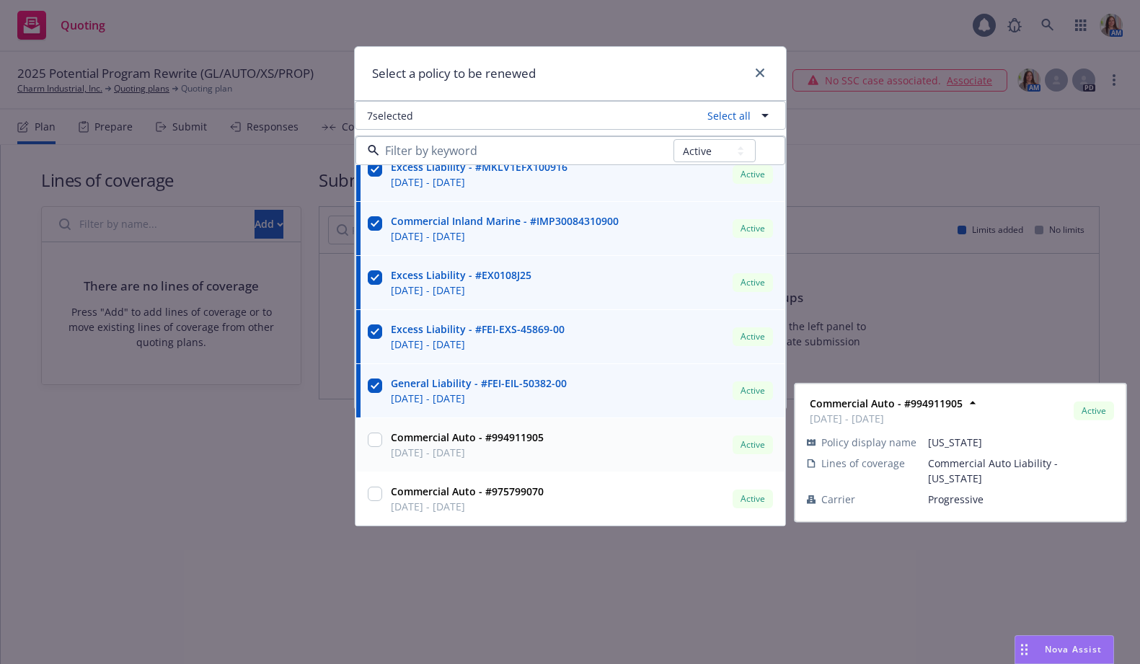
click at [373, 437] on input "checkbox" at bounding box center [375, 440] width 14 height 14
checkbox input "true"
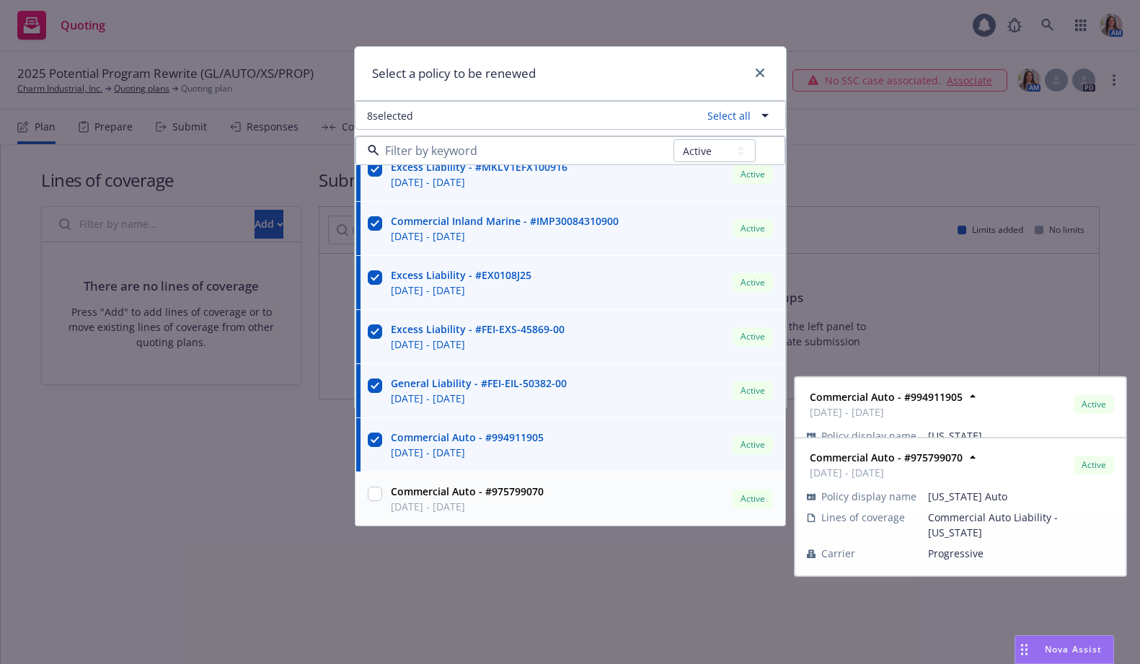
click at [371, 493] on input "checkbox" at bounding box center [375, 494] width 14 height 14
checkbox input "true"
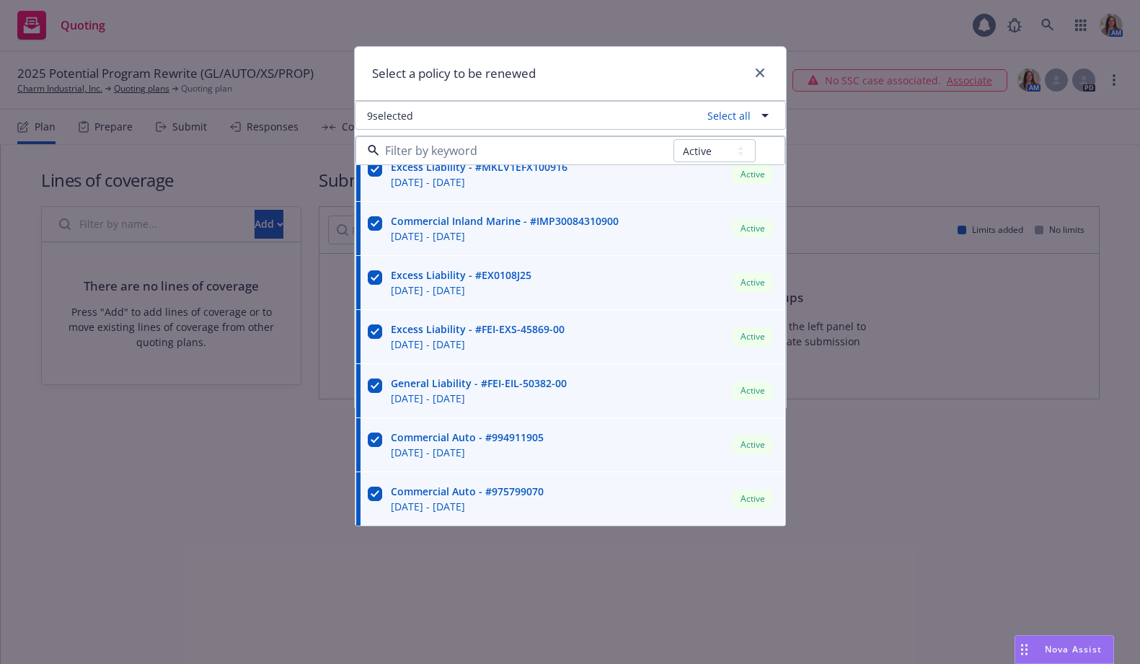
click at [700, 71] on div "Select a policy to be renewed" at bounding box center [570, 74] width 431 height 54
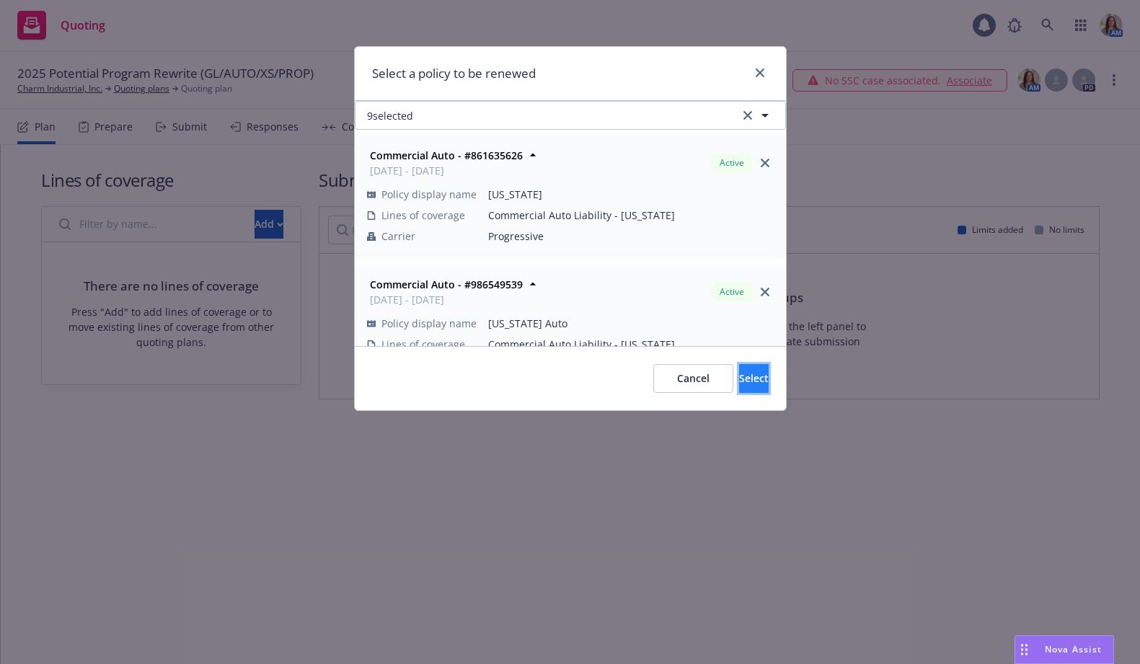
click at [739, 376] on button "Select" at bounding box center [754, 378] width 30 height 29
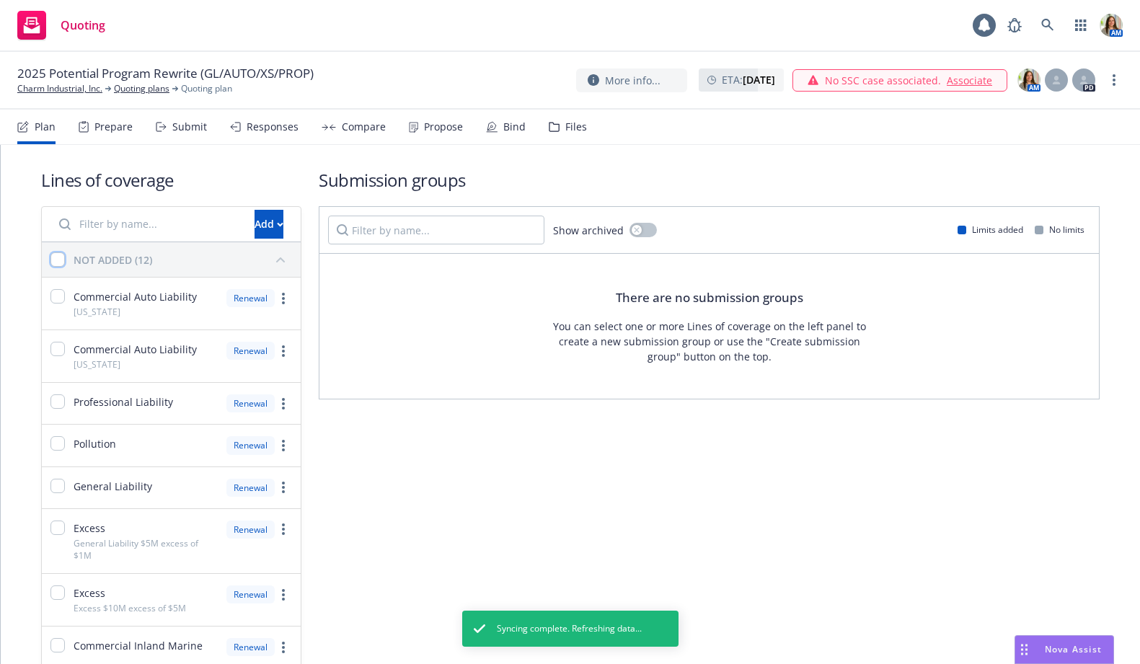
click at [57, 263] on input "checkbox" at bounding box center [57, 259] width 14 height 14
checkbox input "true"
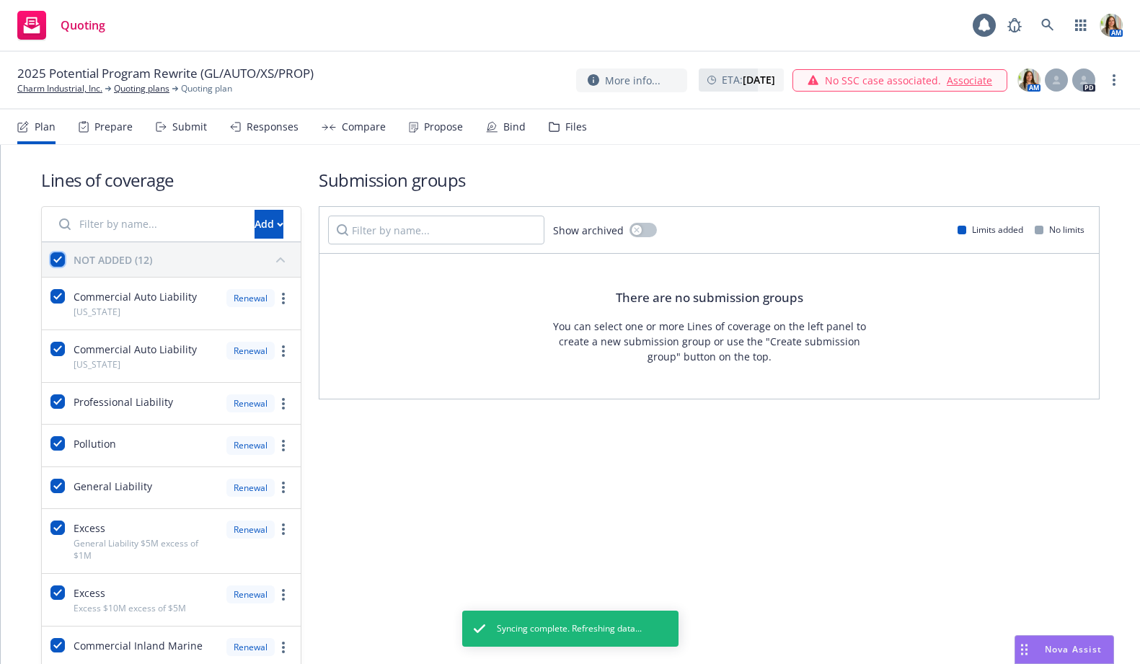
checkbox input "true"
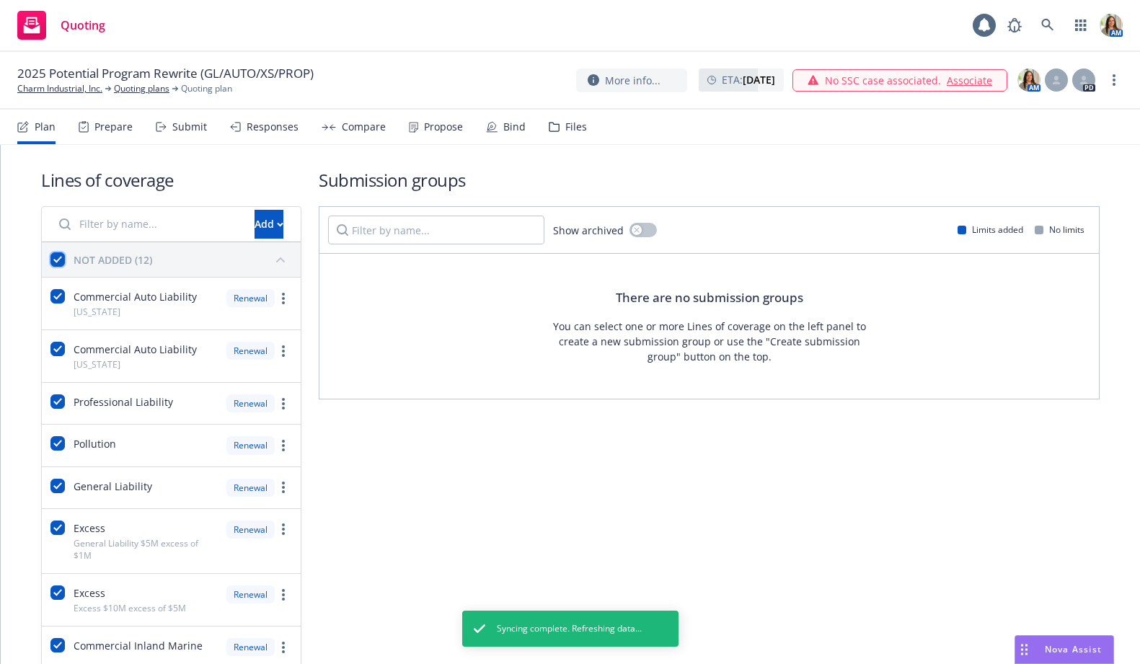
checkbox input "true"
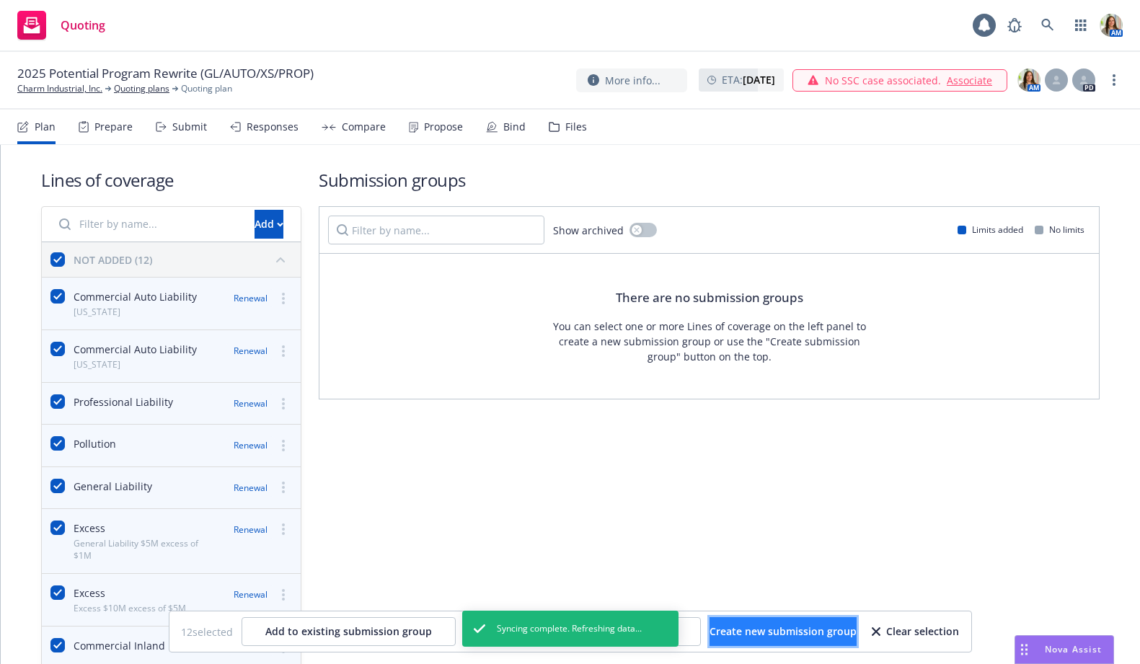
click at [747, 627] on span "Create new submission group" at bounding box center [783, 632] width 147 height 14
checkbox input "false"
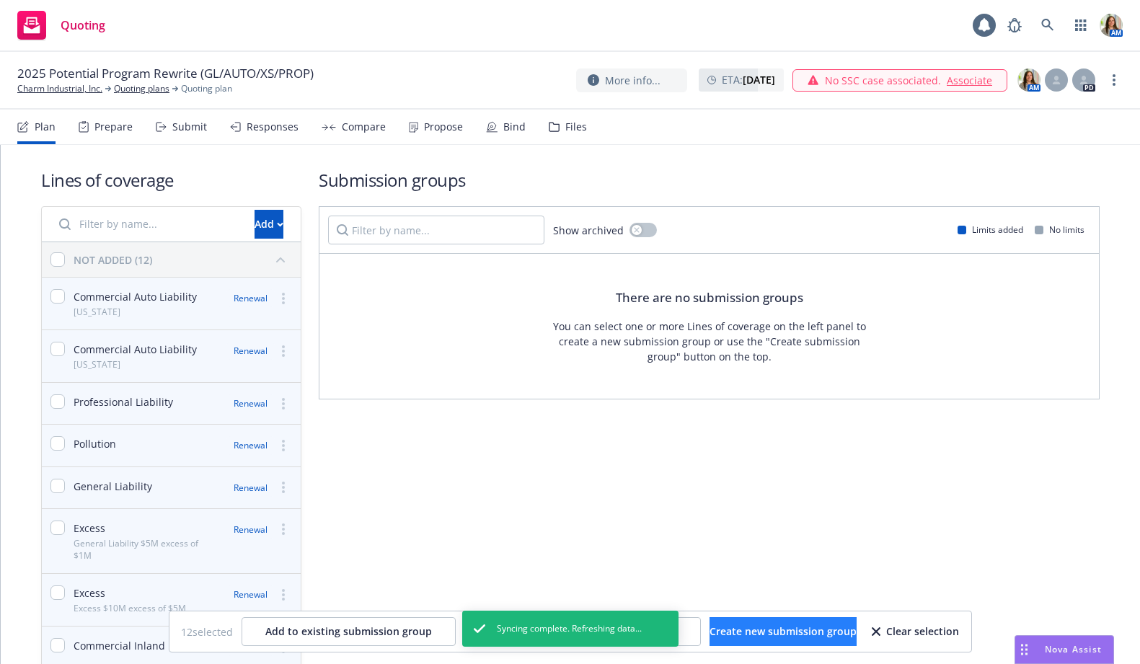
checkbox input "false"
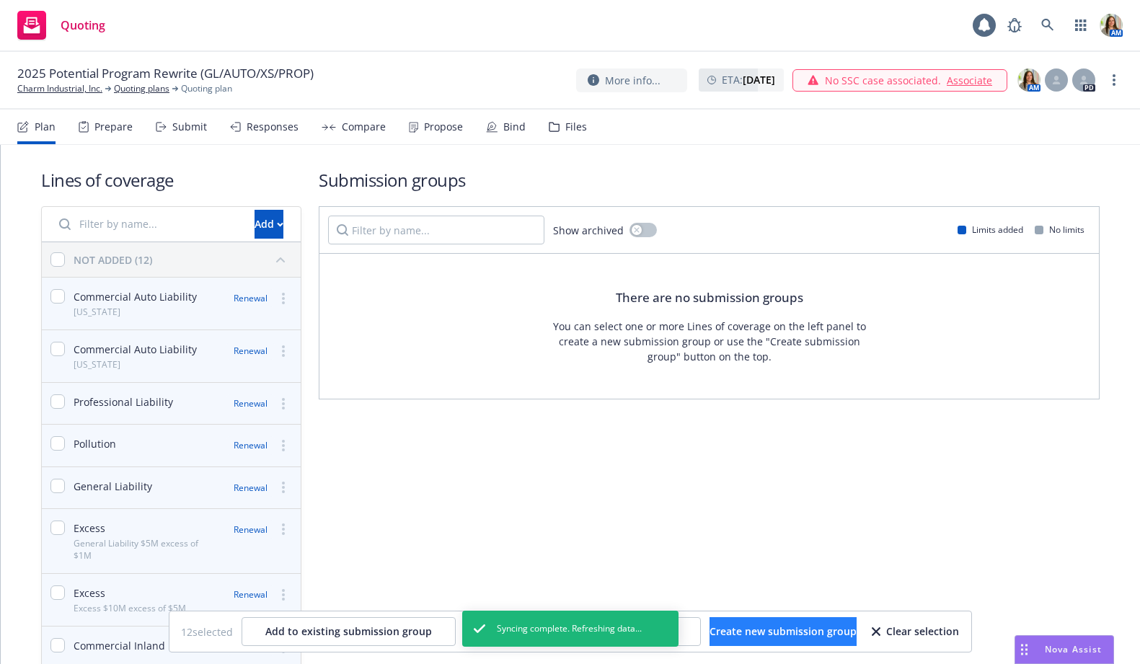
checkbox input "false"
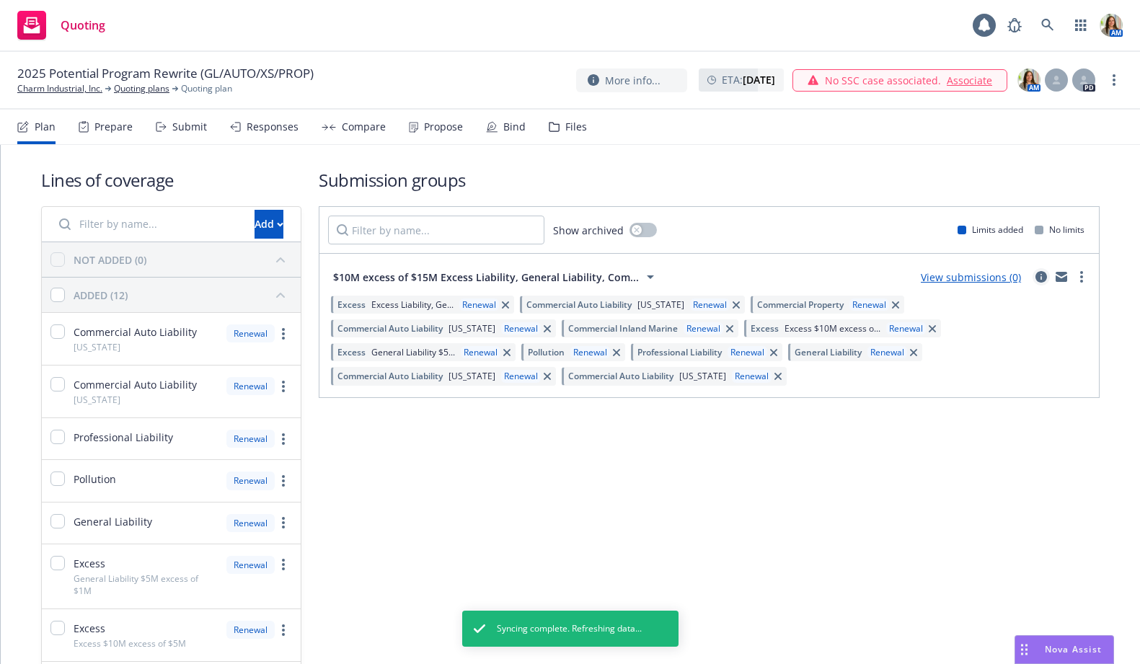
click at [1039, 278] on icon "circleInformation" at bounding box center [1042, 277] width 12 height 12
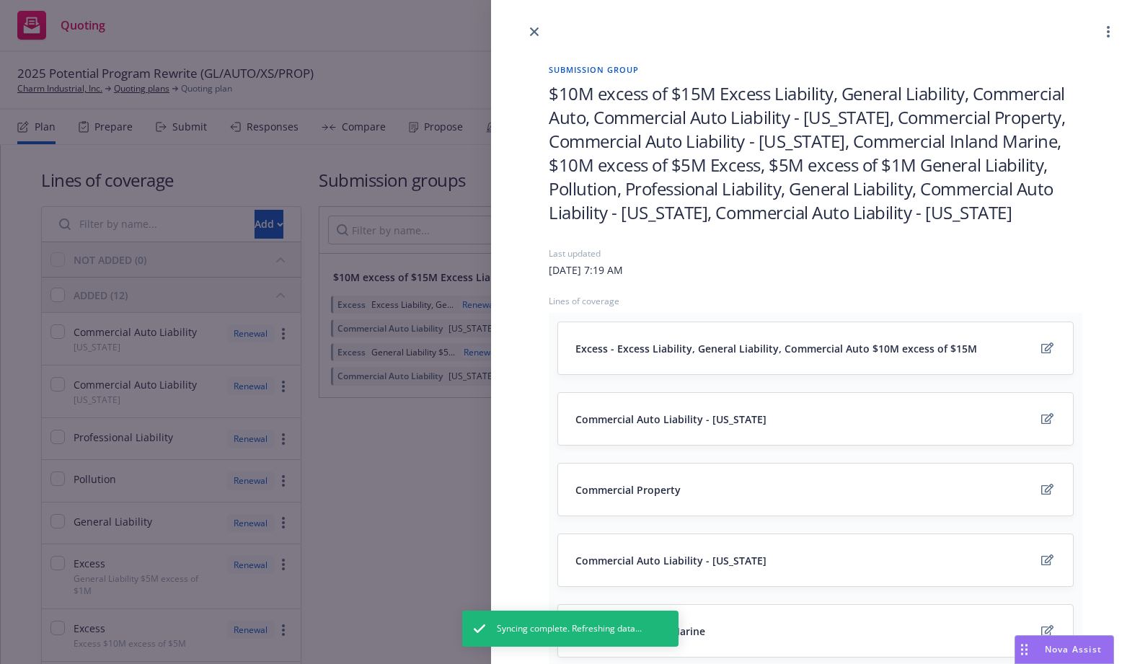
click at [657, 104] on span "$10M excess of $15M Excess Liability, General Liability, Commercial Auto, Comme…" at bounding box center [816, 152] width 534 height 143
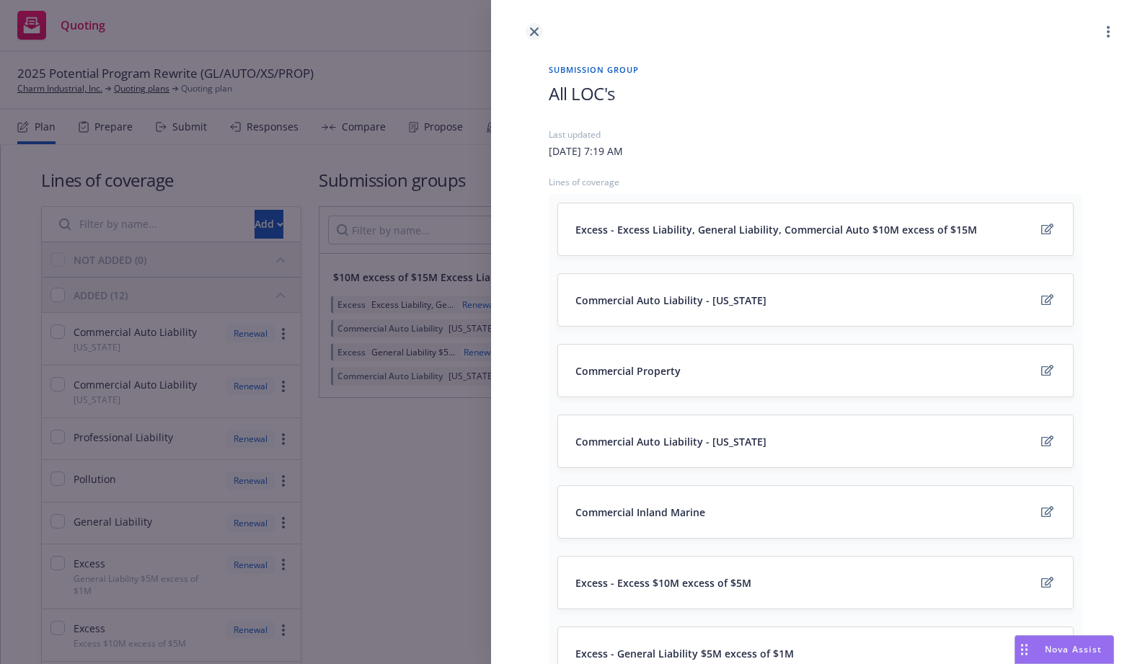
click at [537, 32] on icon "close" at bounding box center [534, 31] width 9 height 9
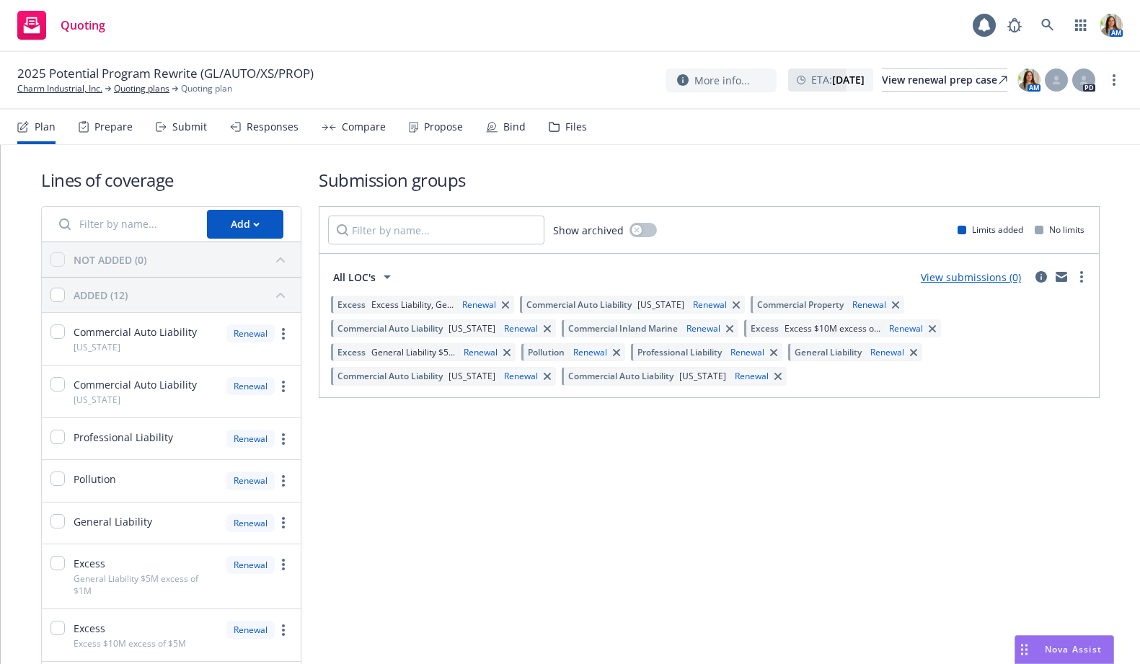
click at [200, 125] on div "Submit" at bounding box center [189, 127] width 35 height 12
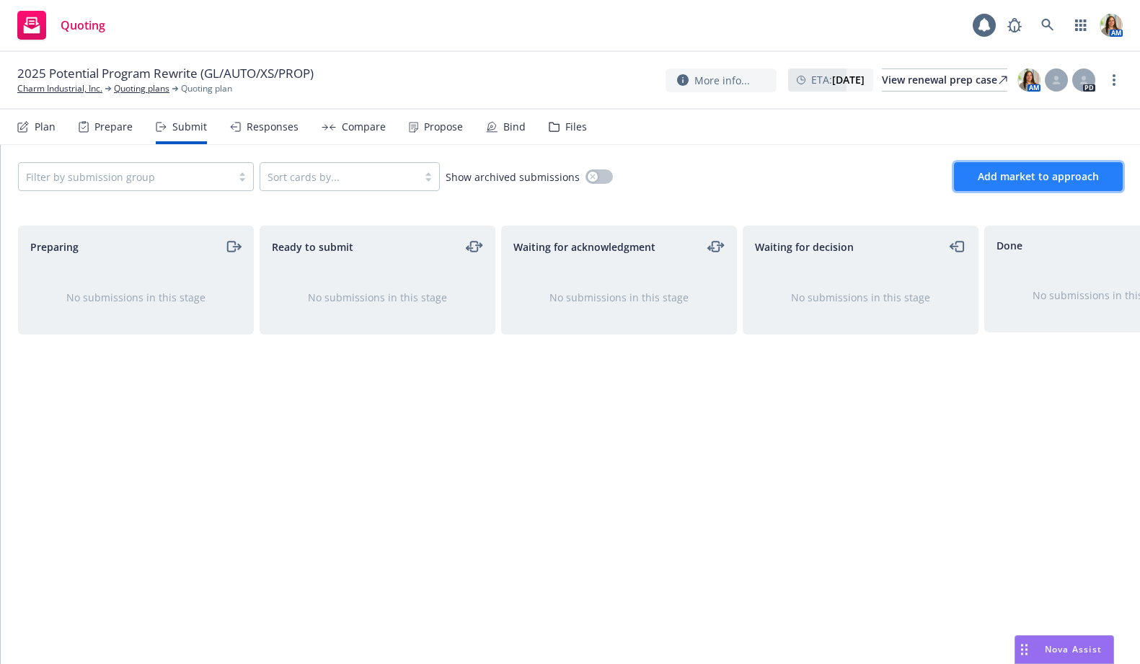
click at [1009, 168] on button "Add market to approach" at bounding box center [1038, 176] width 169 height 29
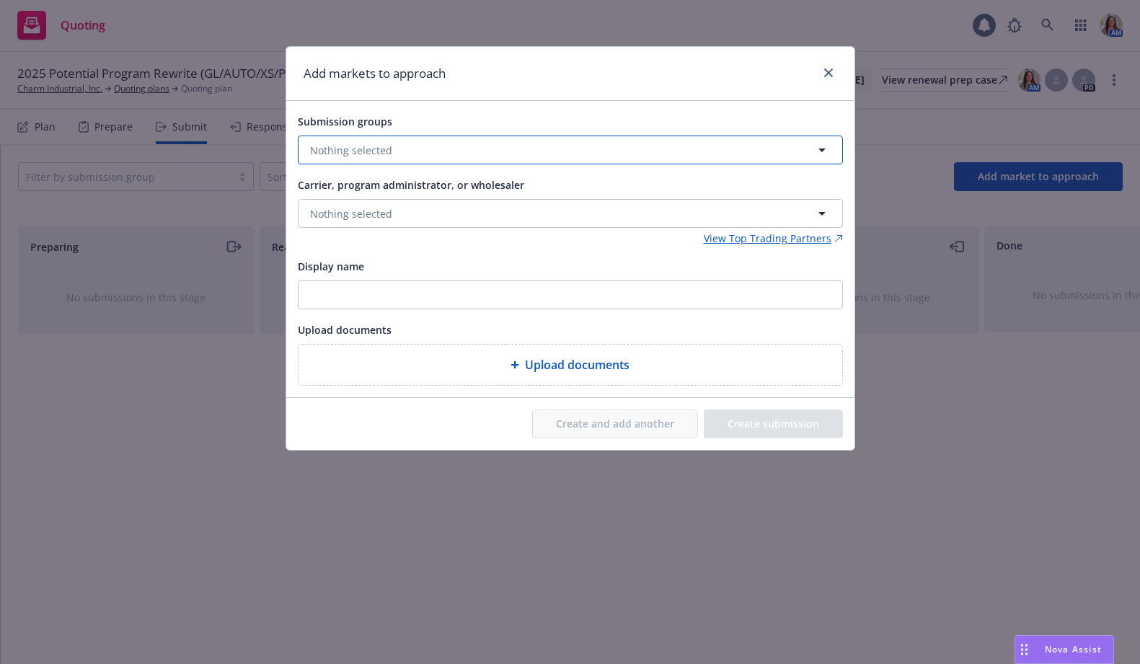
click at [431, 156] on button "Nothing selected" at bounding box center [570, 150] width 545 height 29
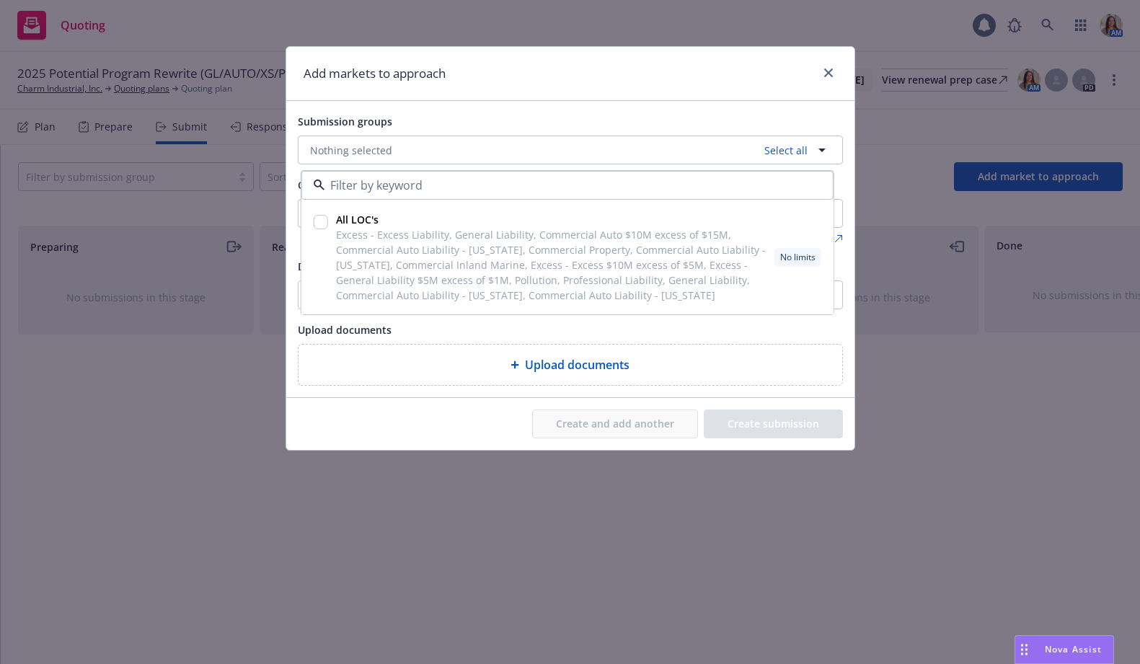
click at [319, 226] on input "checkbox" at bounding box center [320, 222] width 14 height 14
checkbox input "true"
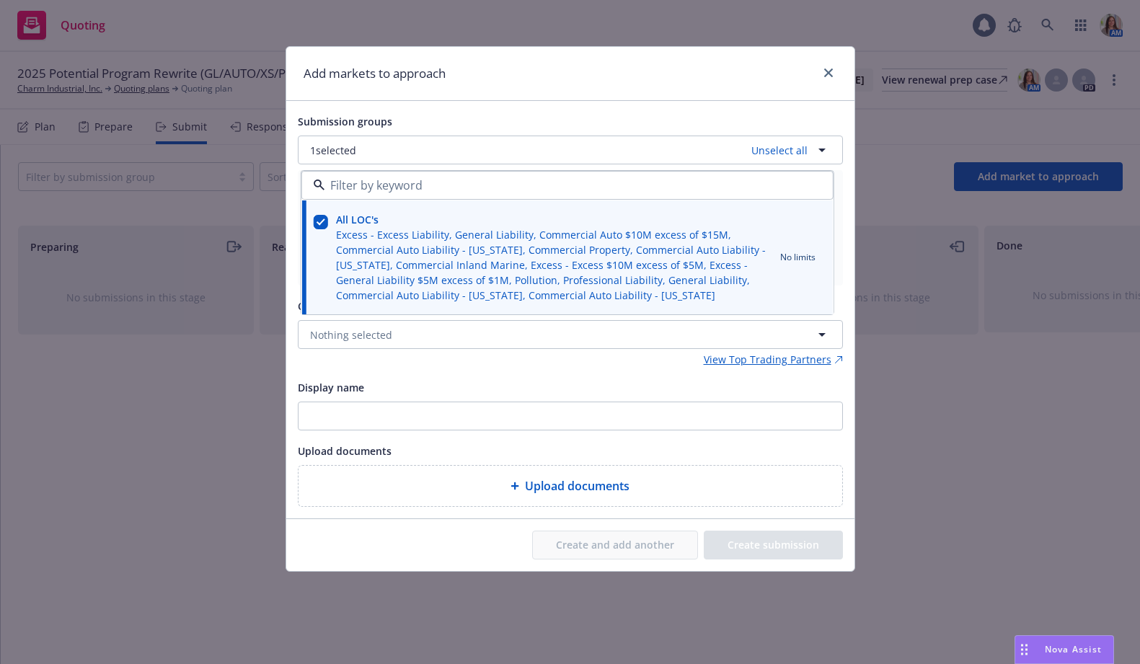
click at [459, 97] on div "Add markets to approach" at bounding box center [570, 74] width 568 height 54
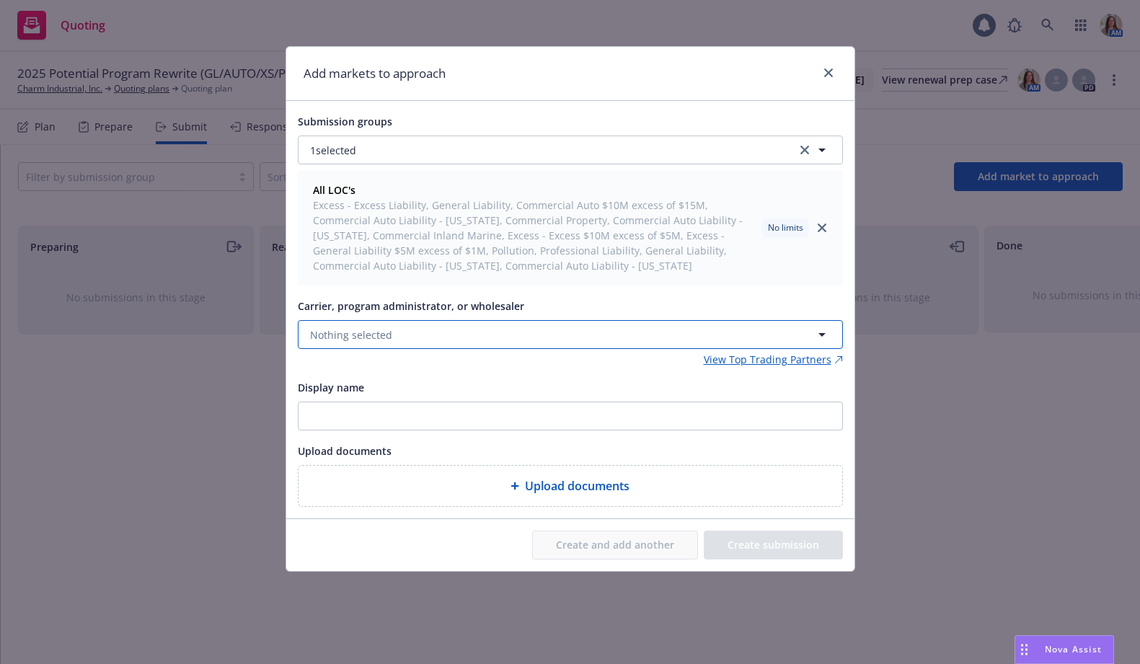
click at [360, 330] on span "Nothing selected" at bounding box center [351, 334] width 82 height 15
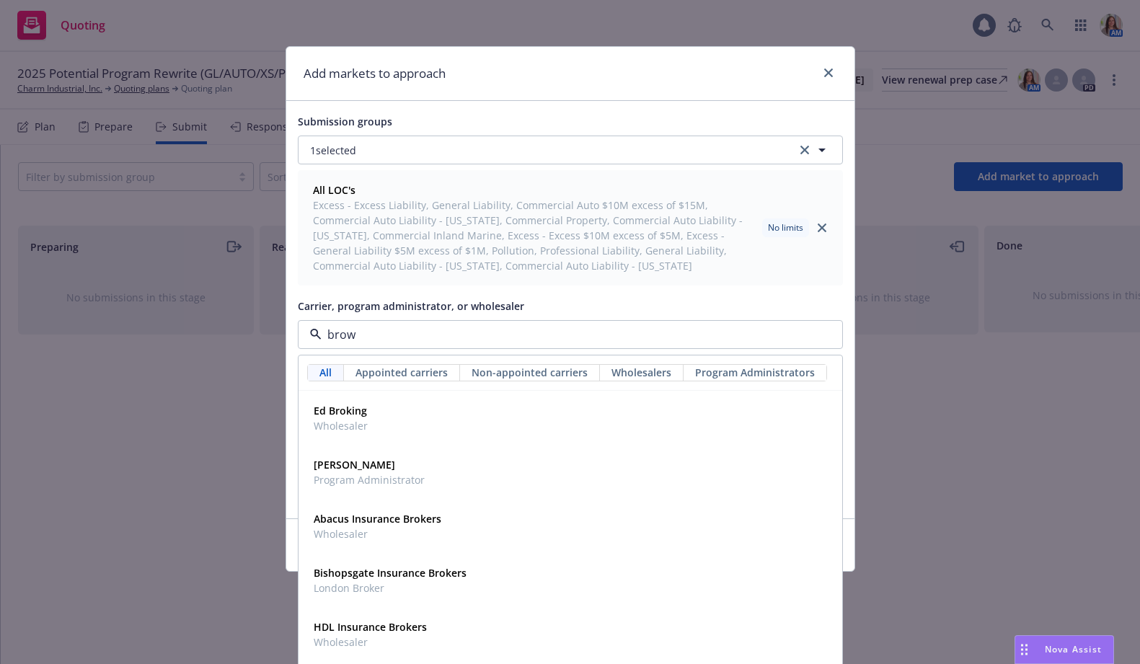
type input "brown"
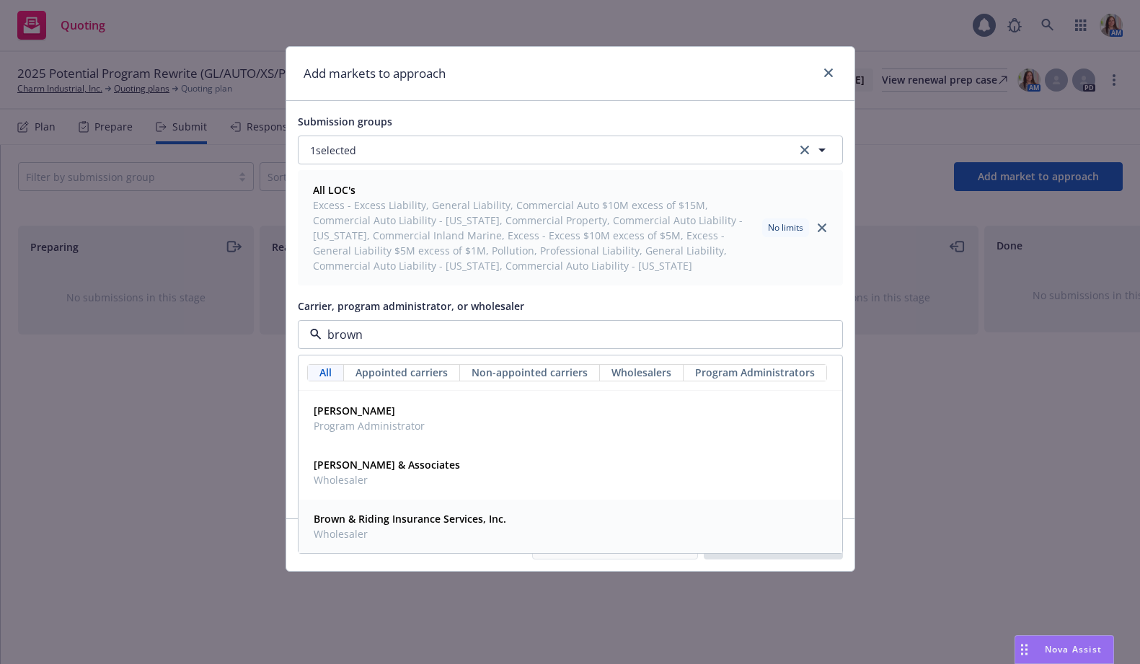
click at [356, 521] on strong "Brown & Riding Insurance Services, Inc." at bounding box center [410, 519] width 193 height 14
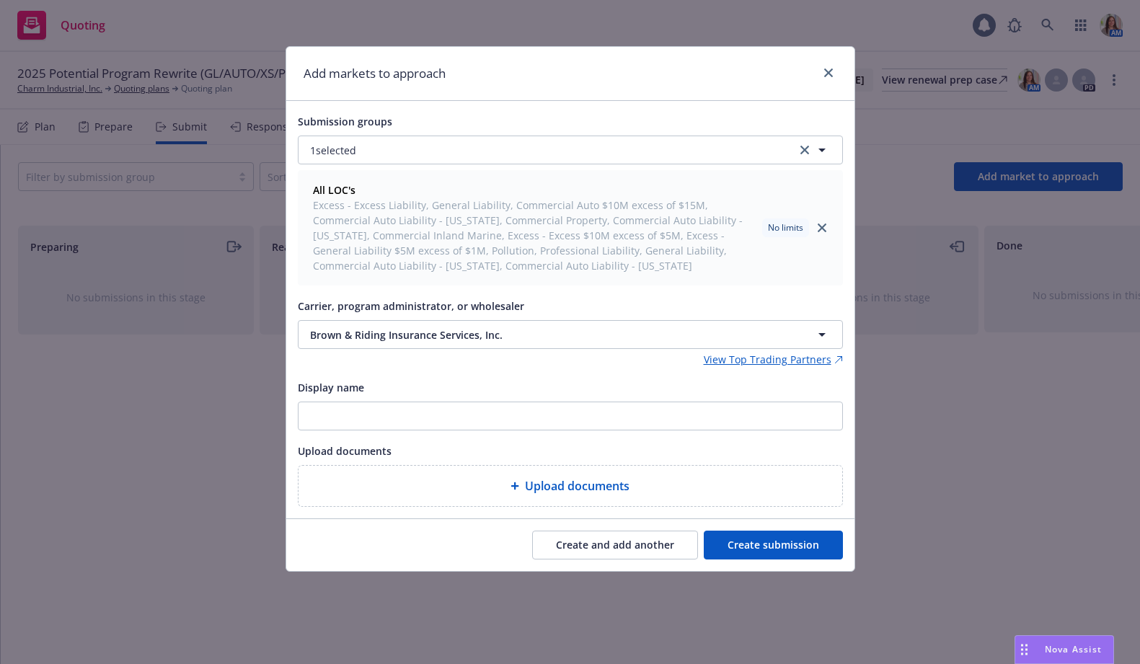
click at [759, 539] on button "Create submission" at bounding box center [773, 545] width 139 height 29
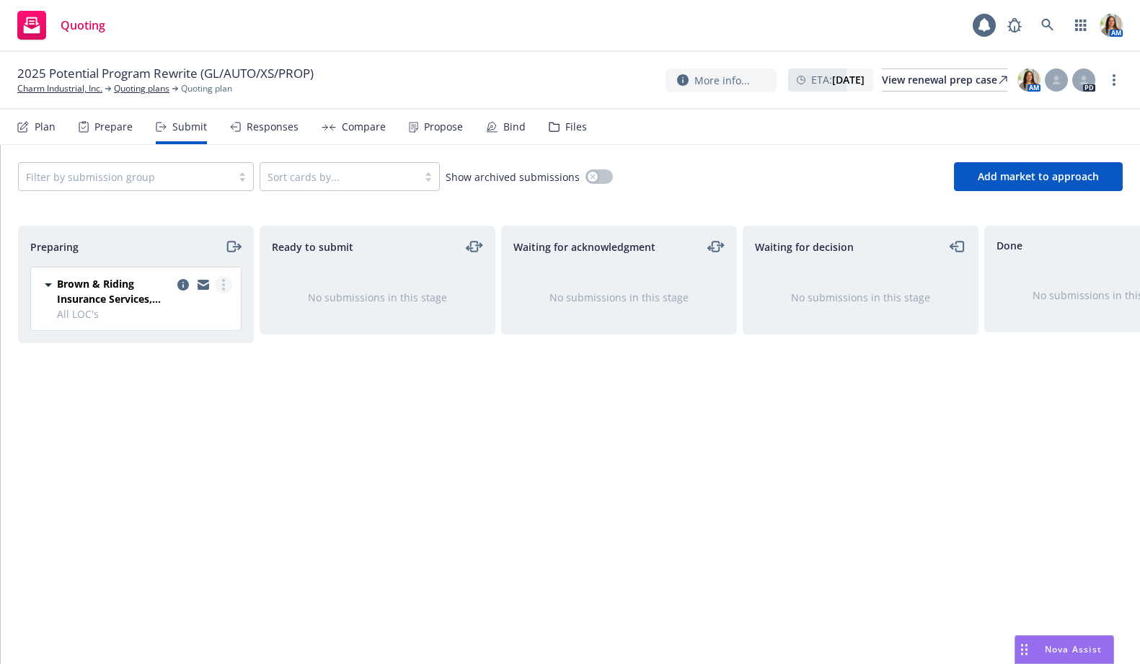
click at [227, 286] on link "more" at bounding box center [223, 284] width 17 height 17
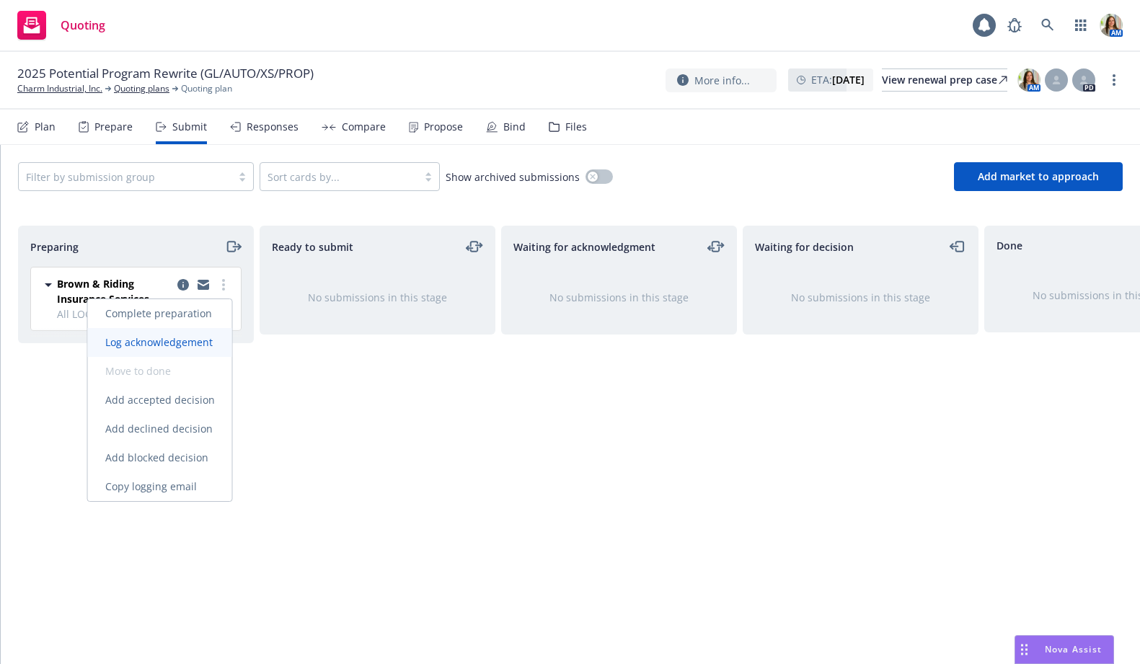
click at [176, 346] on span "Log acknowledgement" at bounding box center [159, 342] width 142 height 14
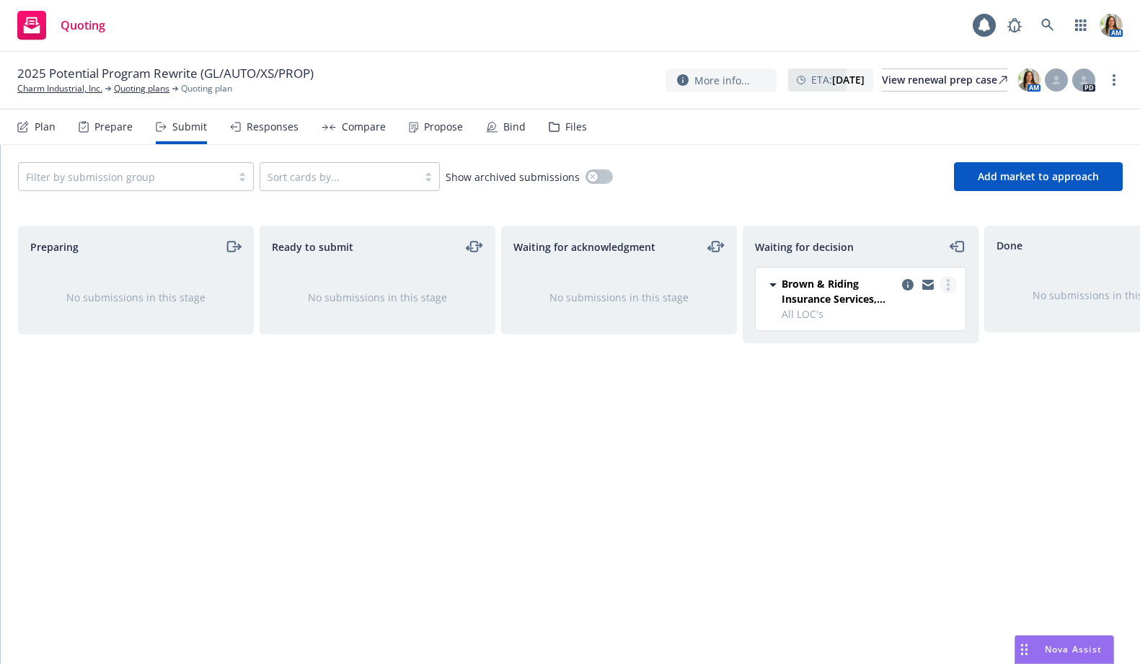
click at [951, 281] on link "more" at bounding box center [948, 284] width 17 height 17
click at [895, 459] on span "Copy logging email" at bounding box center [876, 458] width 126 height 14
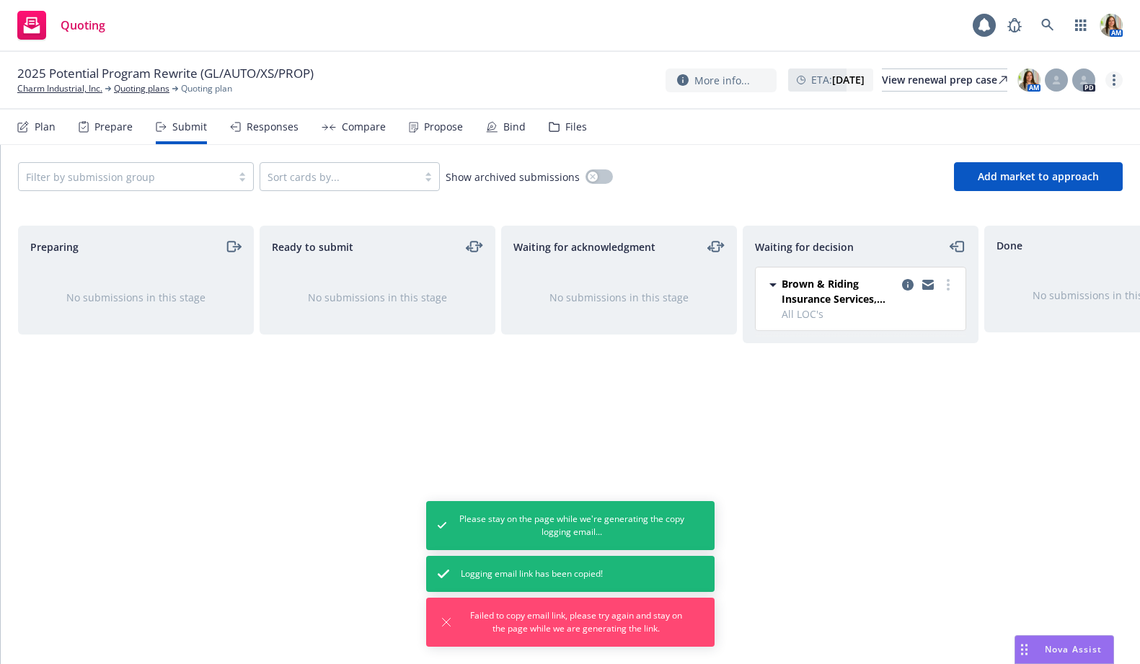
click at [1117, 78] on link "more" at bounding box center [1114, 79] width 17 height 17
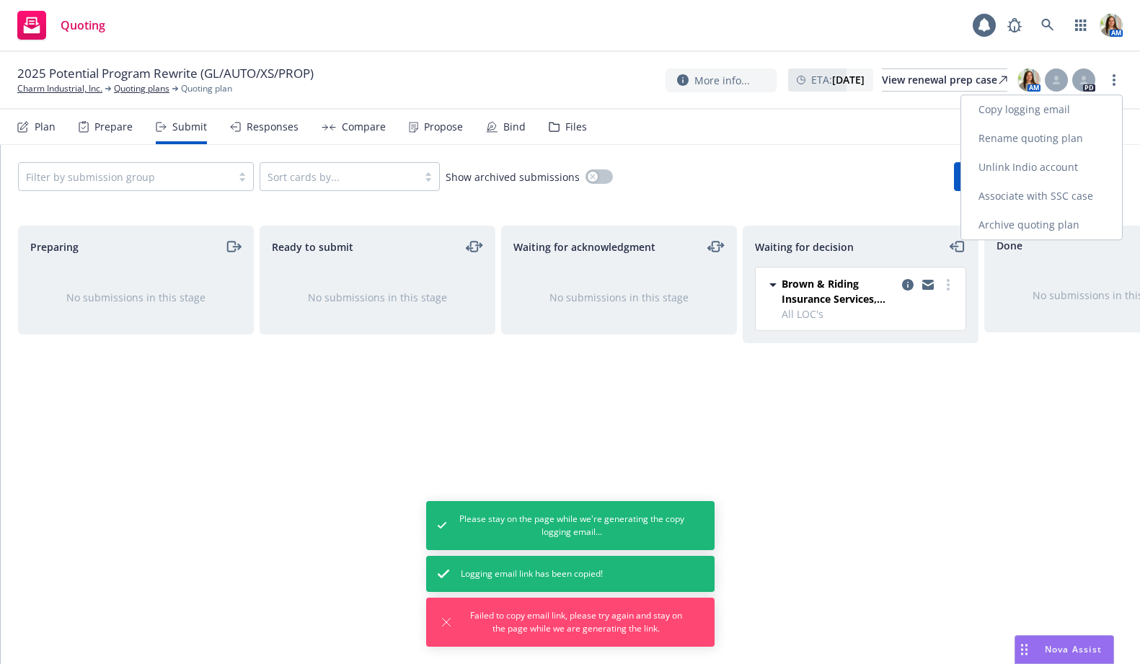
click at [1075, 103] on link "Copy logging email" at bounding box center [1041, 109] width 161 height 29
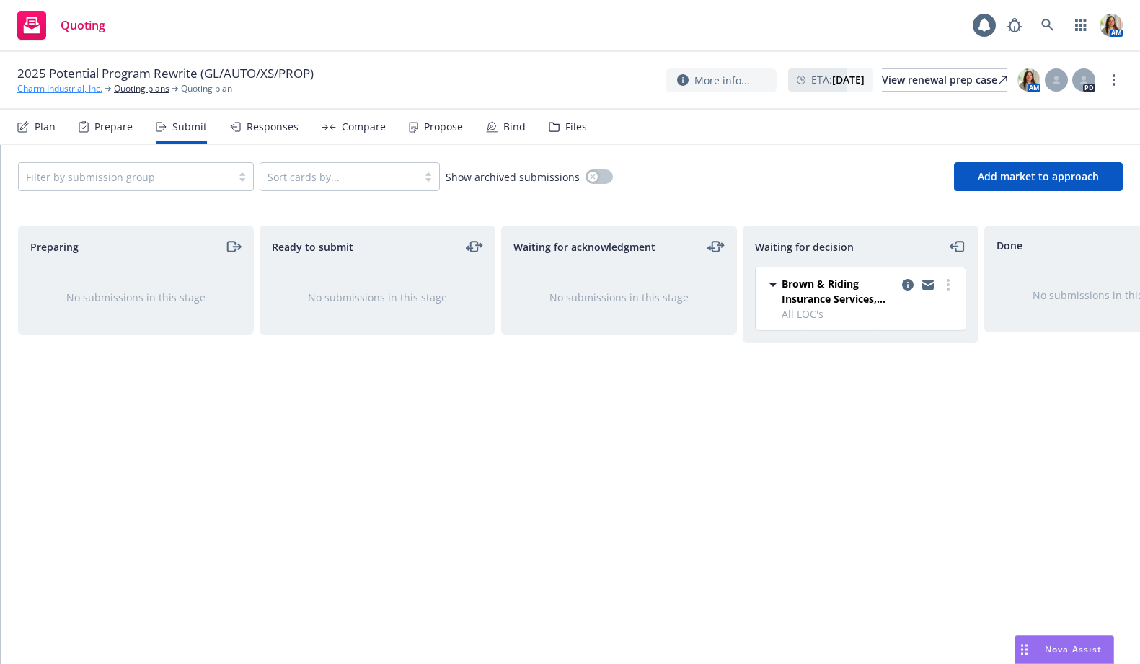
click at [79, 91] on link "Charm Industrial, Inc." at bounding box center [59, 88] width 85 height 13
click at [888, 75] on div "View renewal prep case" at bounding box center [944, 80] width 125 height 22
click at [1055, 23] on link at bounding box center [1047, 25] width 29 height 29
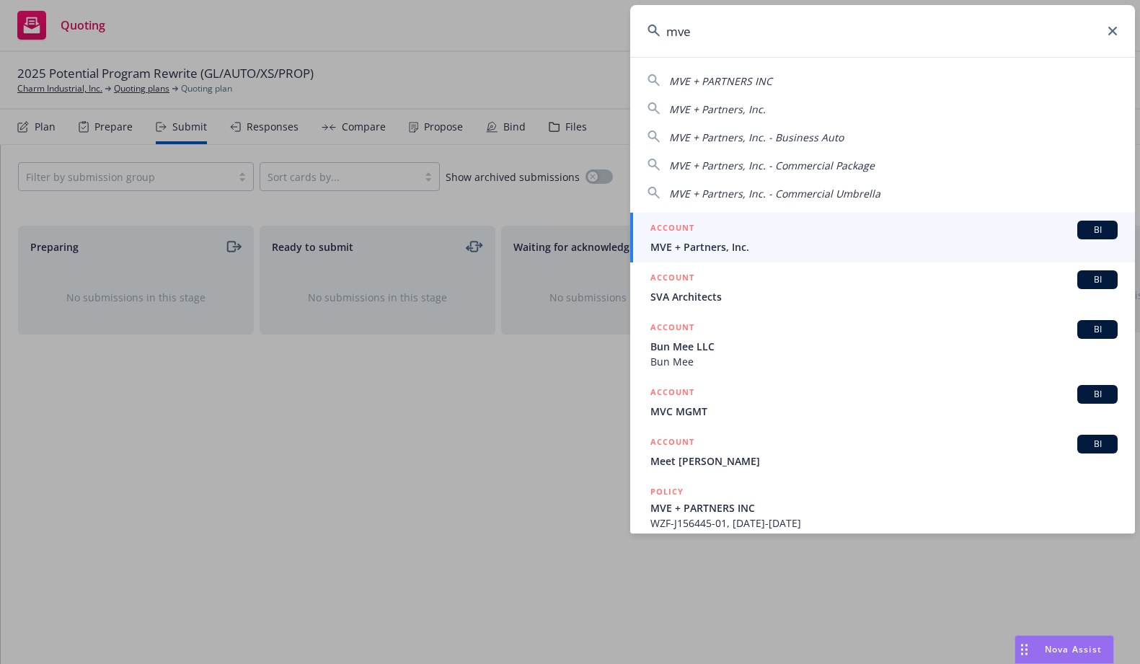
type input "mve"
click at [692, 242] on span "MVE + Partners, Inc." at bounding box center [884, 246] width 467 height 15
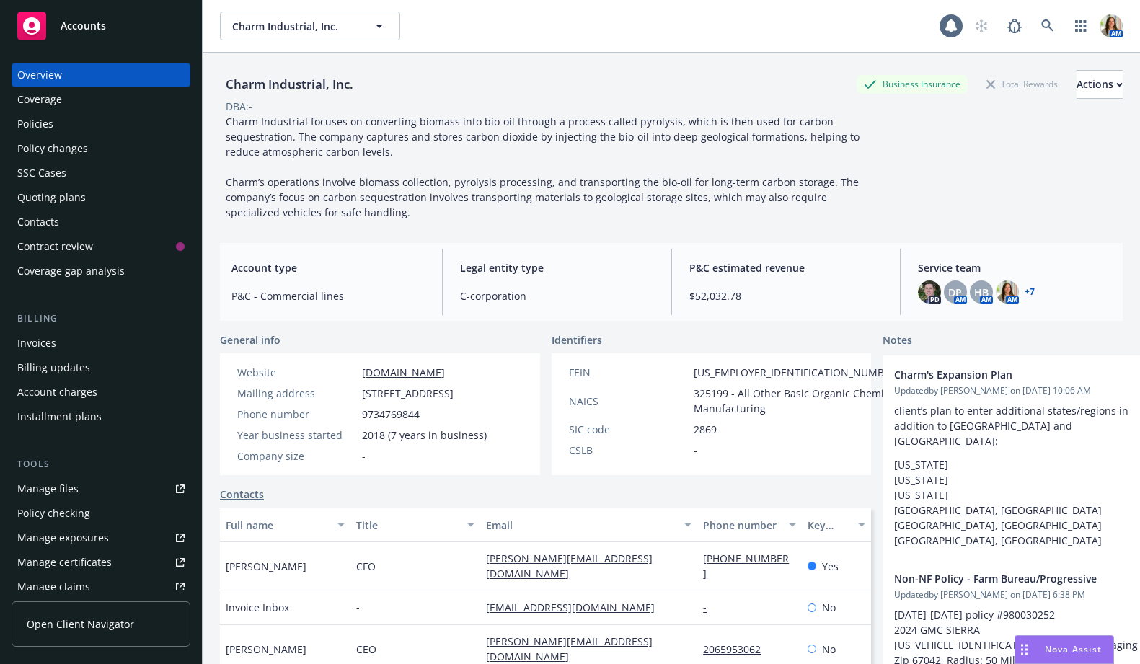
click at [50, 490] on div "Manage files" at bounding box center [47, 488] width 61 height 23
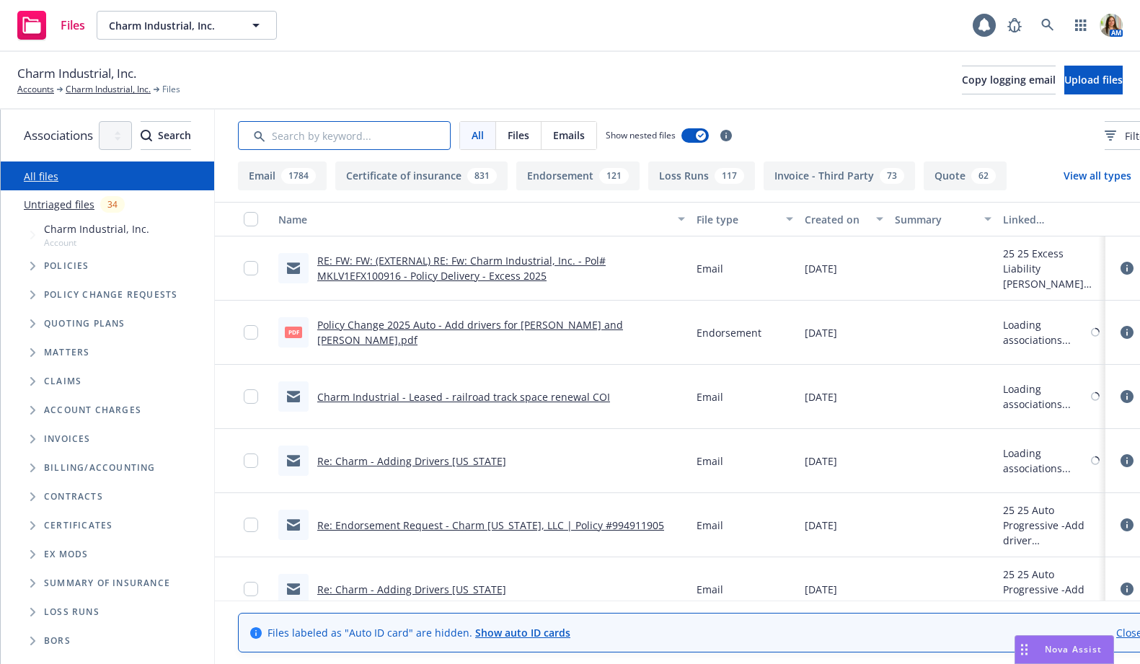
click at [369, 138] on input "Search by keyword..." at bounding box center [344, 135] width 213 height 29
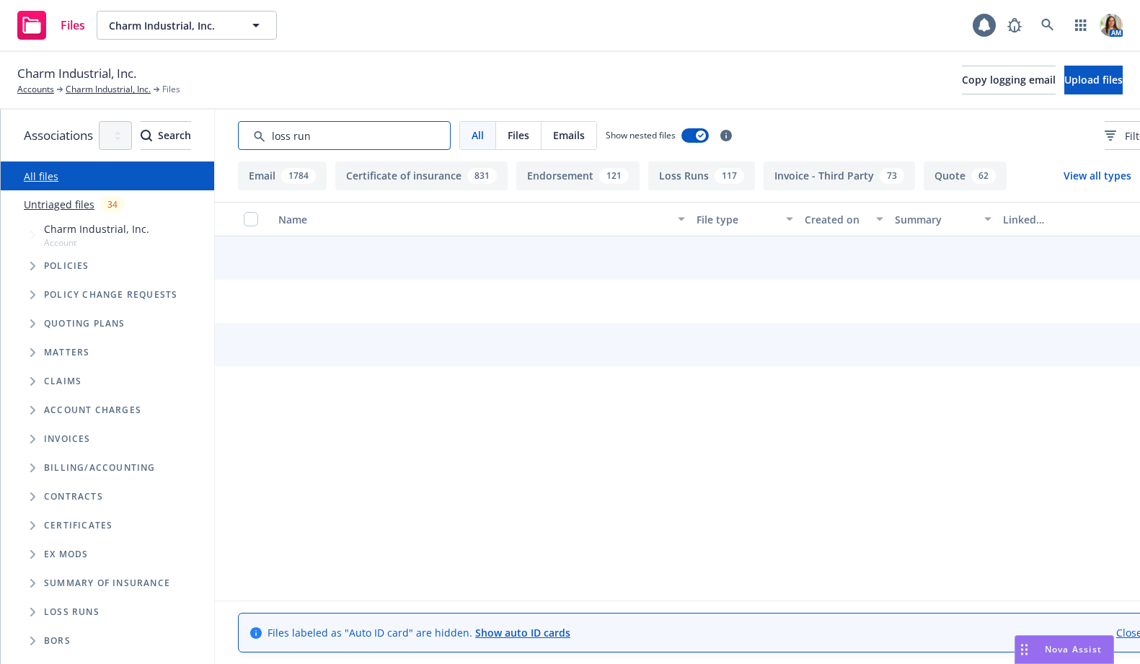
type input "loss run"
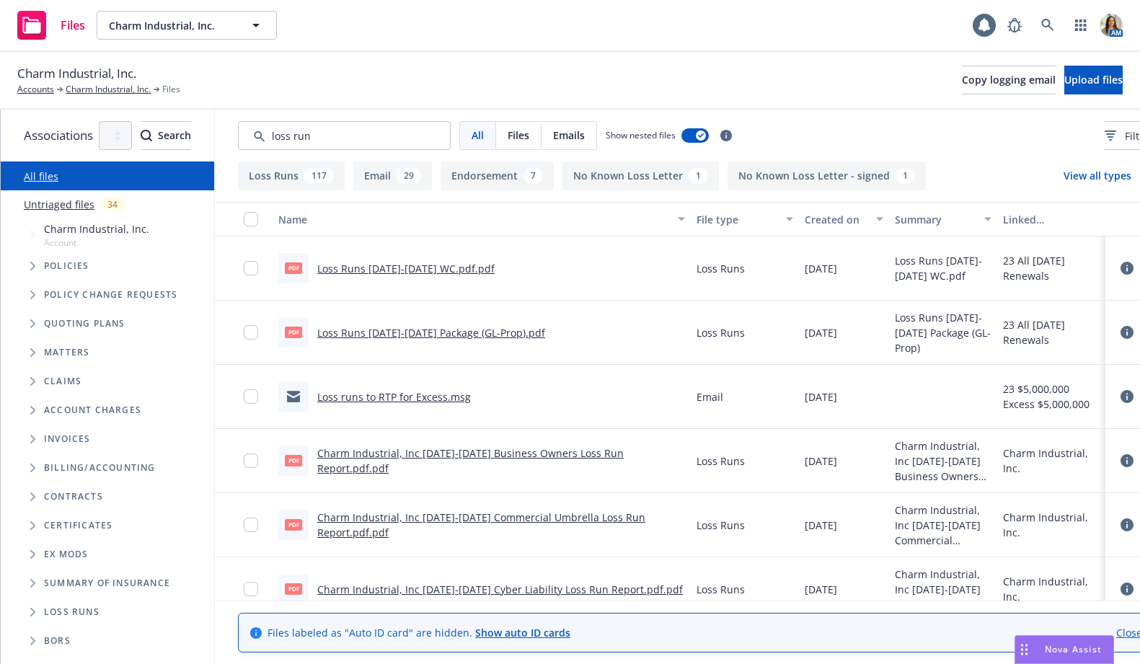
click at [868, 219] on div "Created on" at bounding box center [836, 219] width 63 height 15
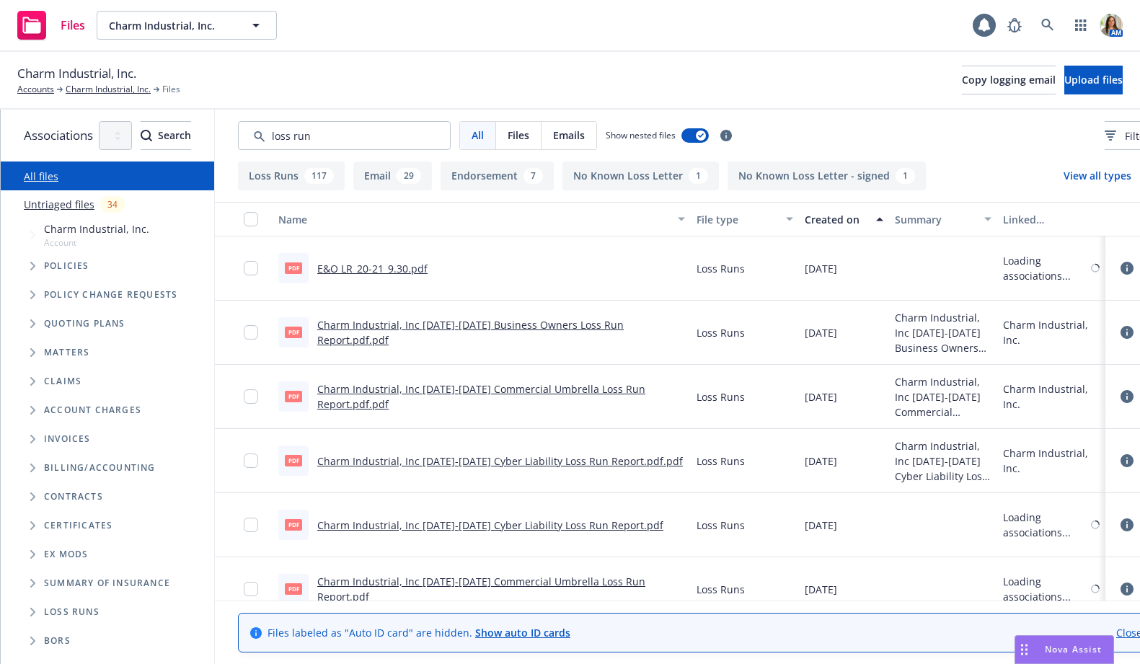
click at [868, 219] on div "Created on" at bounding box center [836, 219] width 63 height 15
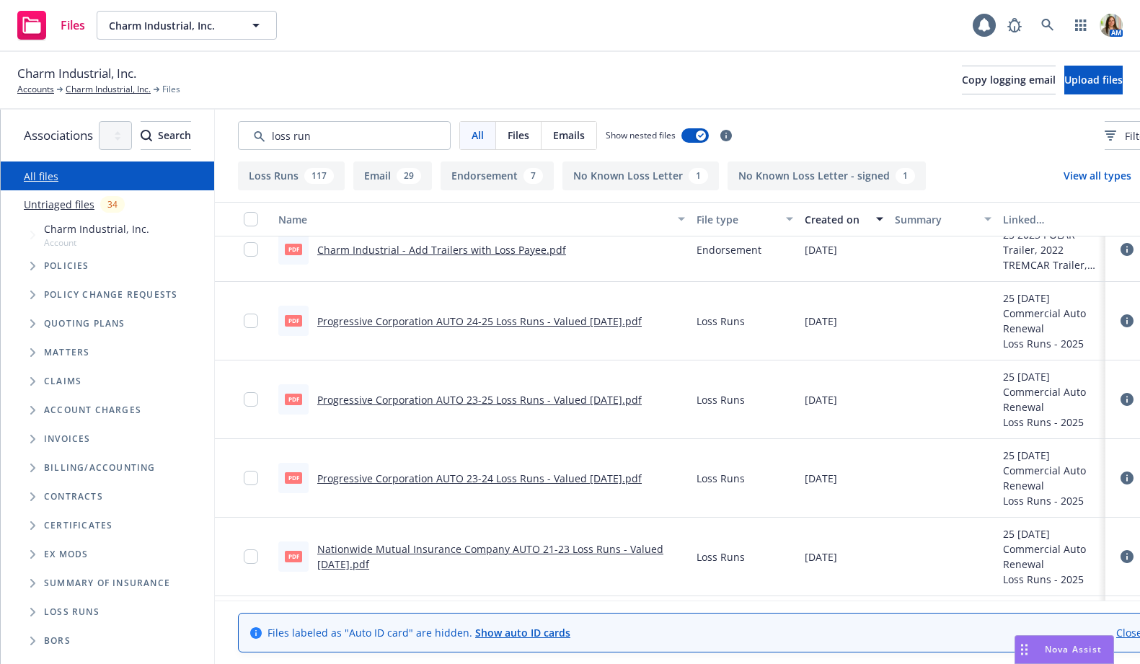
scroll to position [84, 0]
click at [258, 319] on input "checkbox" at bounding box center [251, 319] width 14 height 14
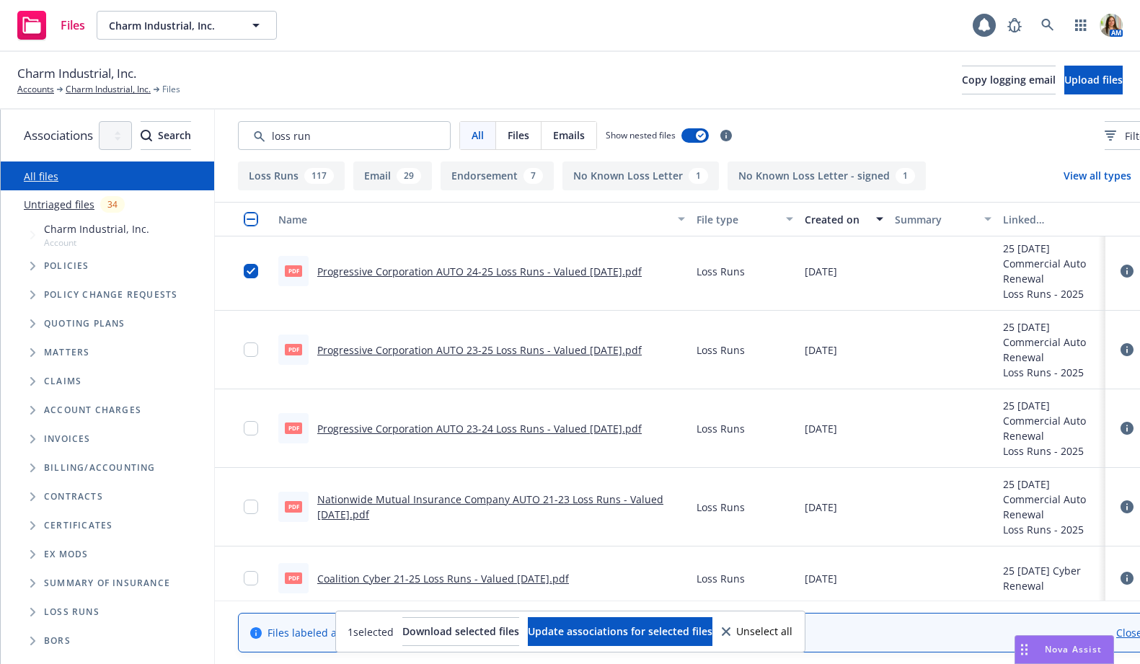
scroll to position [136, 0]
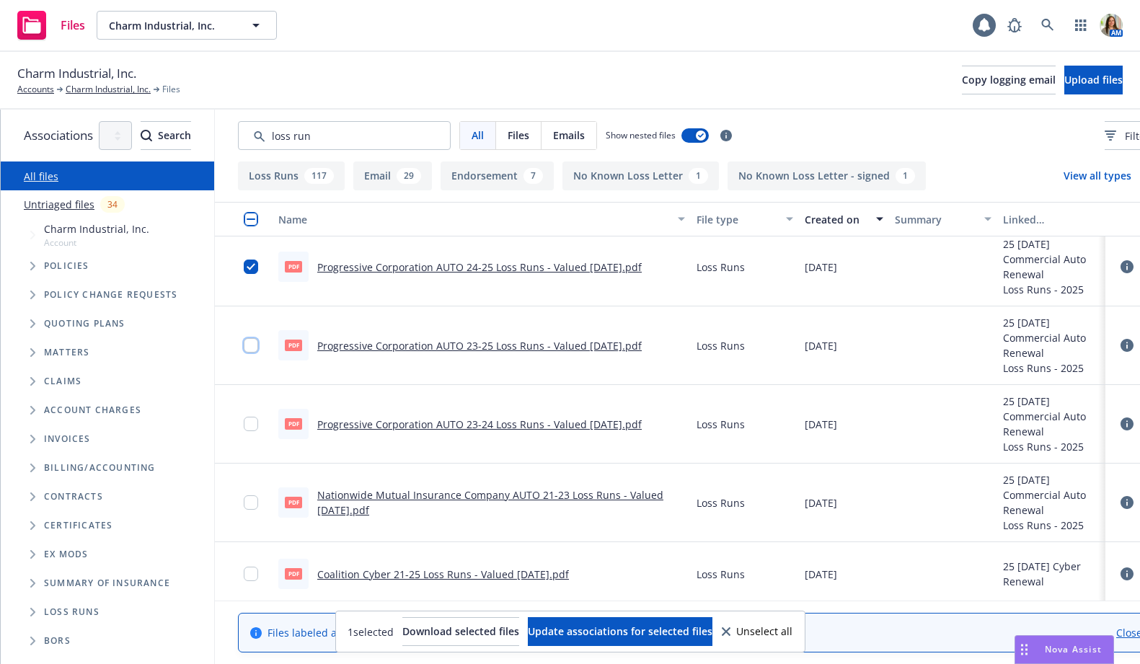
click at [258, 345] on input "checkbox" at bounding box center [251, 345] width 14 height 14
click at [258, 423] on input "checkbox" at bounding box center [251, 424] width 14 height 14
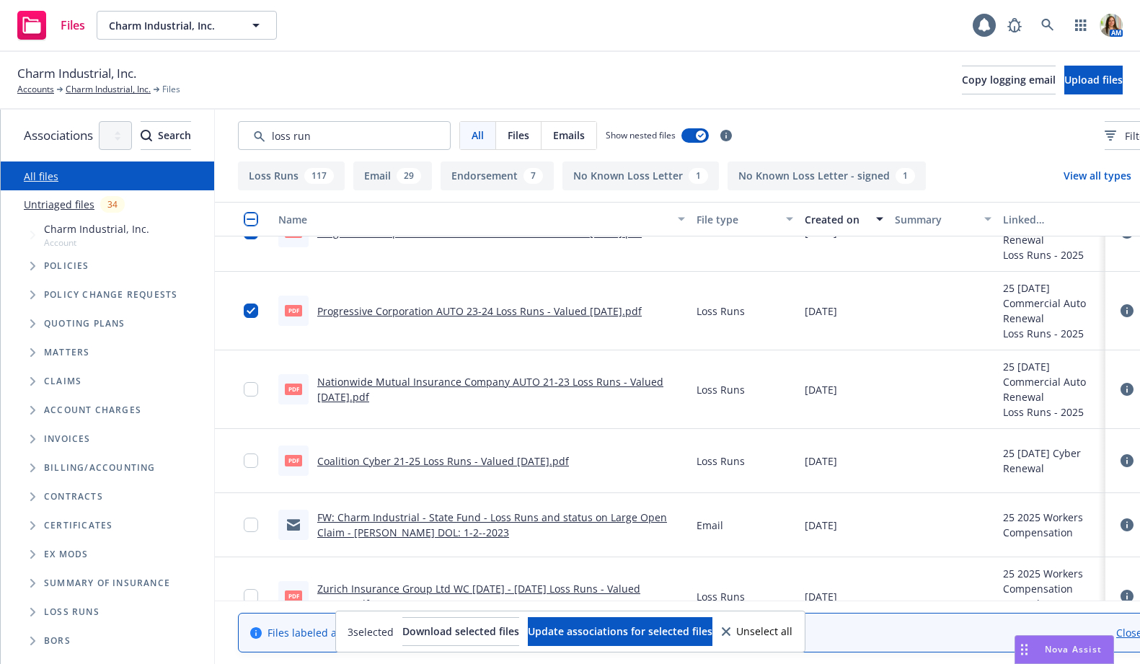
scroll to position [251, 0]
click at [258, 383] on input "checkbox" at bounding box center [251, 387] width 14 height 14
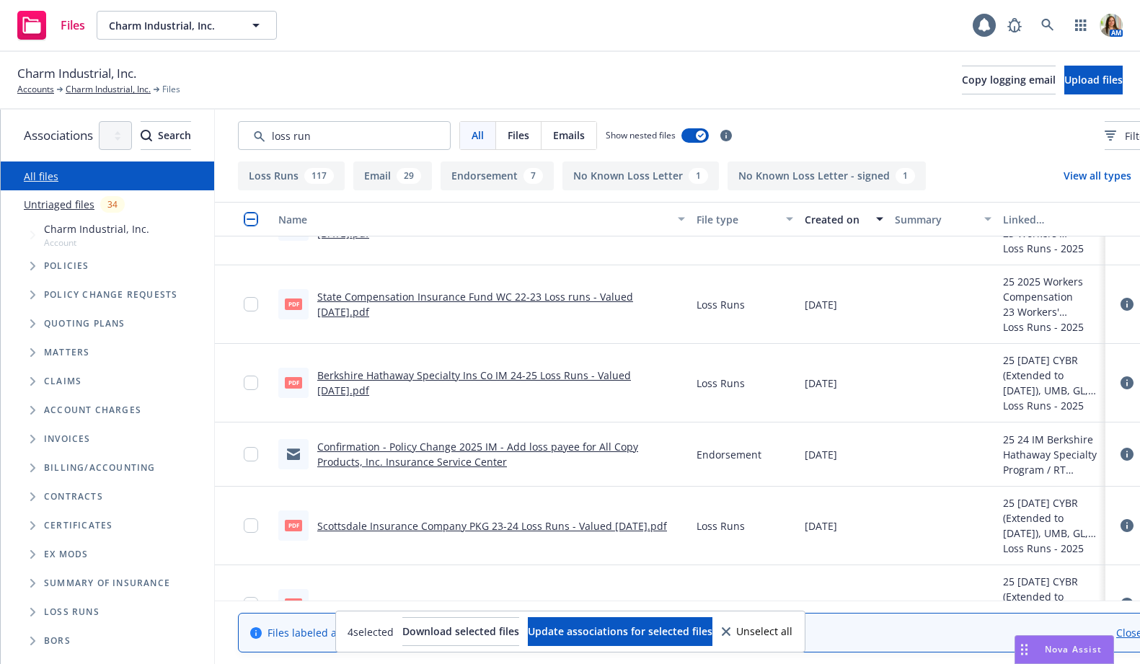
scroll to position [559, 0]
click at [258, 383] on input "checkbox" at bounding box center [251, 382] width 14 height 14
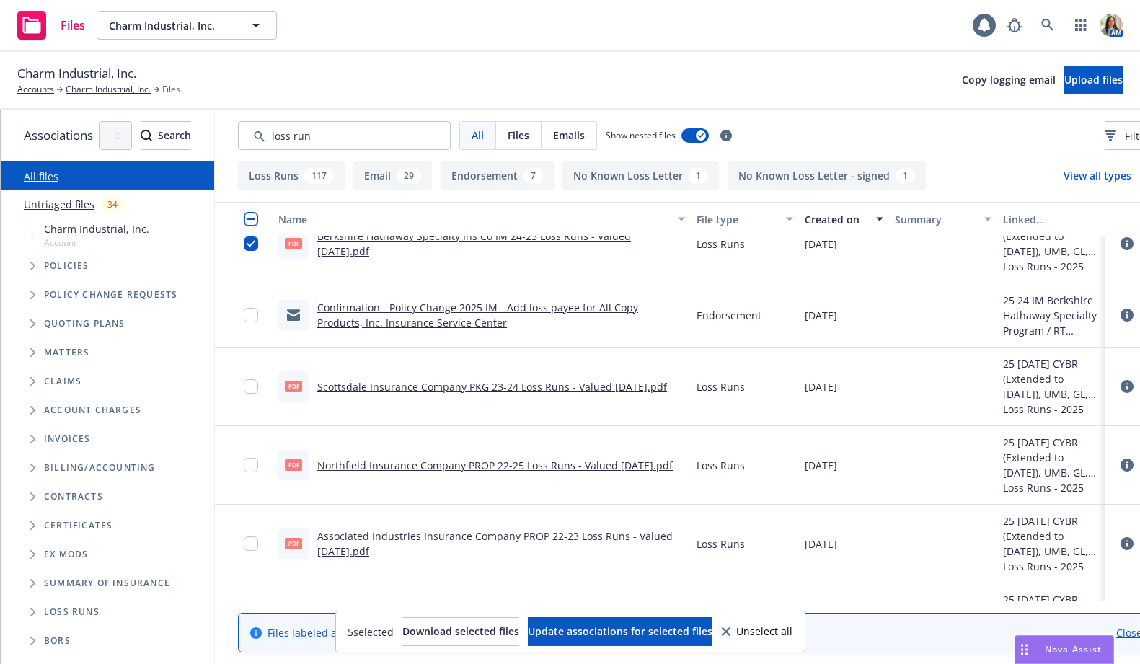
scroll to position [684, 0]
click at [258, 383] on input "checkbox" at bounding box center [251, 384] width 14 height 14
click at [258, 462] on input "checkbox" at bounding box center [251, 463] width 14 height 14
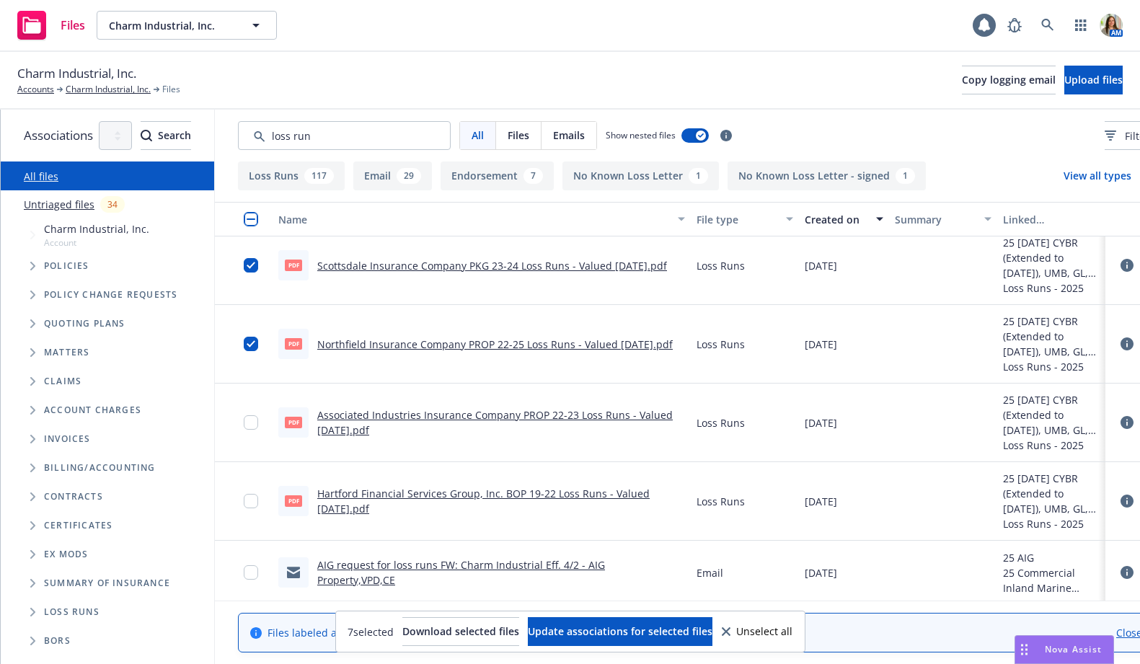
scroll to position [777, 0]
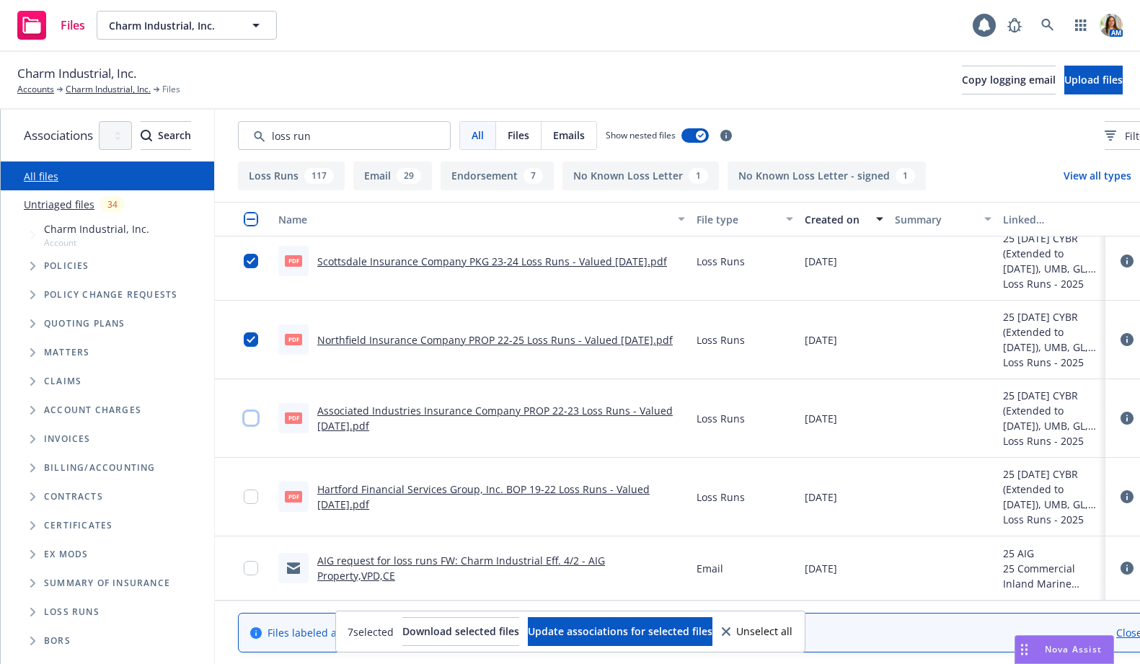
click at [258, 423] on input "checkbox" at bounding box center [251, 418] width 14 height 14
click at [258, 497] on input "checkbox" at bounding box center [251, 497] width 14 height 14
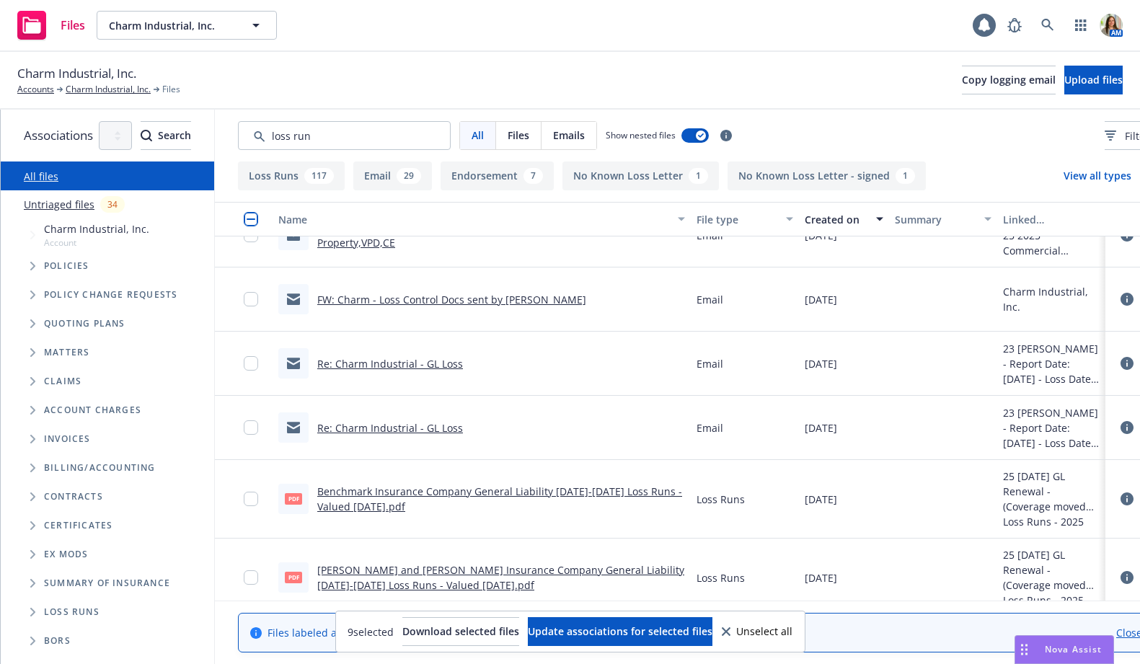
scroll to position [1115, 0]
click at [258, 498] on input "checkbox" at bounding box center [251, 497] width 14 height 14
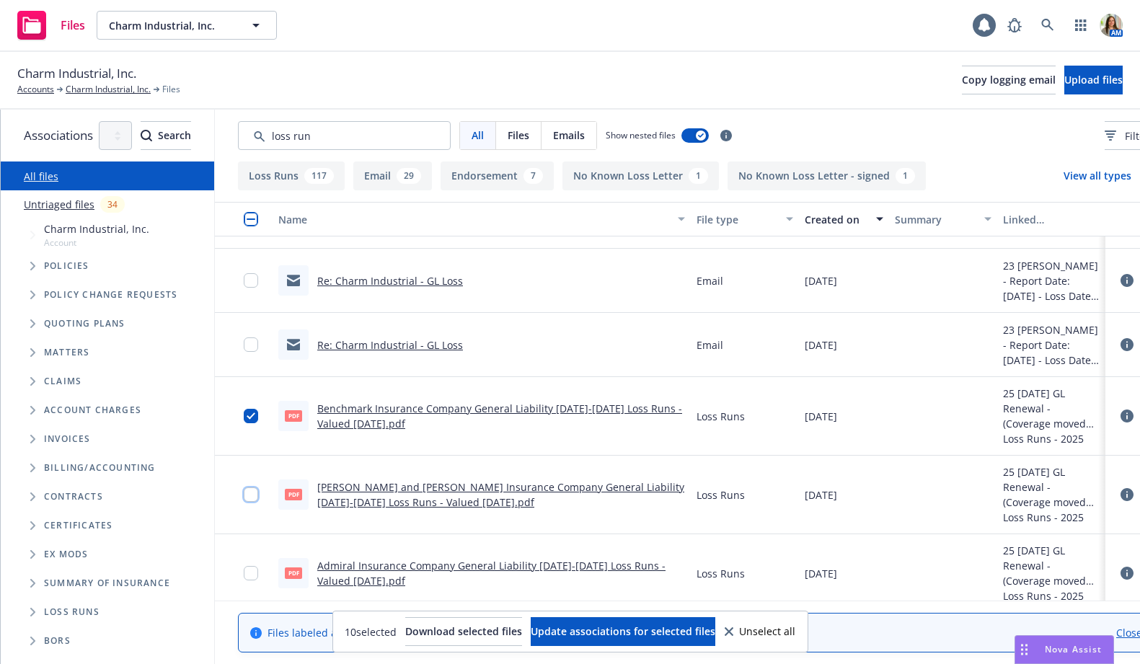
click at [258, 498] on input "checkbox" at bounding box center [251, 495] width 14 height 14
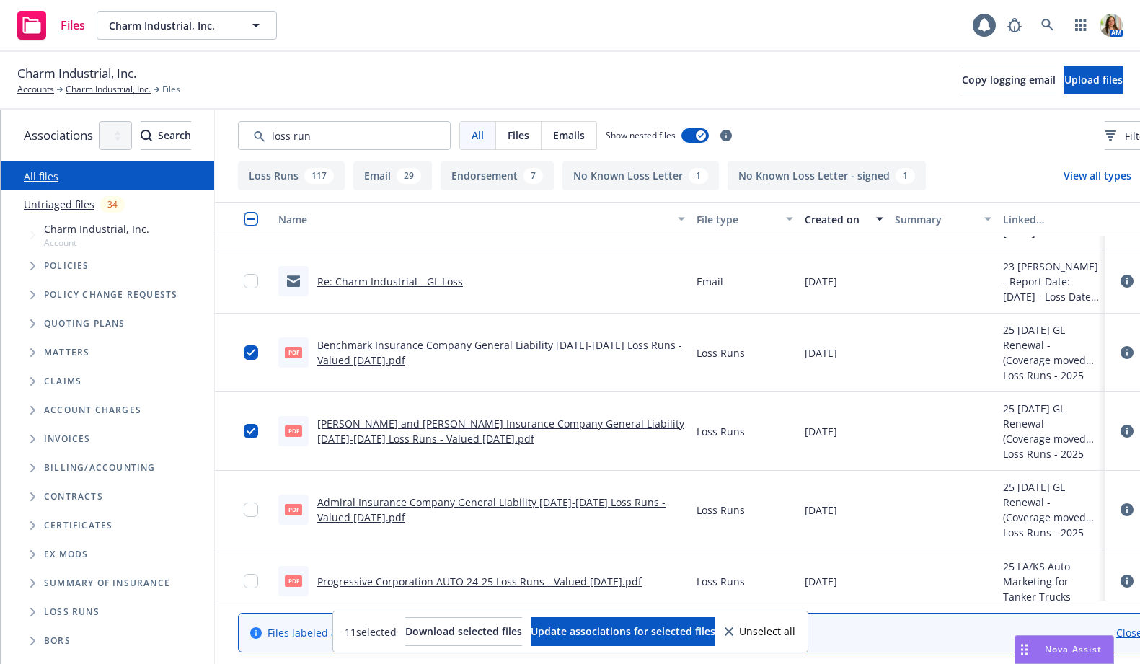
scroll to position [1262, 0]
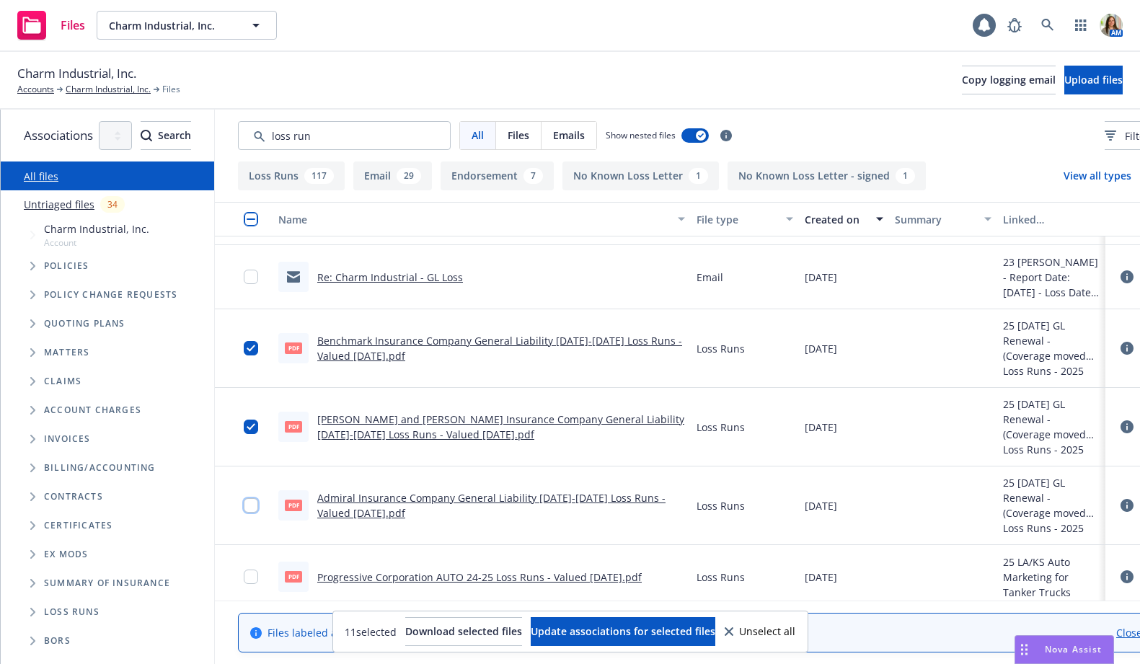
click at [258, 498] on input "checkbox" at bounding box center [251, 505] width 14 height 14
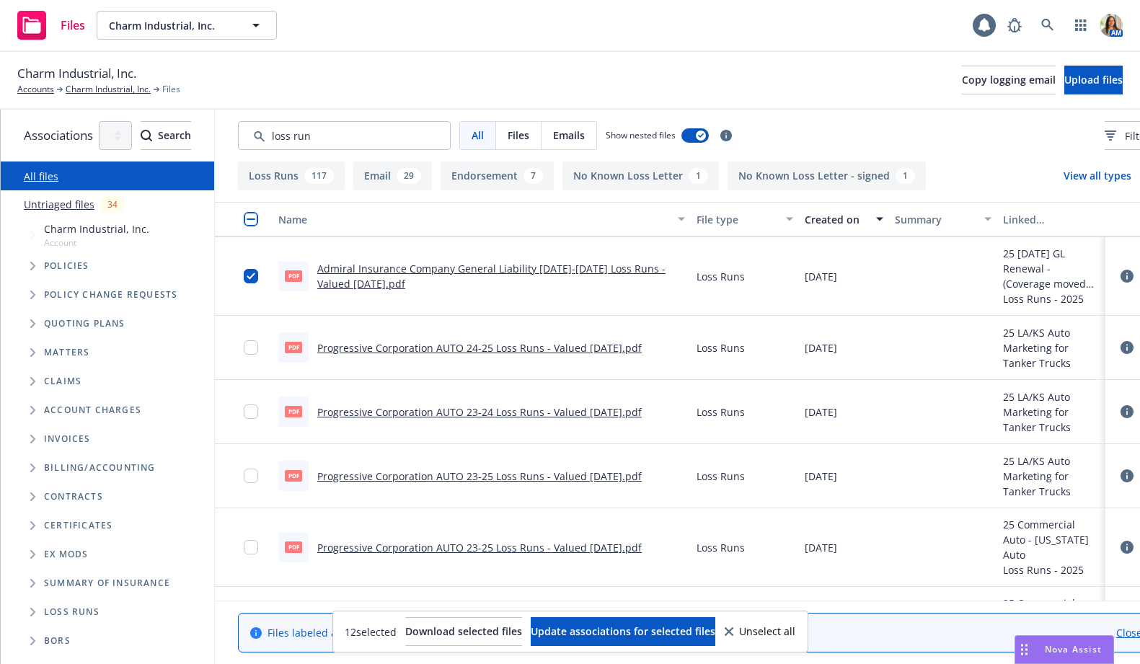
scroll to position [1478, 0]
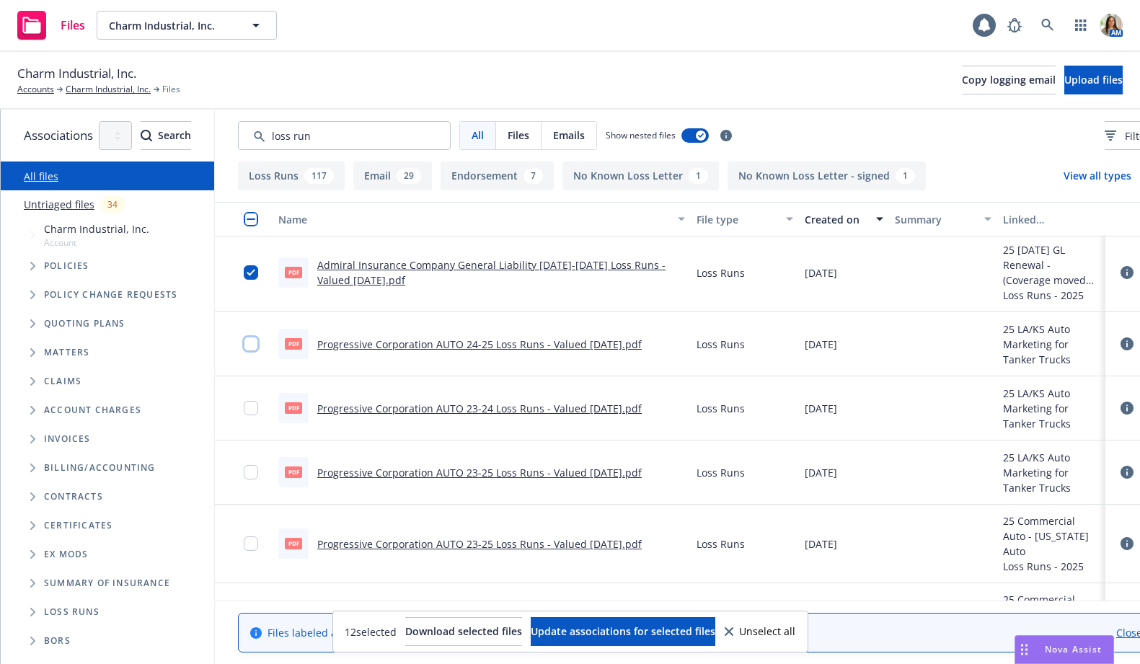
click at [258, 343] on input "checkbox" at bounding box center [251, 344] width 14 height 14
click at [258, 405] on input "checkbox" at bounding box center [251, 408] width 14 height 14
click at [258, 478] on input "checkbox" at bounding box center [251, 472] width 14 height 14
click at [258, 539] on input "checkbox" at bounding box center [251, 544] width 14 height 14
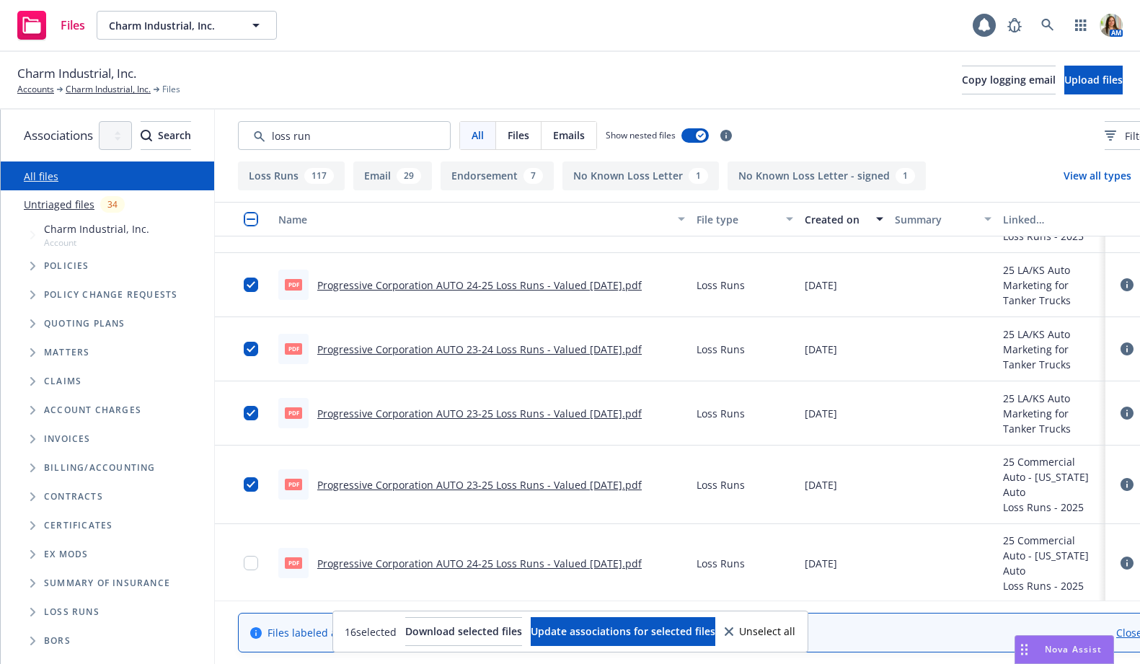
scroll to position [1527, 0]
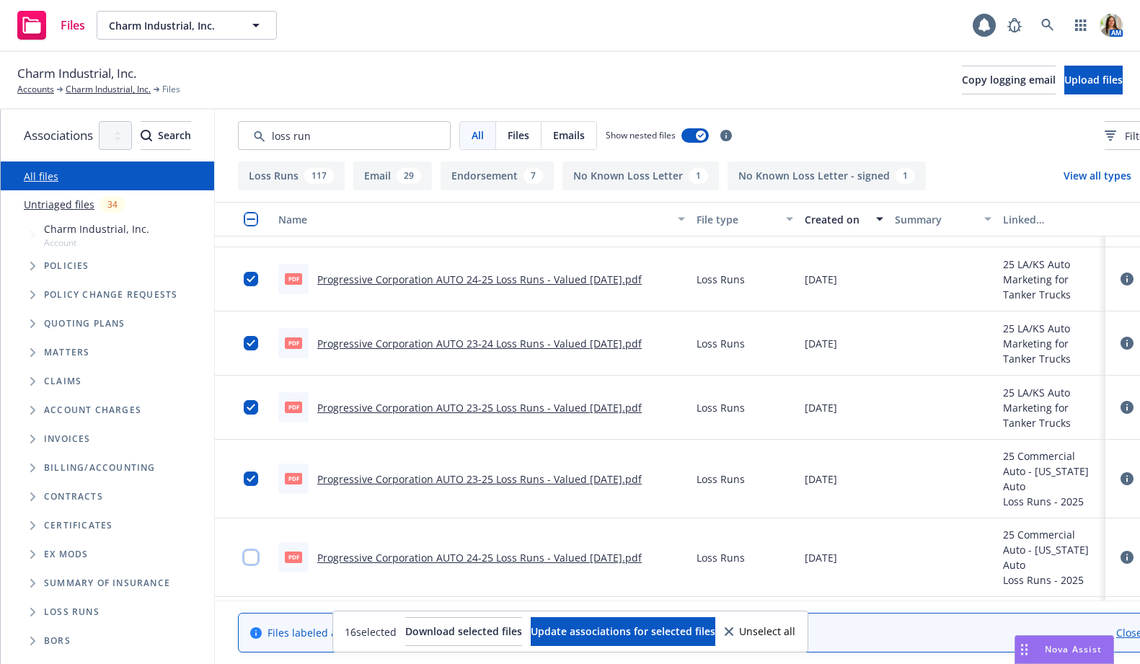
click at [258, 550] on input "checkbox" at bounding box center [251, 557] width 14 height 14
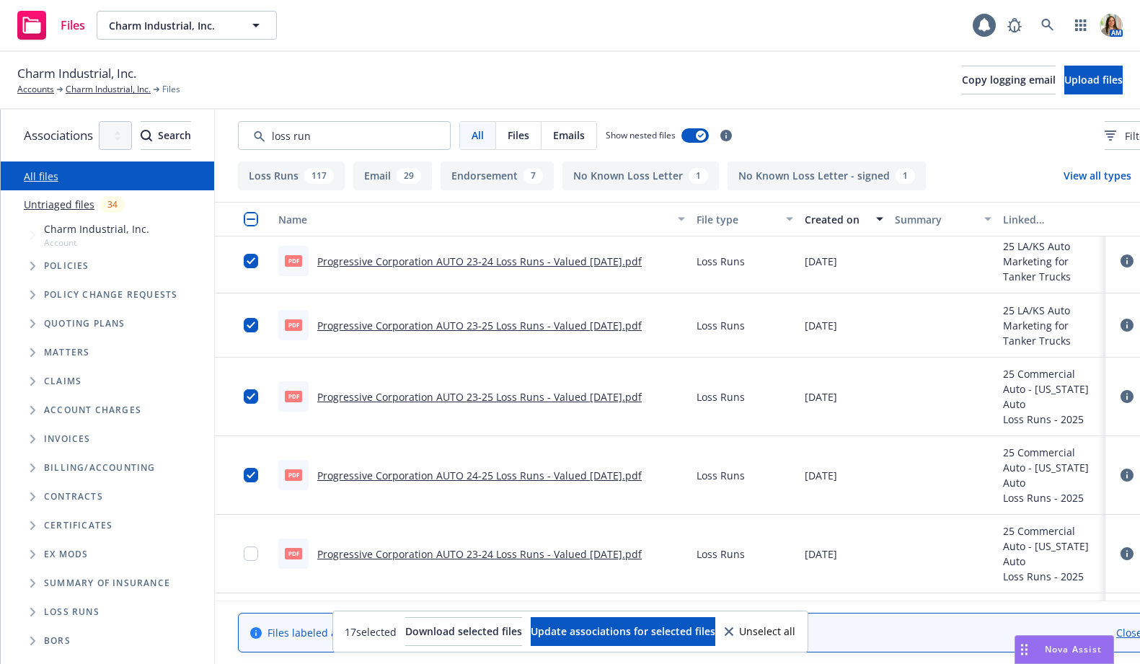
scroll to position [1600, 0]
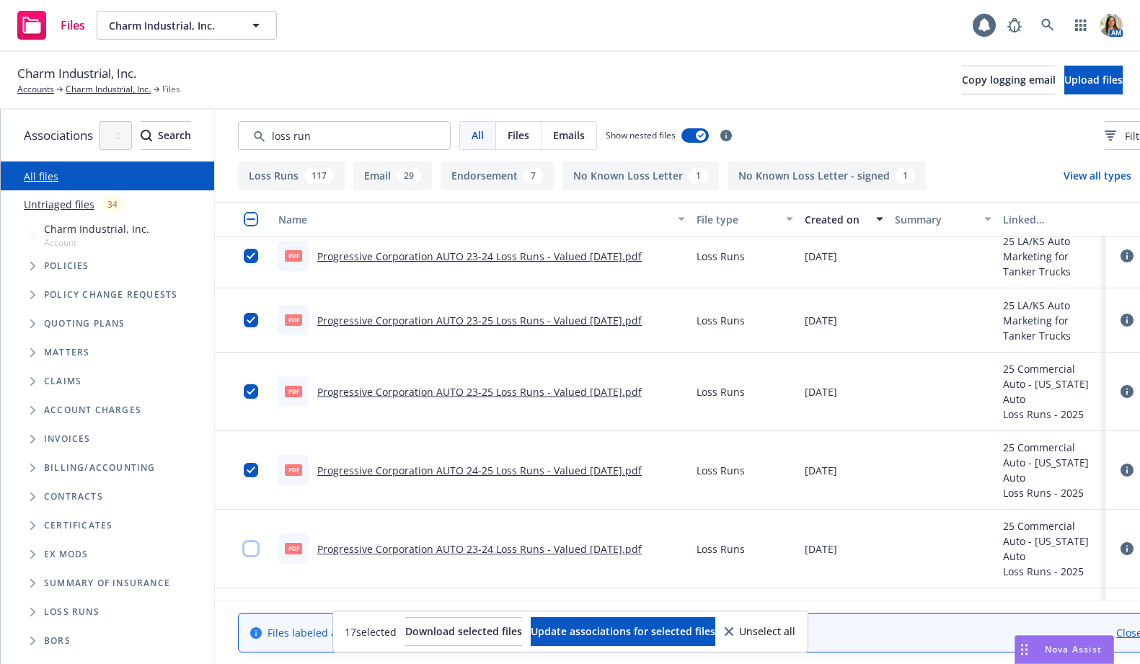
click at [258, 542] on input "checkbox" at bounding box center [251, 549] width 14 height 14
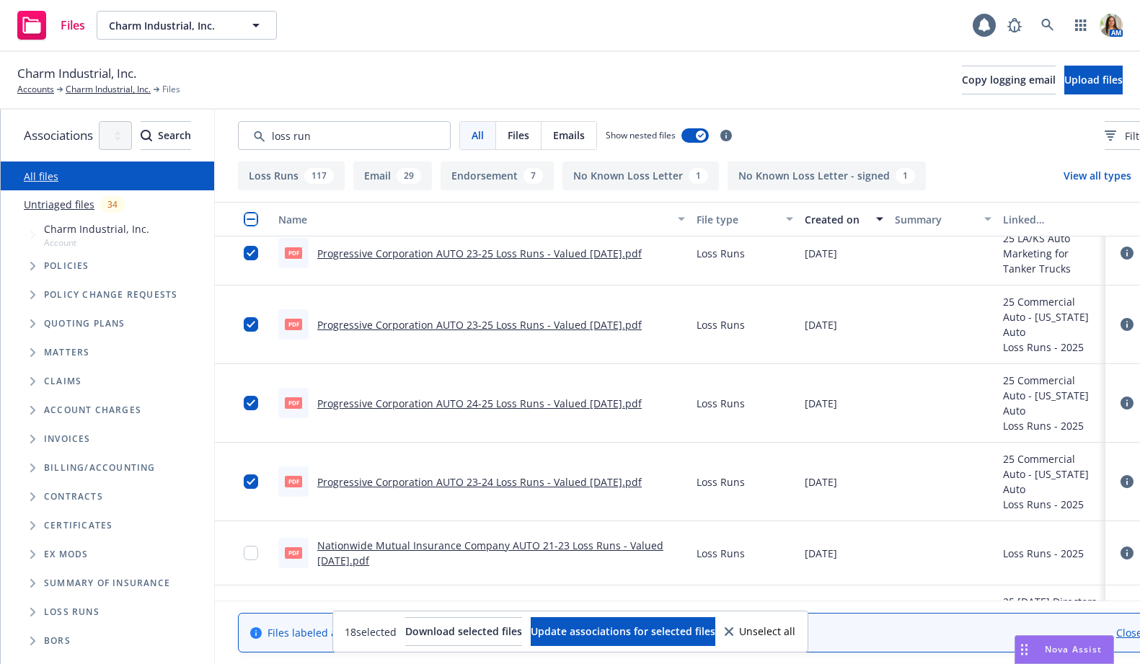
scroll to position [1667, 0]
click at [258, 545] on input "checkbox" at bounding box center [251, 552] width 14 height 14
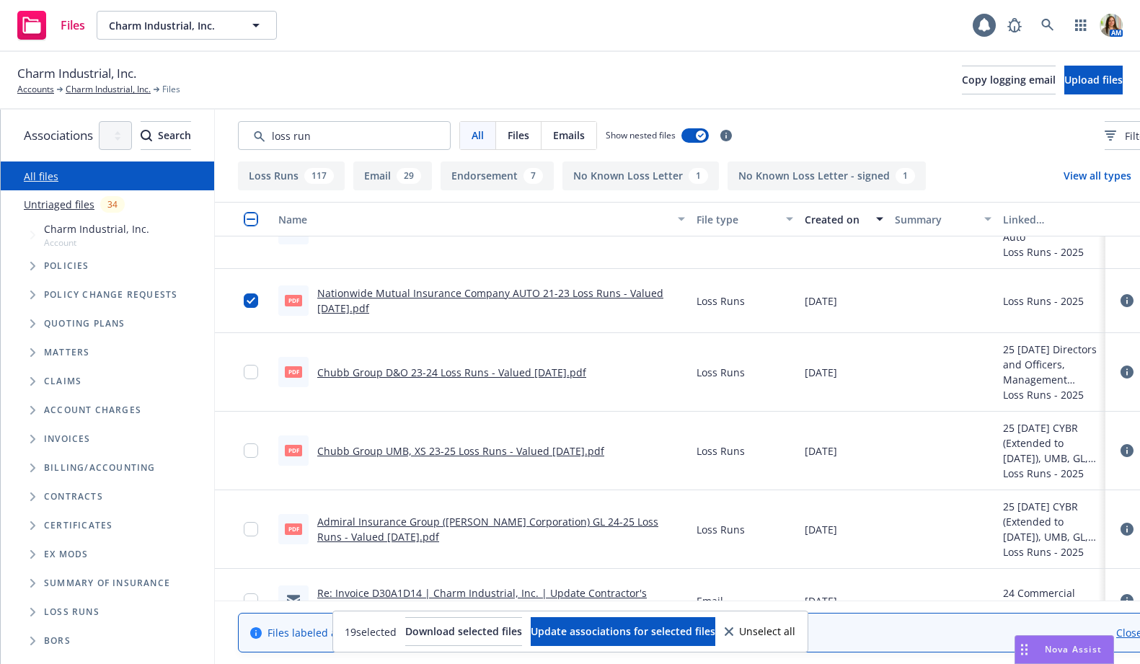
scroll to position [1903, 0]
click at [258, 443] on input "checkbox" at bounding box center [251, 450] width 14 height 14
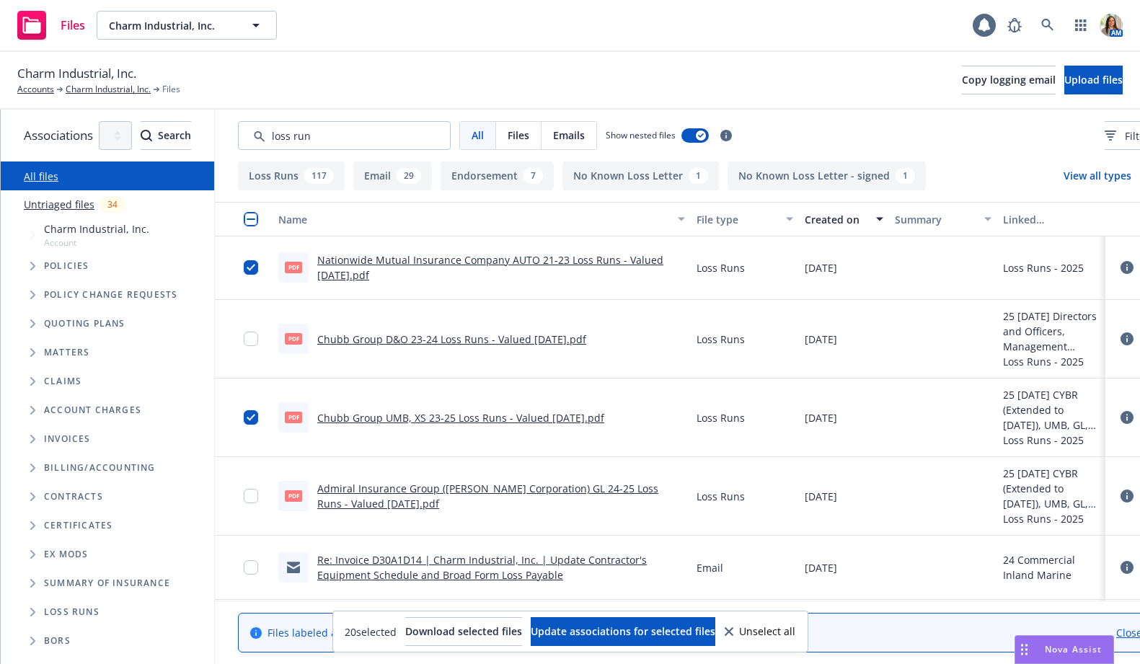
scroll to position [1937, 0]
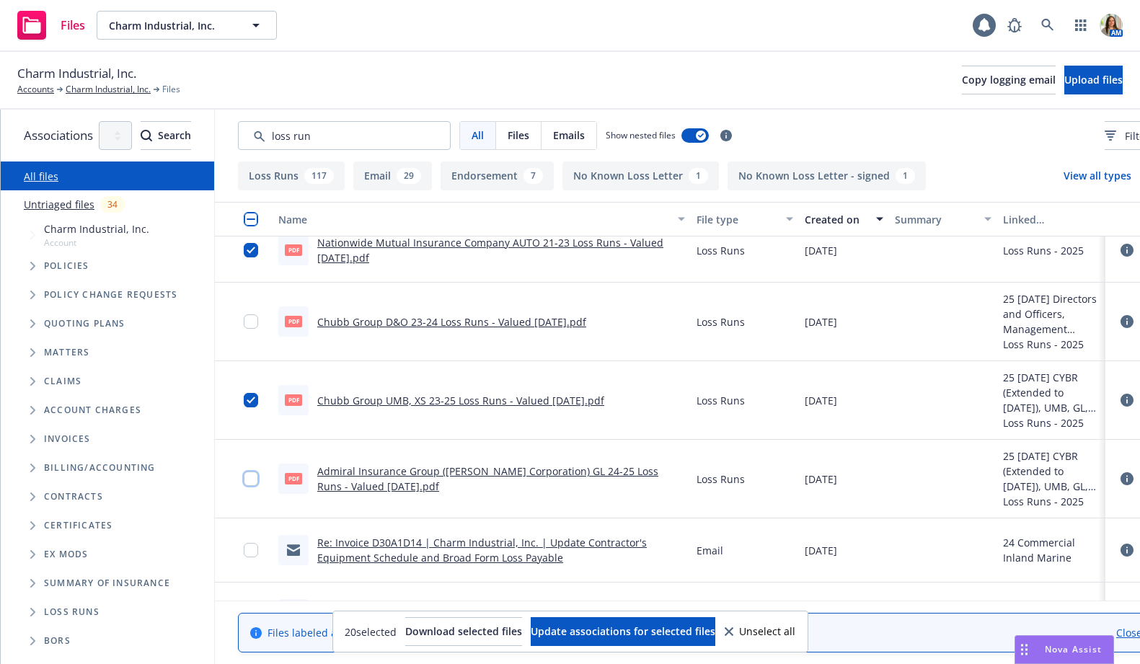
click at [258, 472] on input "checkbox" at bounding box center [251, 479] width 14 height 14
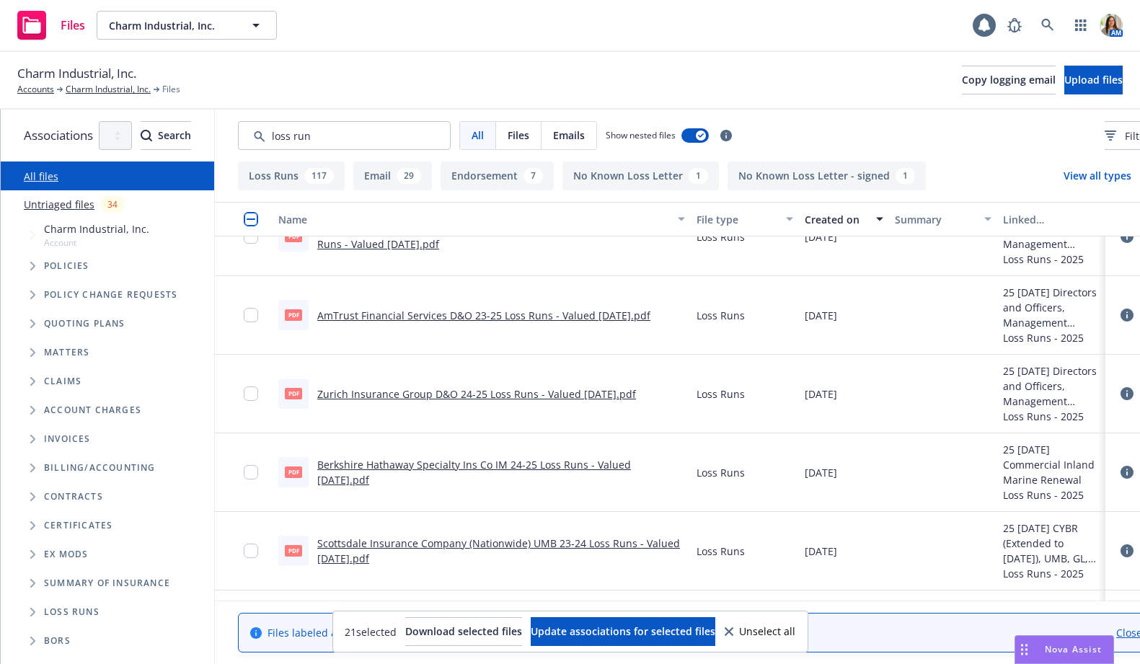
scroll to position [2337, 0]
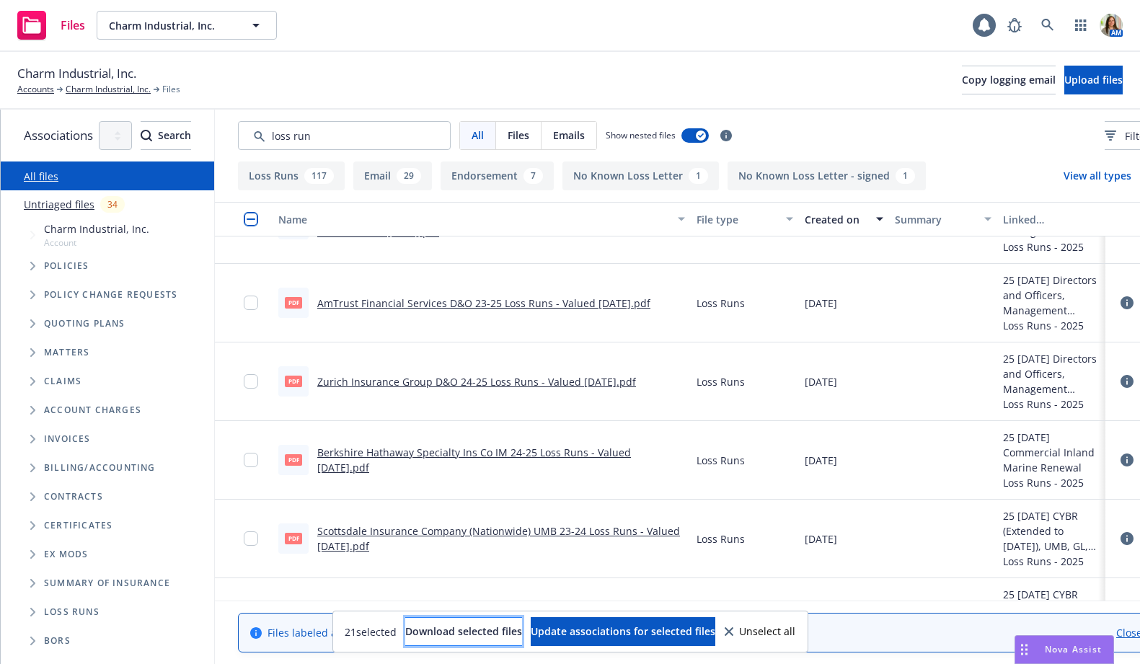
click at [440, 627] on span "Download selected files" at bounding box center [463, 632] width 117 height 14
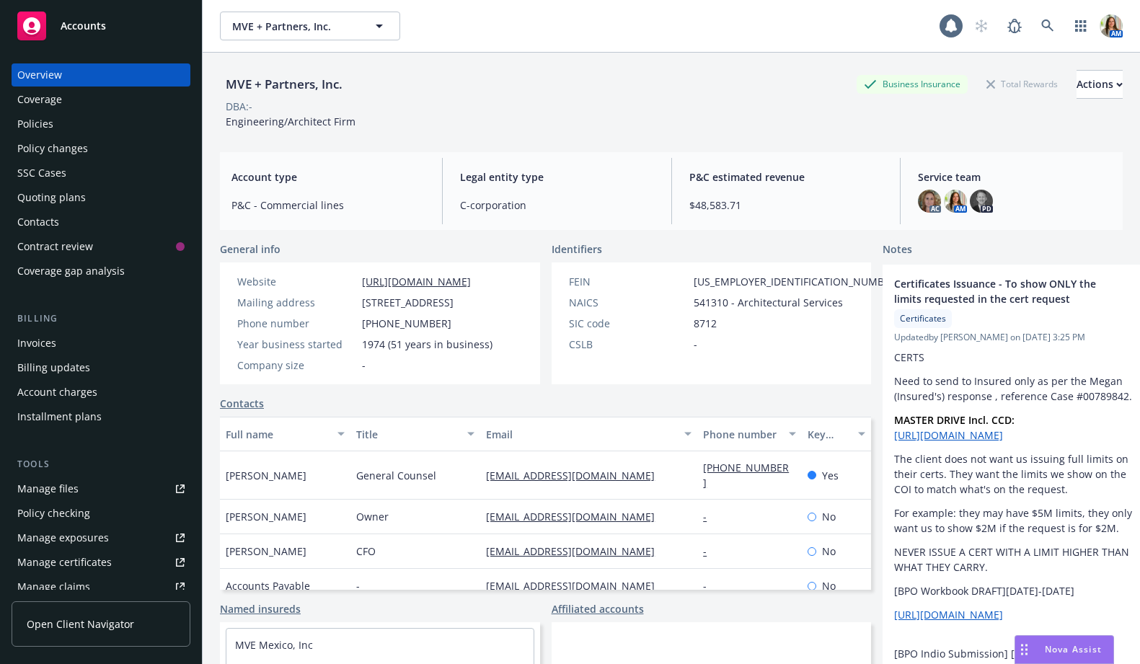
click at [71, 129] on div "Policies" at bounding box center [100, 124] width 167 height 23
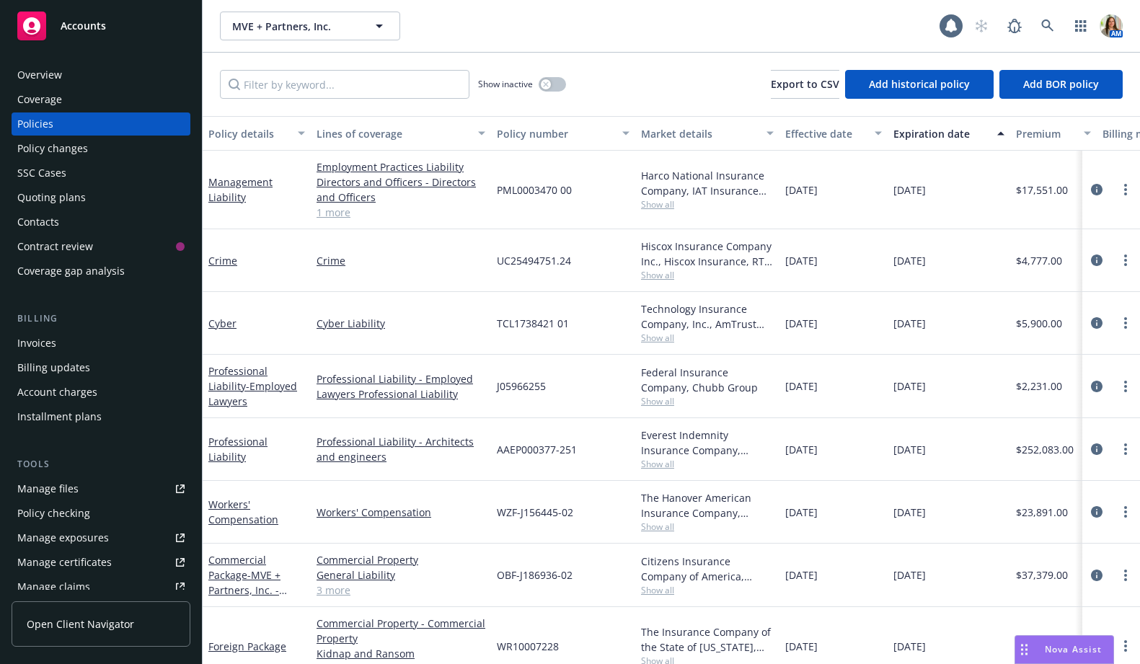
scroll to position [19, 0]
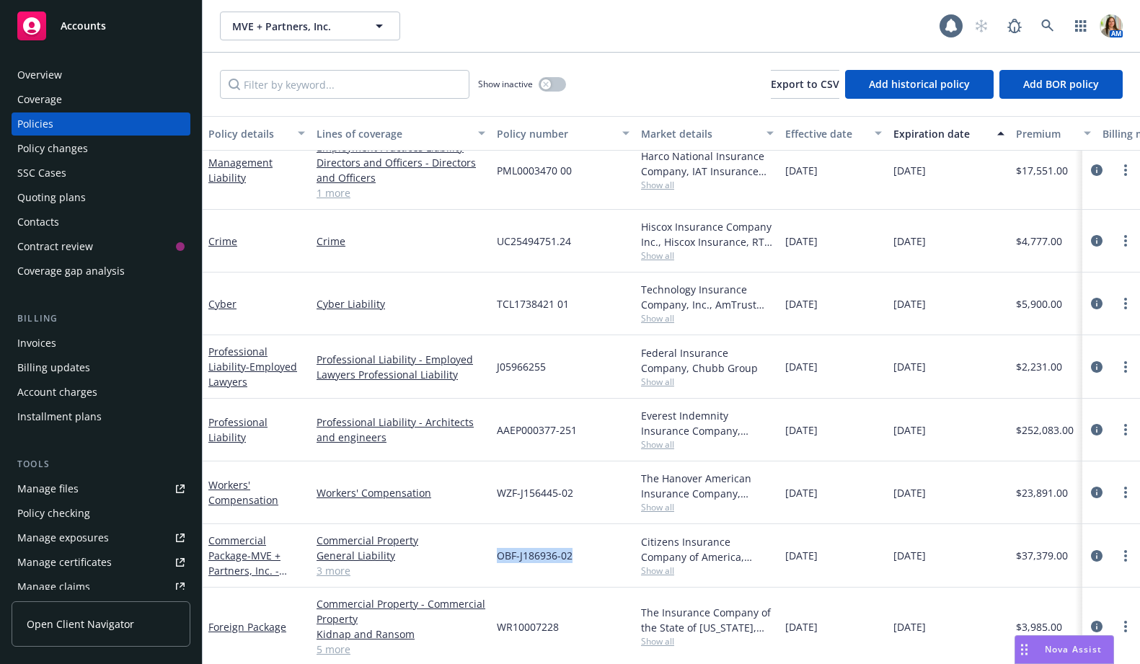
drag, startPoint x: 494, startPoint y: 557, endPoint x: 570, endPoint y: 556, distance: 75.7
click at [570, 556] on div "OBF-J186936-02" at bounding box center [563, 555] width 144 height 63
copy span "OBF-J186936-02"
click at [94, 198] on div "Quoting plans" at bounding box center [100, 197] width 167 height 23
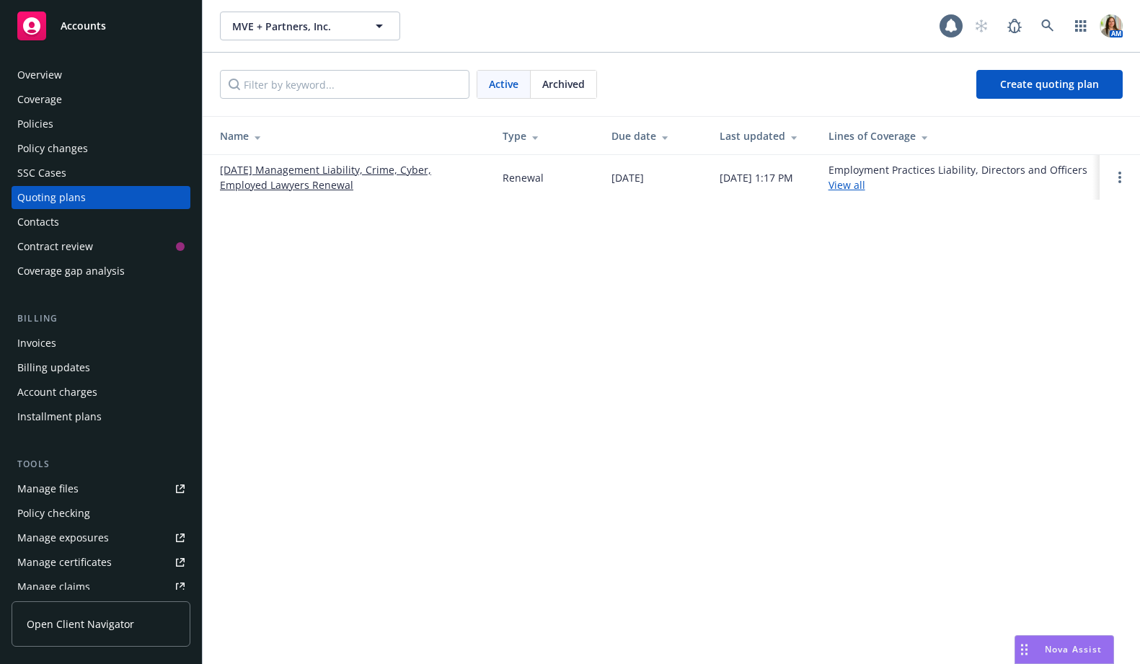
click at [246, 189] on link "[DATE] Management Liability, Crime, Cyber, Employed Lawyers Renewal" at bounding box center [350, 177] width 260 height 30
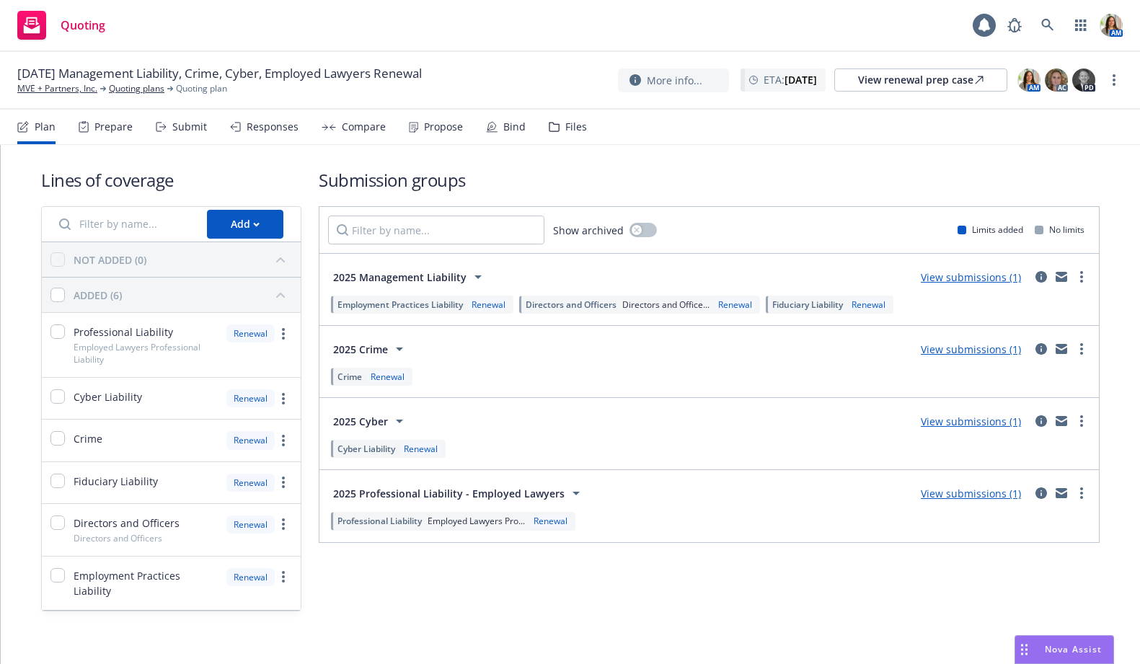
click at [262, 131] on div "Responses" at bounding box center [273, 127] width 52 height 12
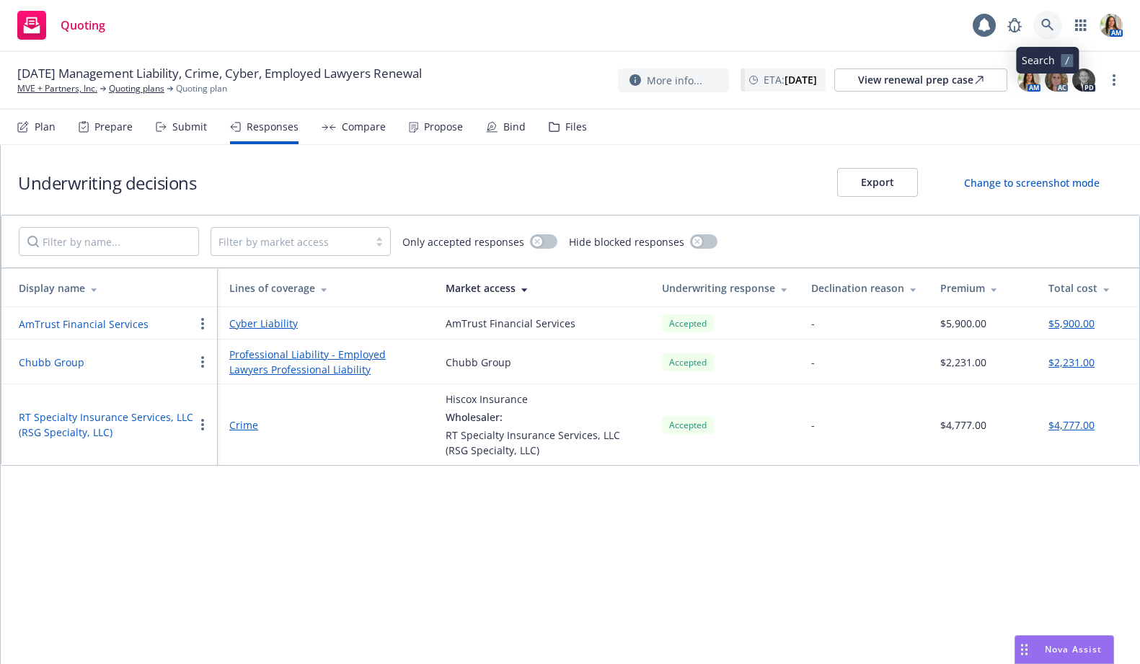
click at [1046, 27] on icon at bounding box center [1047, 25] width 12 height 12
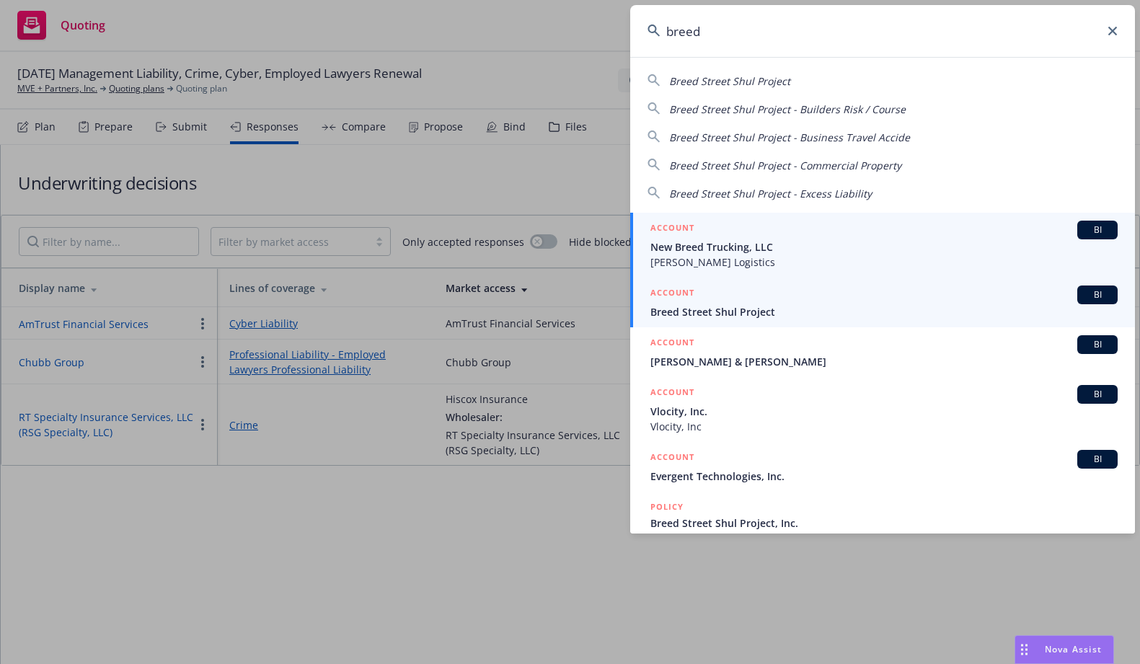
type input "breed"
click at [742, 306] on span "Breed Street Shul Project" at bounding box center [884, 311] width 467 height 15
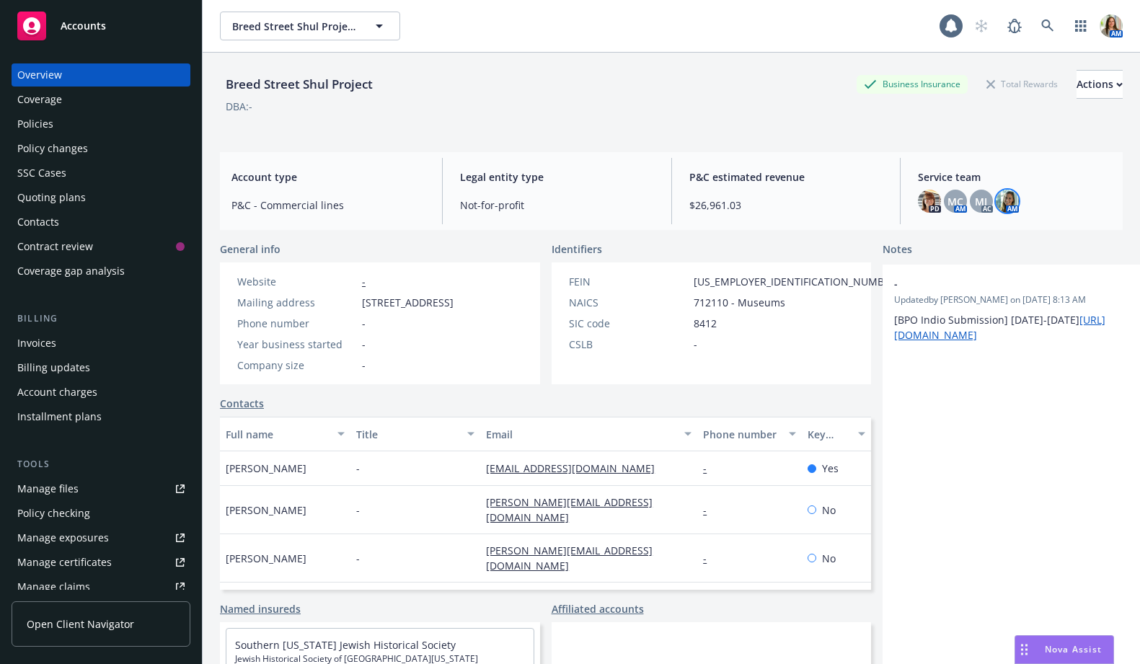
click at [1008, 195] on img at bounding box center [1007, 201] width 23 height 23
click at [67, 121] on div "Policies" at bounding box center [100, 124] width 167 height 23
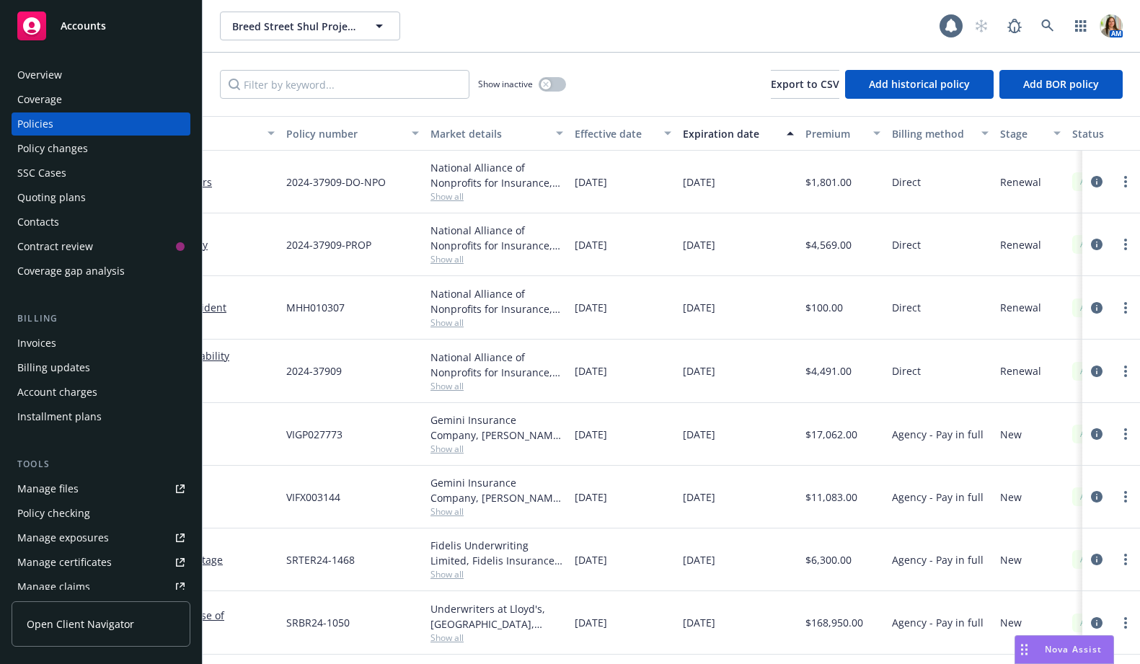
scroll to position [0, 454]
